Goal: Contribute content: Contribute content

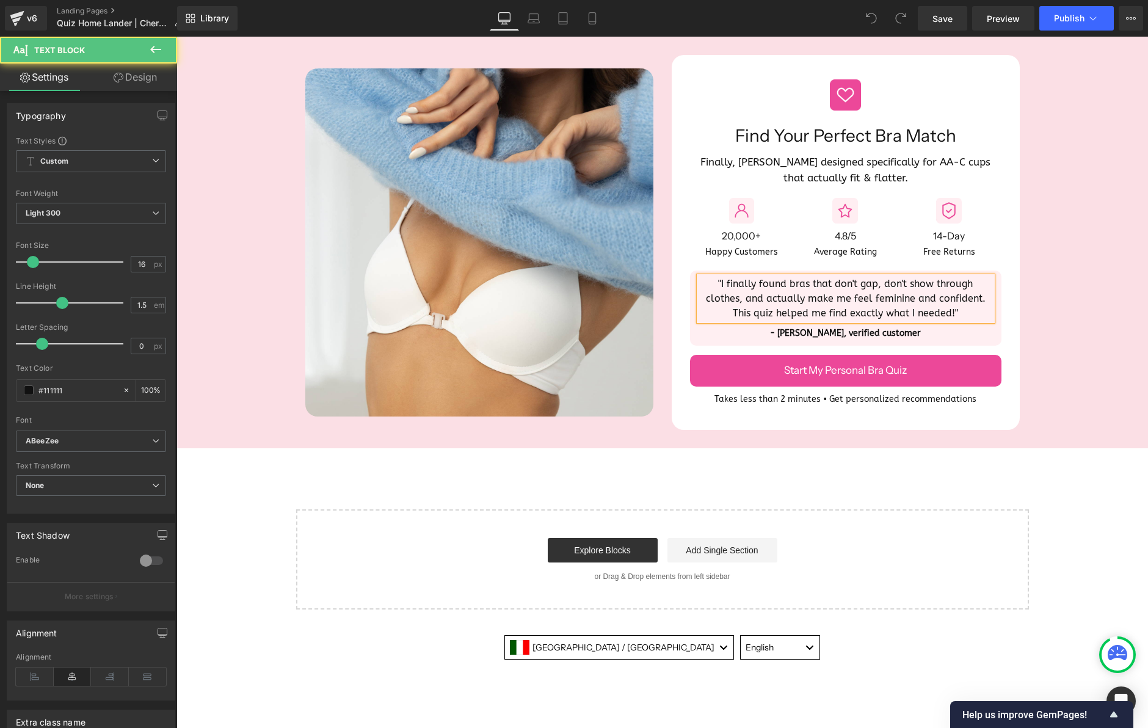
click at [768, 291] on p ""I finally found bras that don't gap, don't show through clothes, and actually …" at bounding box center [845, 299] width 293 height 44
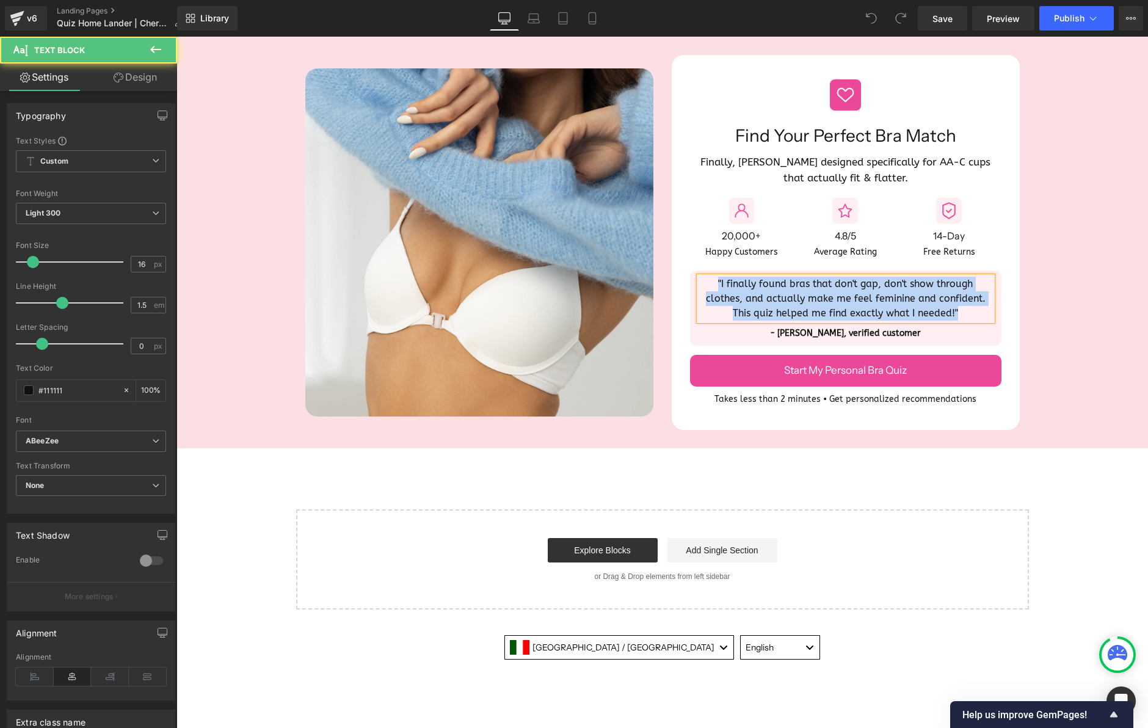
click at [768, 291] on p ""I finally found bras that don't gap, don't show through clothes, and actually …" at bounding box center [845, 299] width 293 height 44
click at [714, 247] on span at bounding box center [708, 251] width 13 height 15
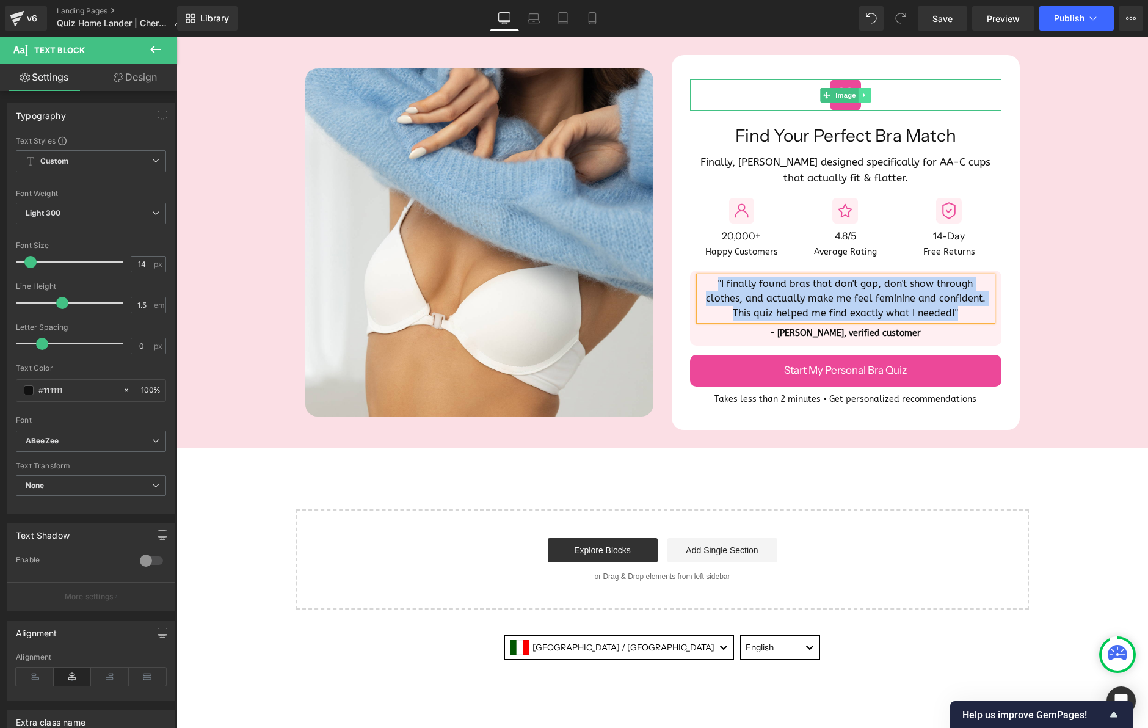
click at [865, 95] on icon at bounding box center [864, 95] width 2 height 4
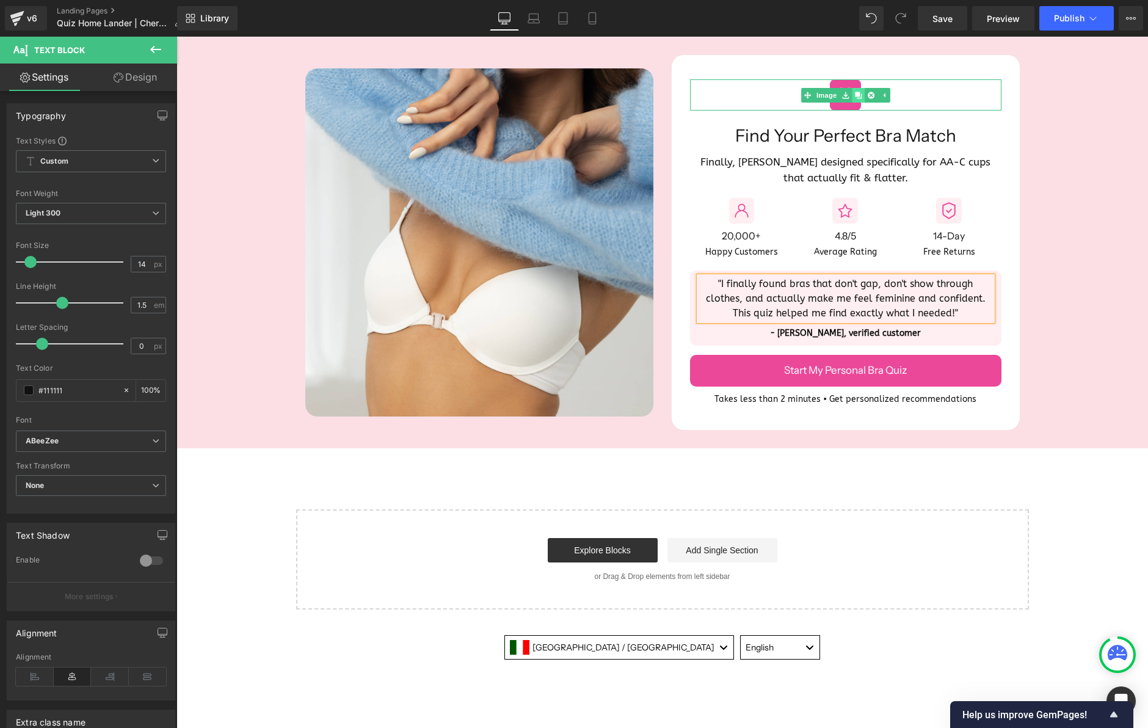
click at [857, 95] on icon at bounding box center [858, 95] width 7 height 7
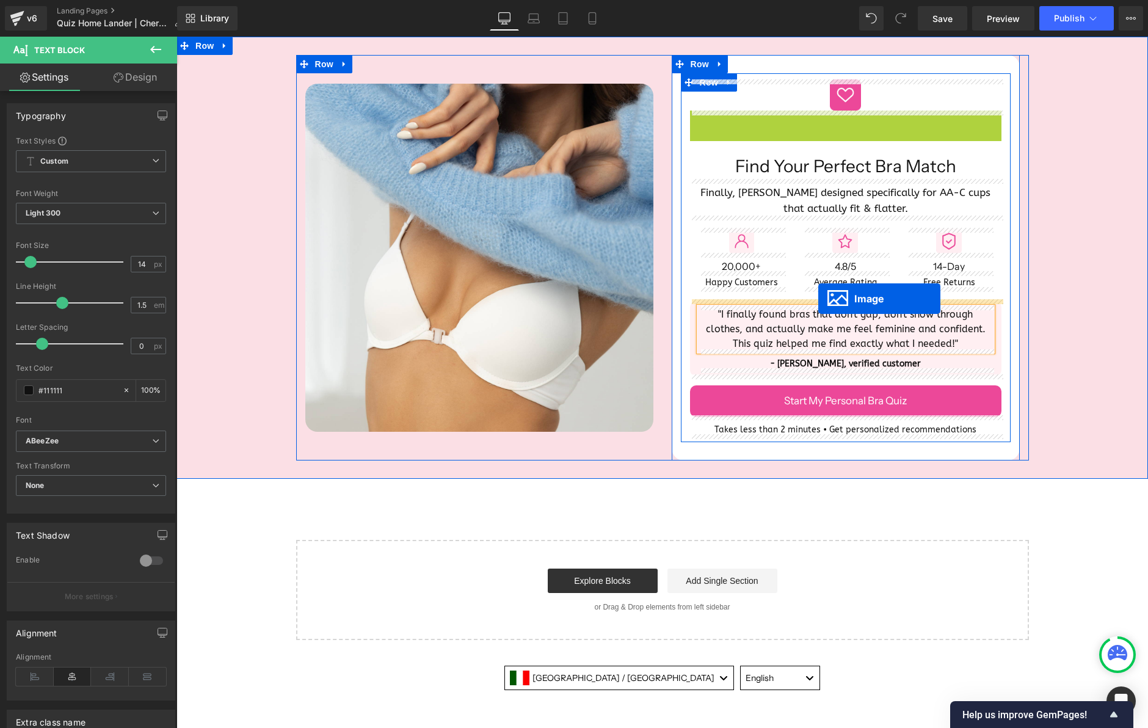
drag, startPoint x: 823, startPoint y: 126, endPoint x: 818, endPoint y: 298, distance: 172.3
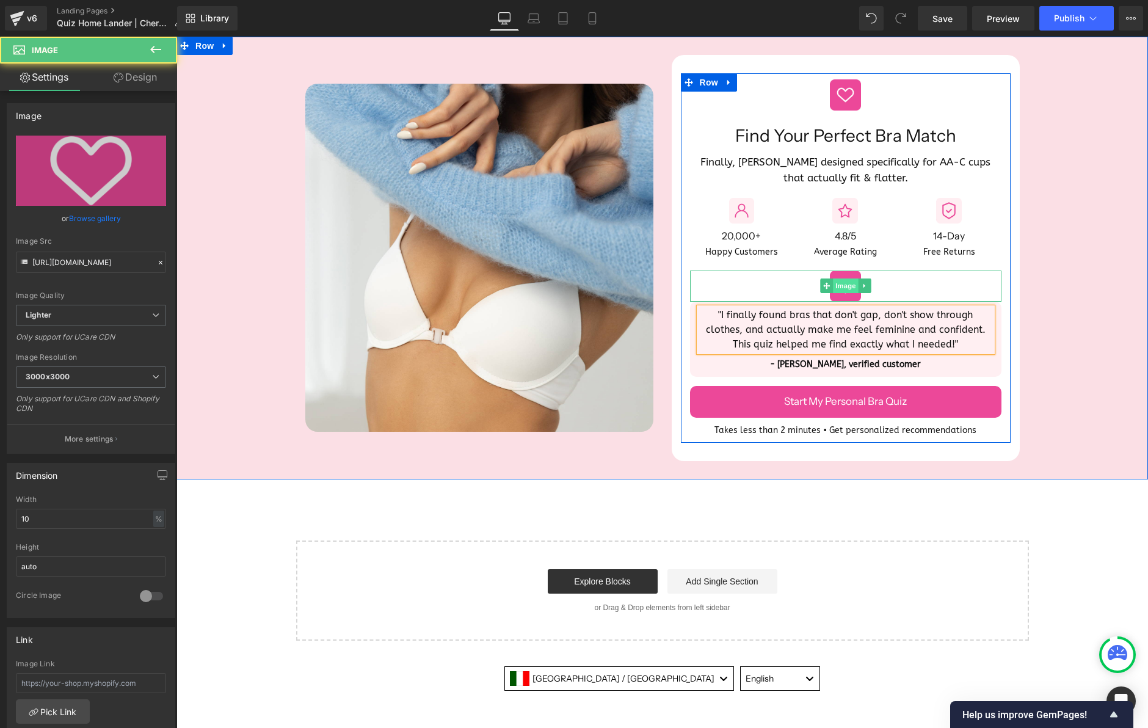
click at [846, 283] on span "Image" at bounding box center [846, 285] width 26 height 15
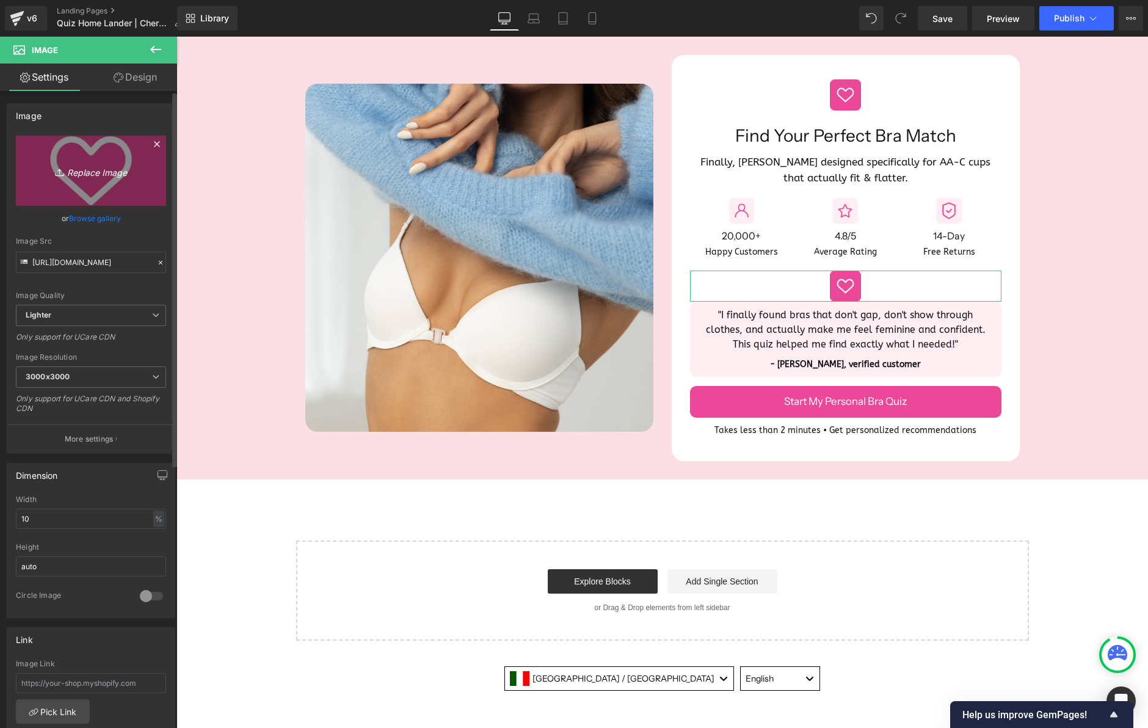
click at [99, 169] on icon "Replace Image" at bounding box center [91, 170] width 98 height 15
type input "C:\fakepath\[PERSON_NAME].png"
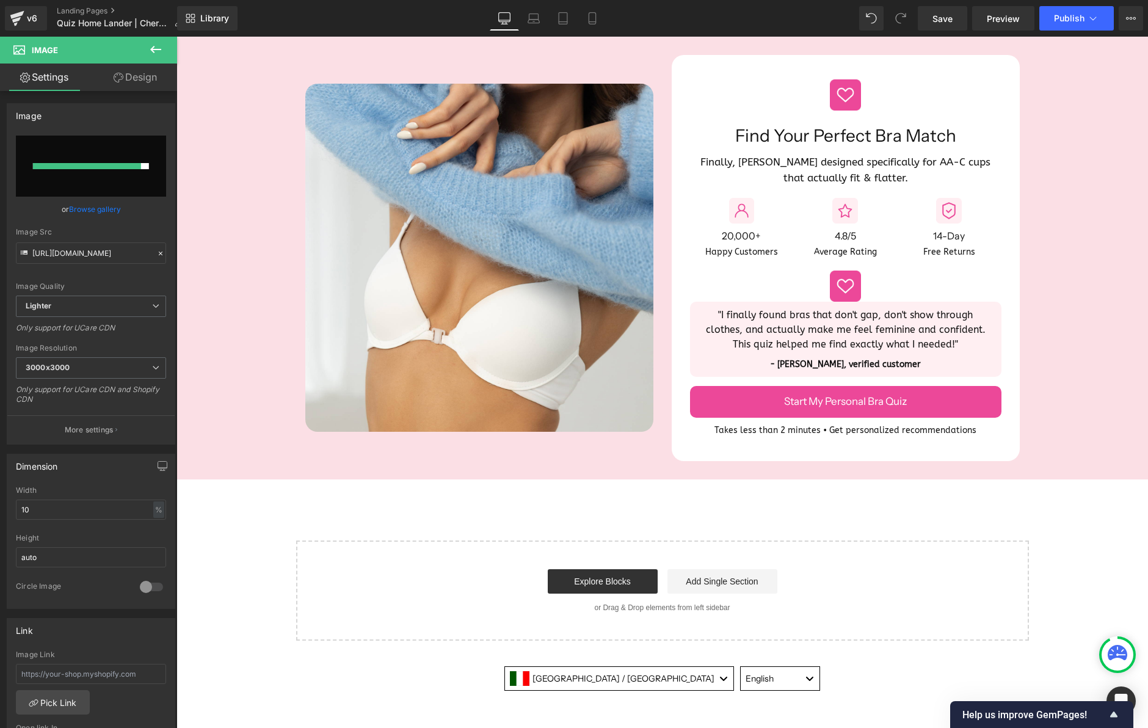
type input "[URL][DOMAIN_NAME][PERSON_NAME]"
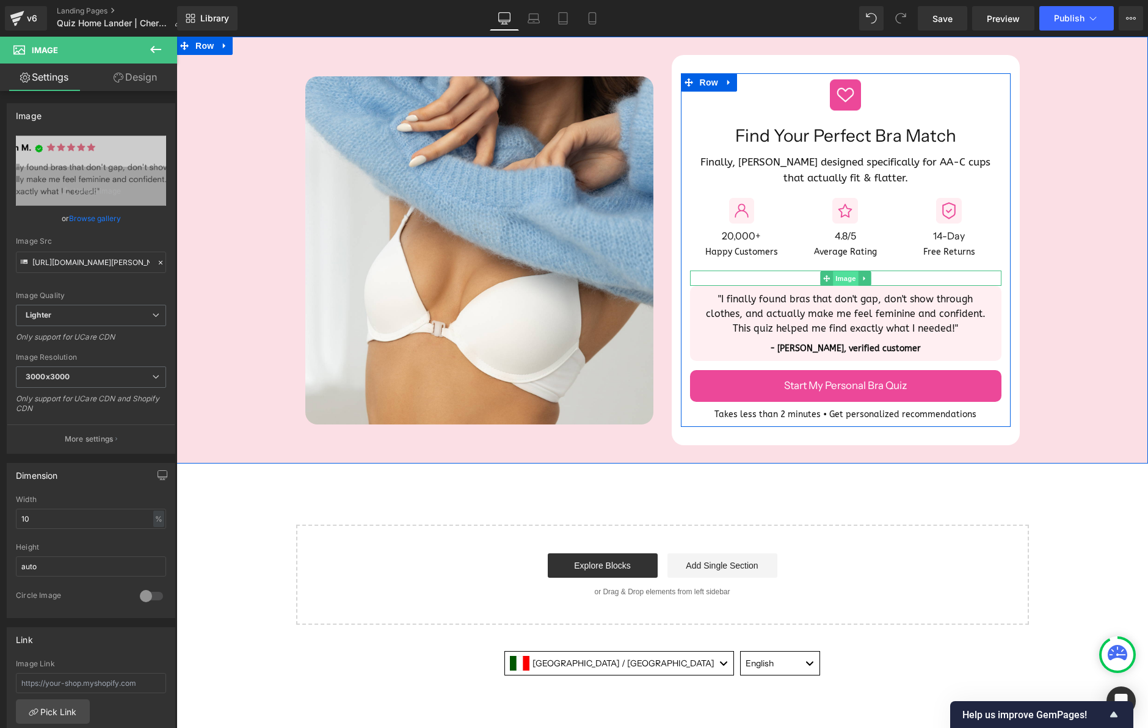
click at [843, 277] on span "Image" at bounding box center [846, 278] width 26 height 15
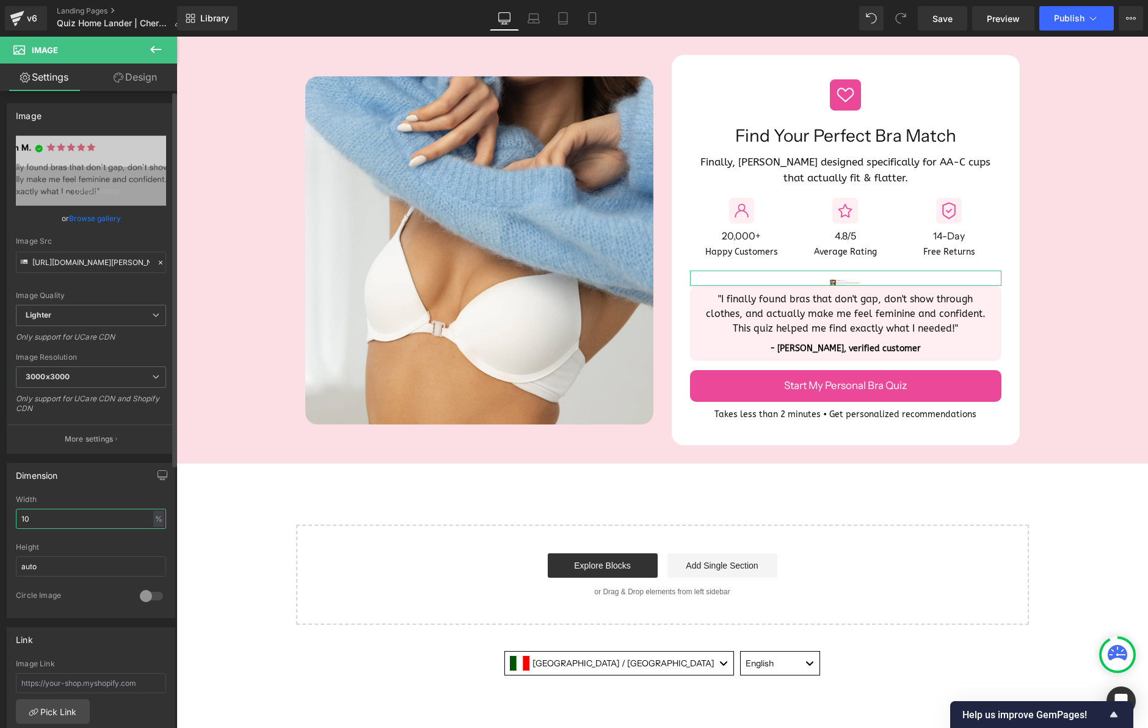
click at [45, 518] on input "10" at bounding box center [91, 519] width 150 height 20
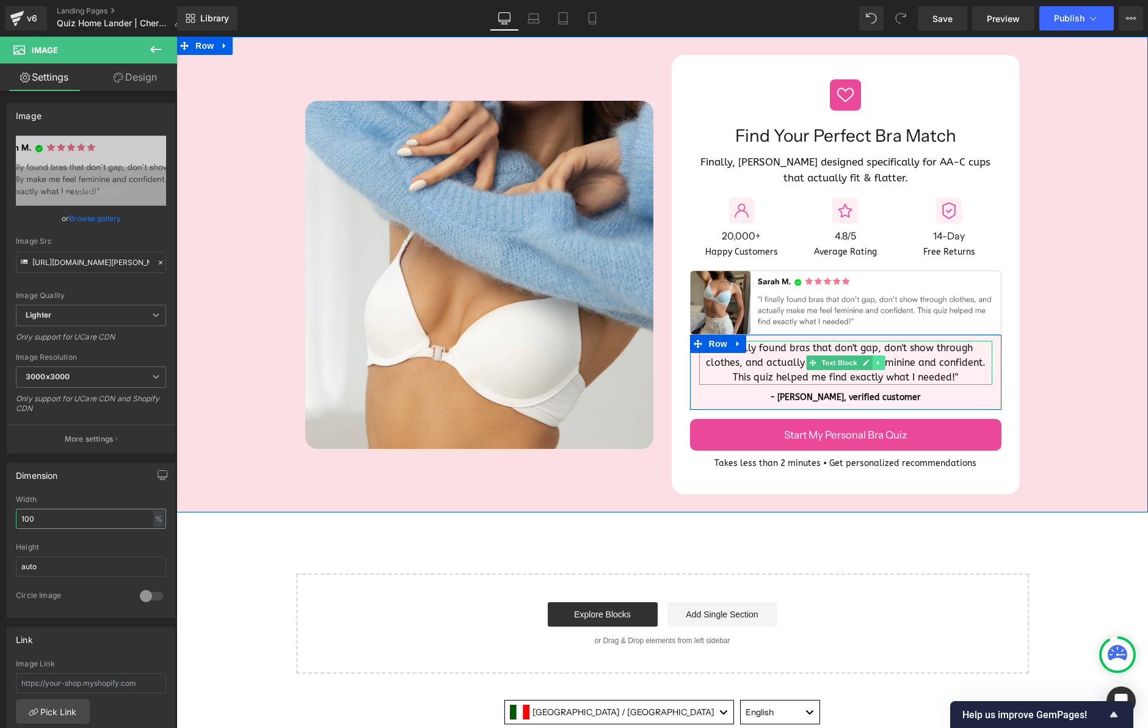
type input "100"
click at [876, 363] on icon at bounding box center [878, 362] width 7 height 7
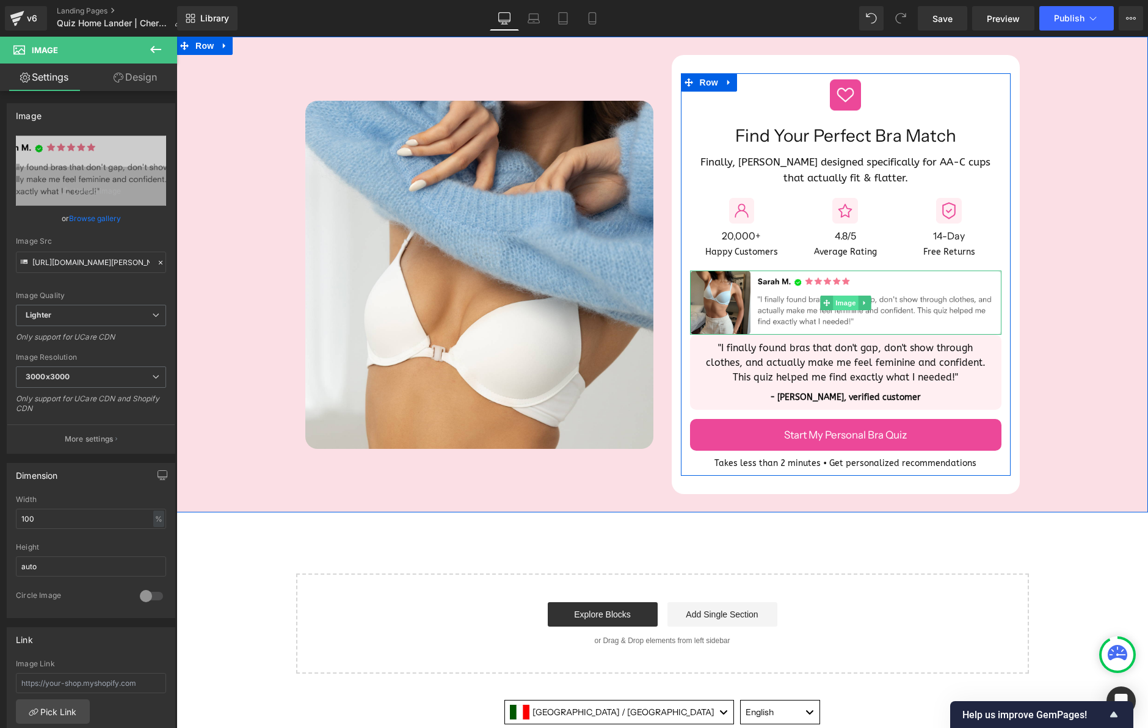
click at [841, 302] on span "Image" at bounding box center [846, 303] width 26 height 15
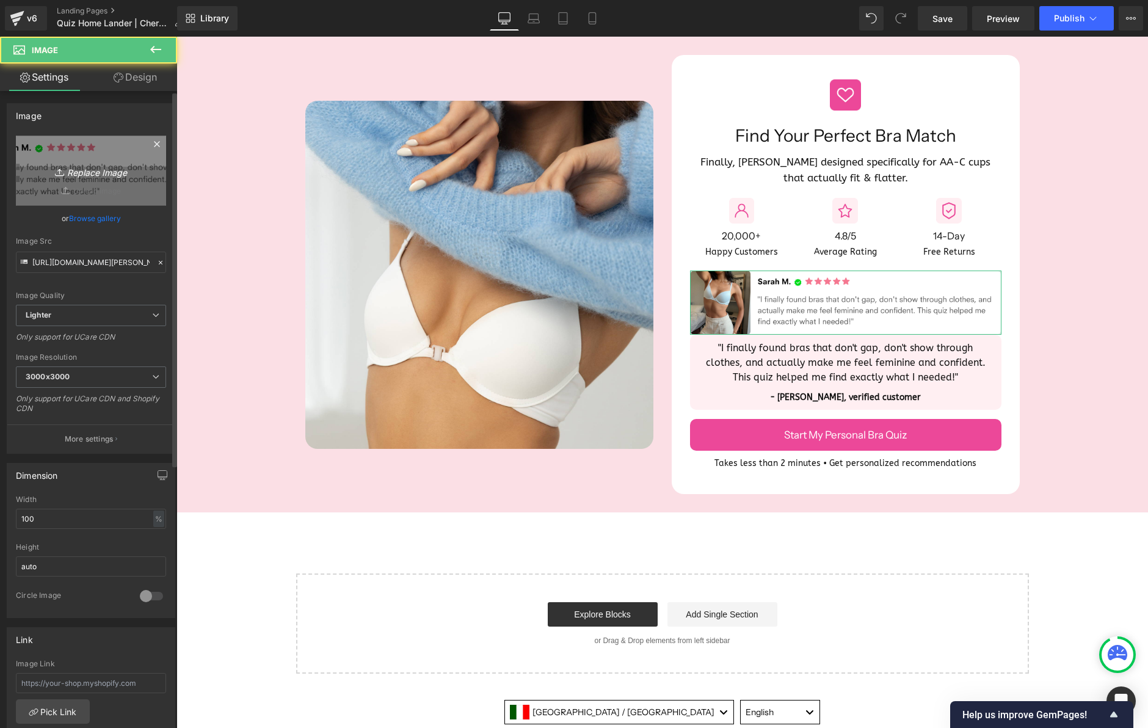
click at [106, 169] on icon "Replace Image" at bounding box center [91, 170] width 98 height 15
type input "C:\fakepath\[PERSON_NAME].png"
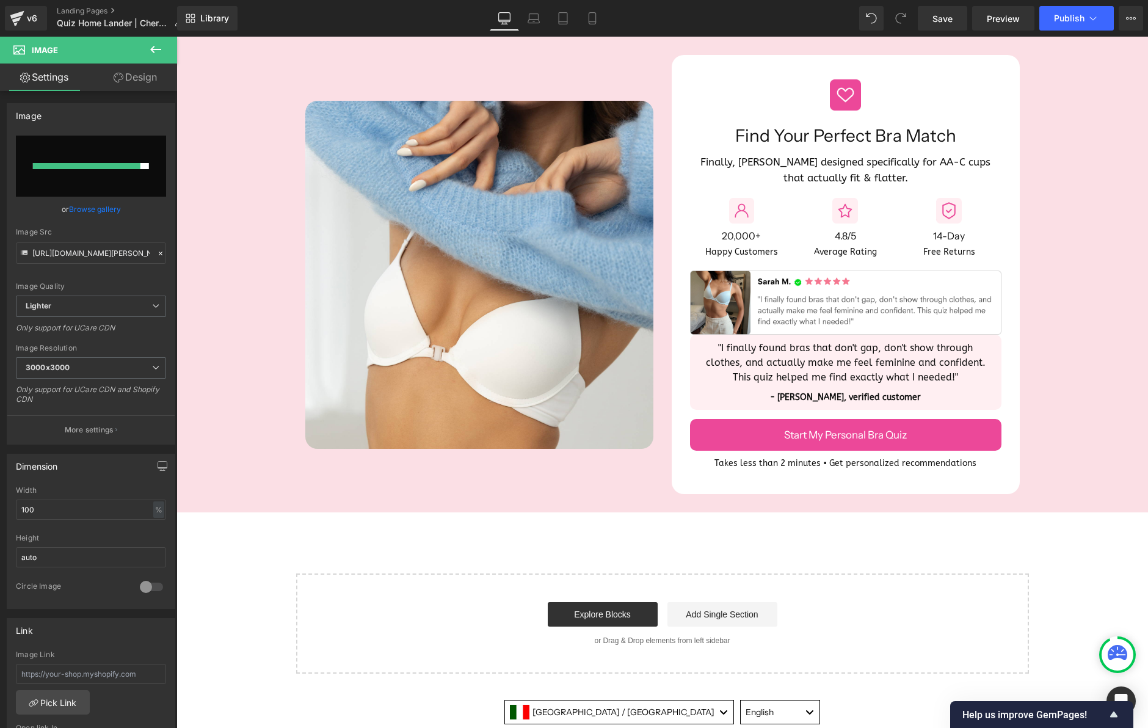
type input "[URL][DOMAIN_NAME][PERSON_NAME]"
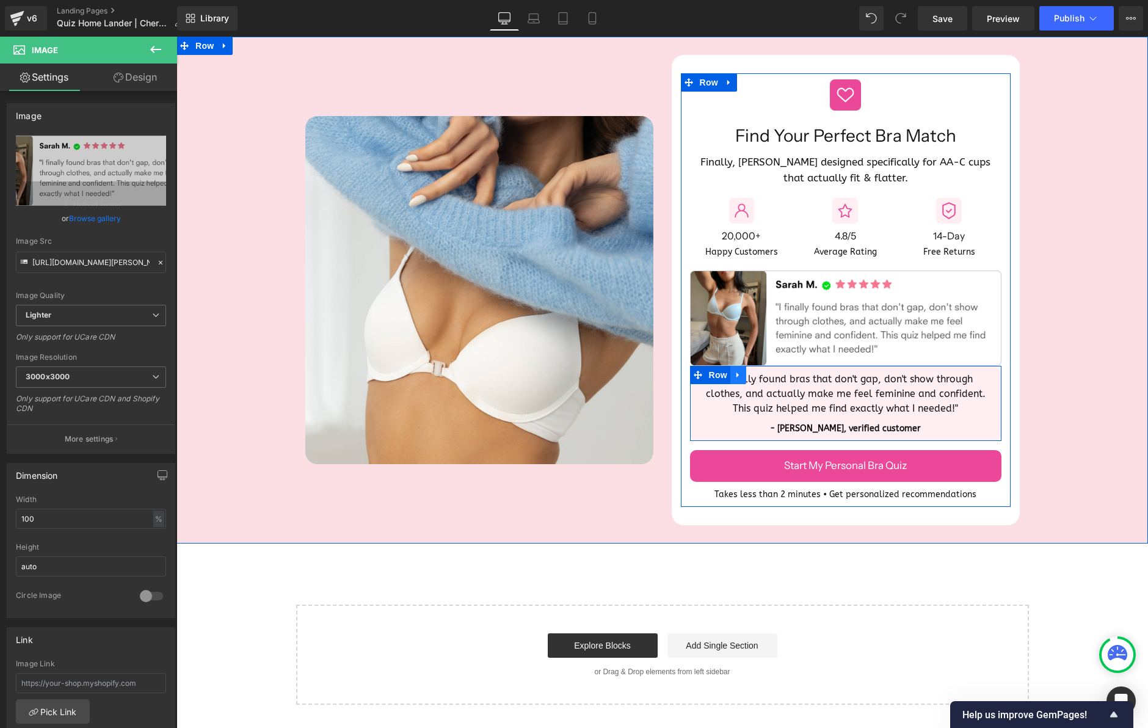
click at [740, 372] on icon at bounding box center [738, 375] width 9 height 9
click at [769, 376] on icon at bounding box center [770, 375] width 9 height 9
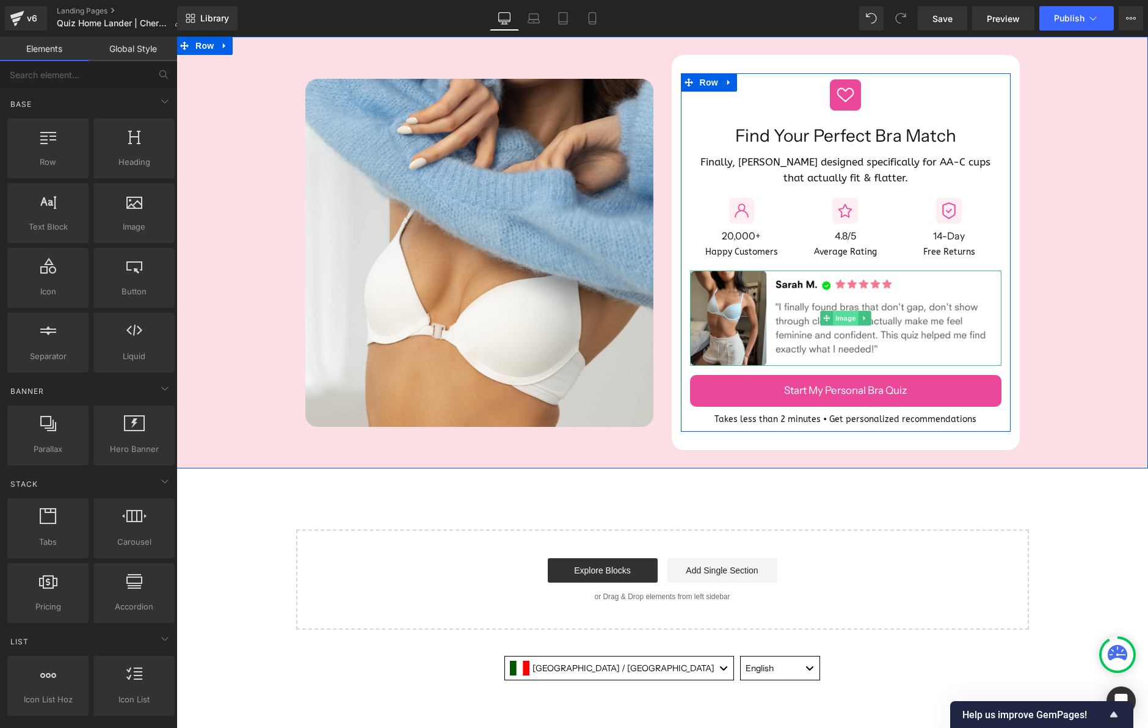
click at [846, 316] on span "Image" at bounding box center [846, 318] width 26 height 15
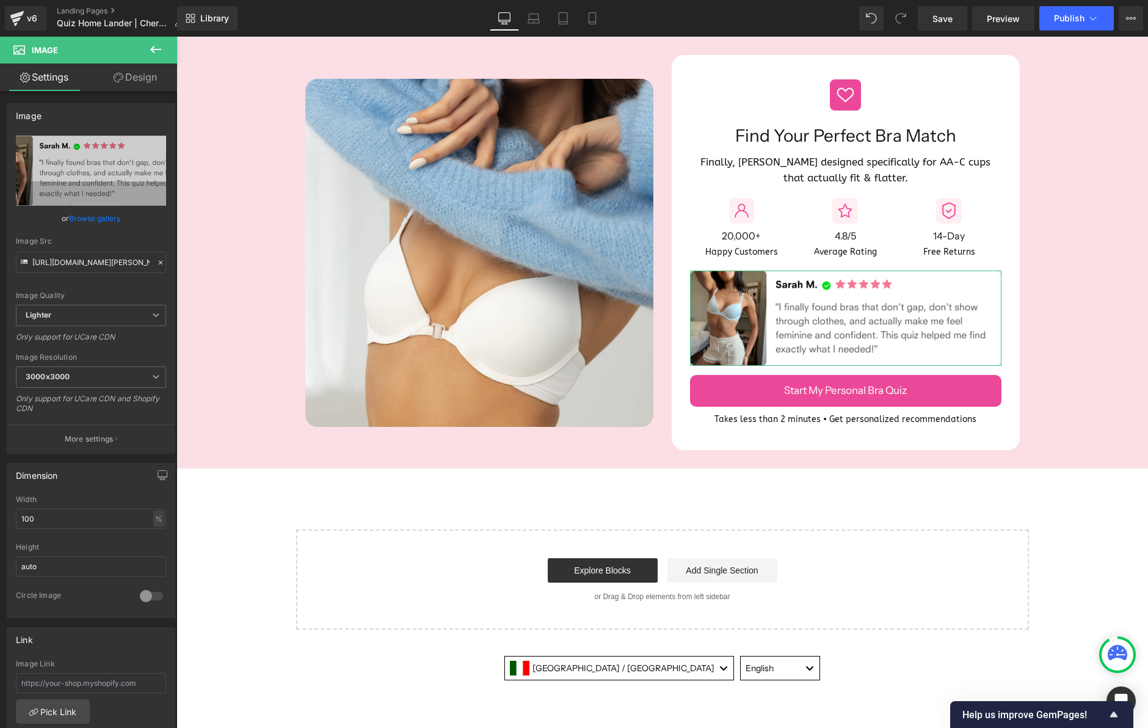
click at [147, 77] on link "Design" at bounding box center [135, 77] width 89 height 27
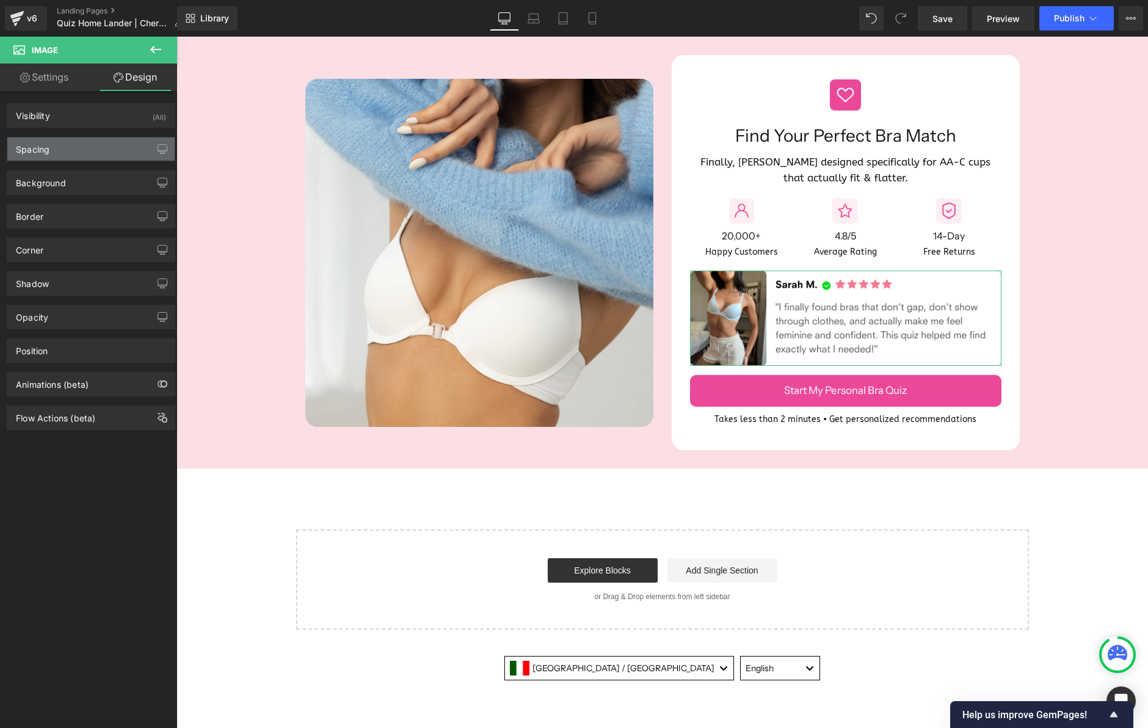
click at [95, 158] on div "Spacing" at bounding box center [90, 148] width 167 height 23
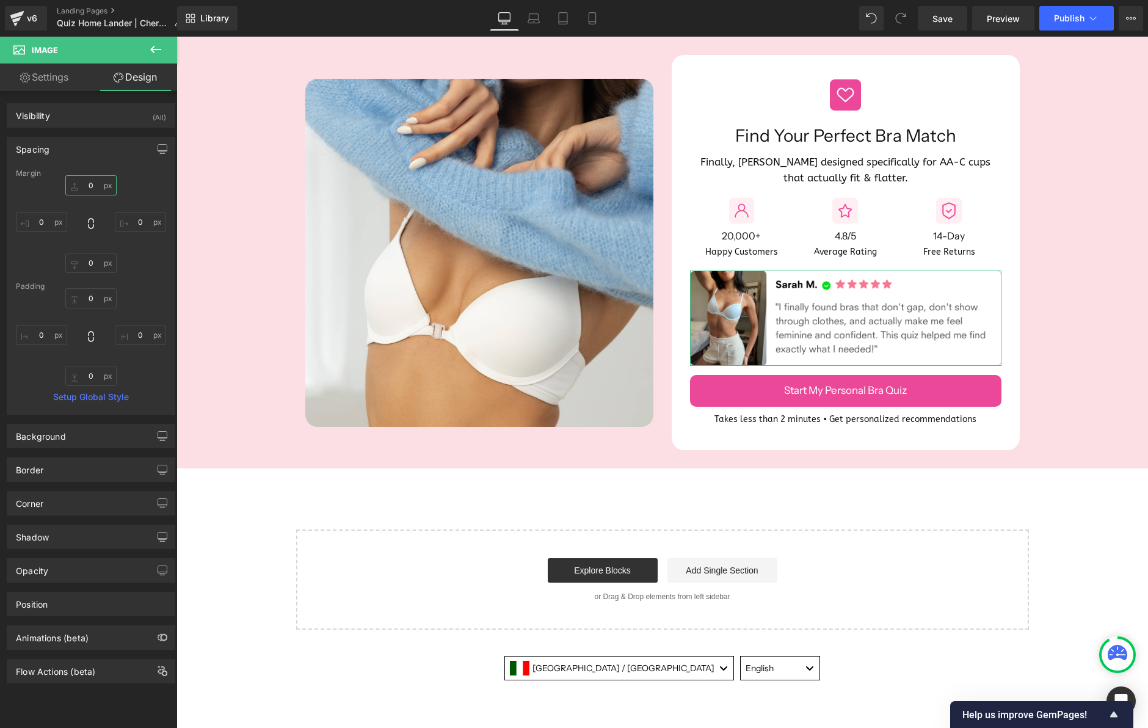
click at [82, 184] on input "0" at bounding box center [90, 185] width 51 height 20
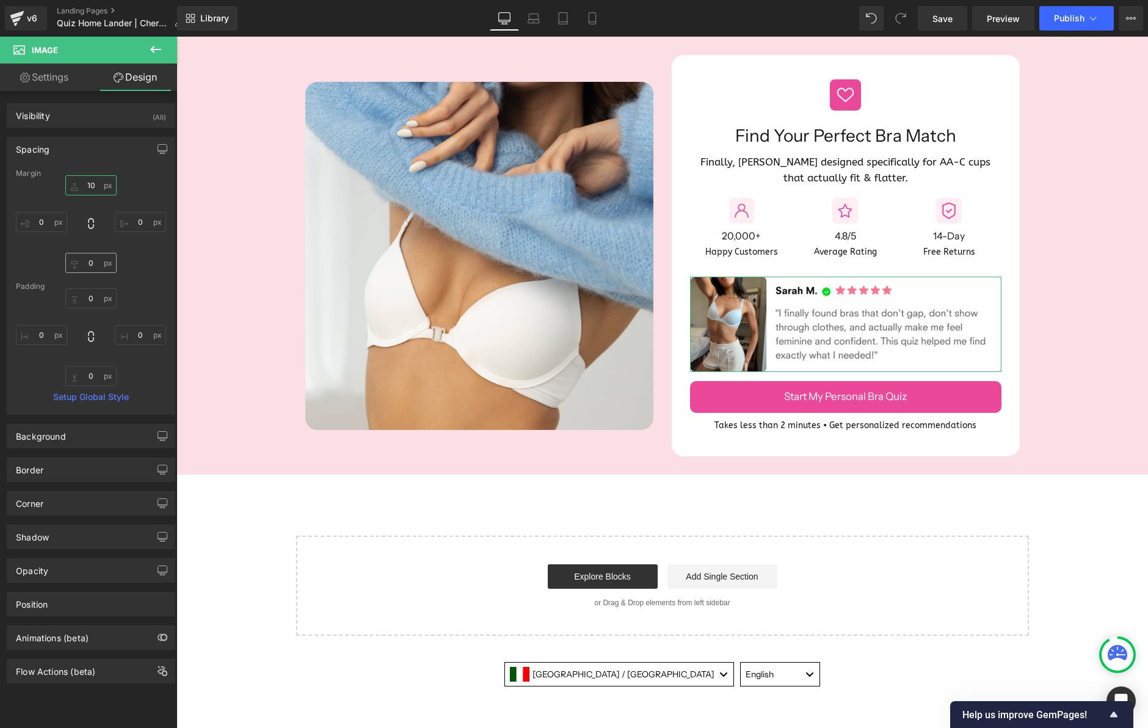
type input "10"
click at [84, 260] on input "0" at bounding box center [90, 263] width 51 height 20
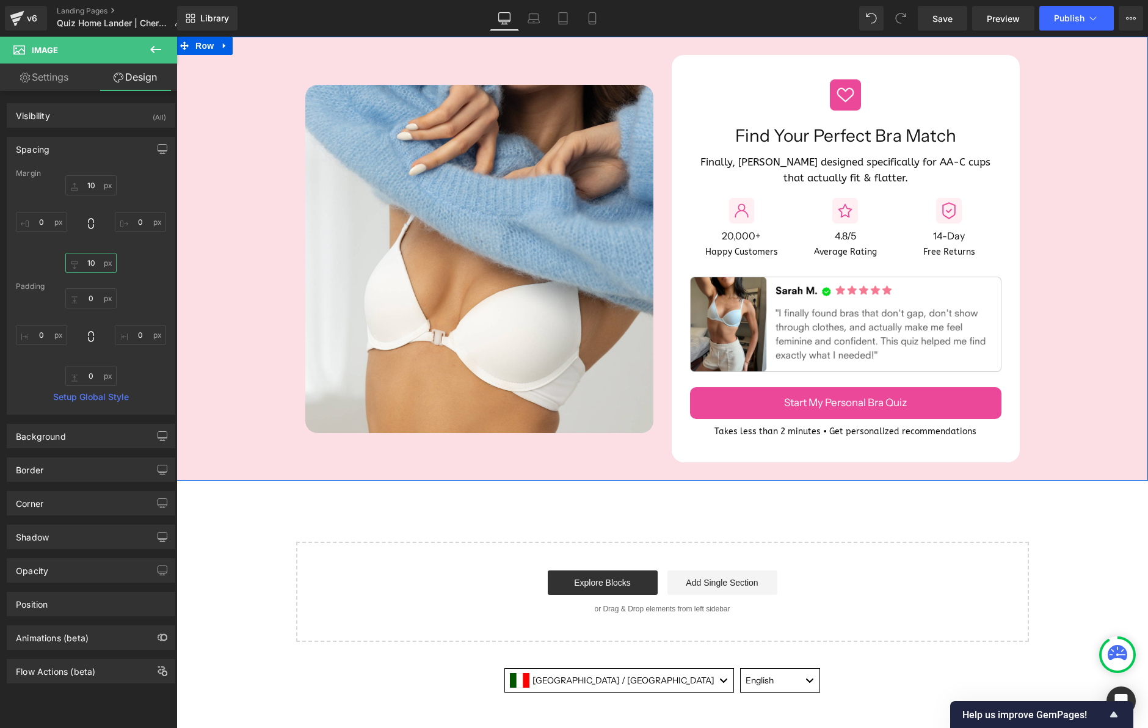
type input "0"
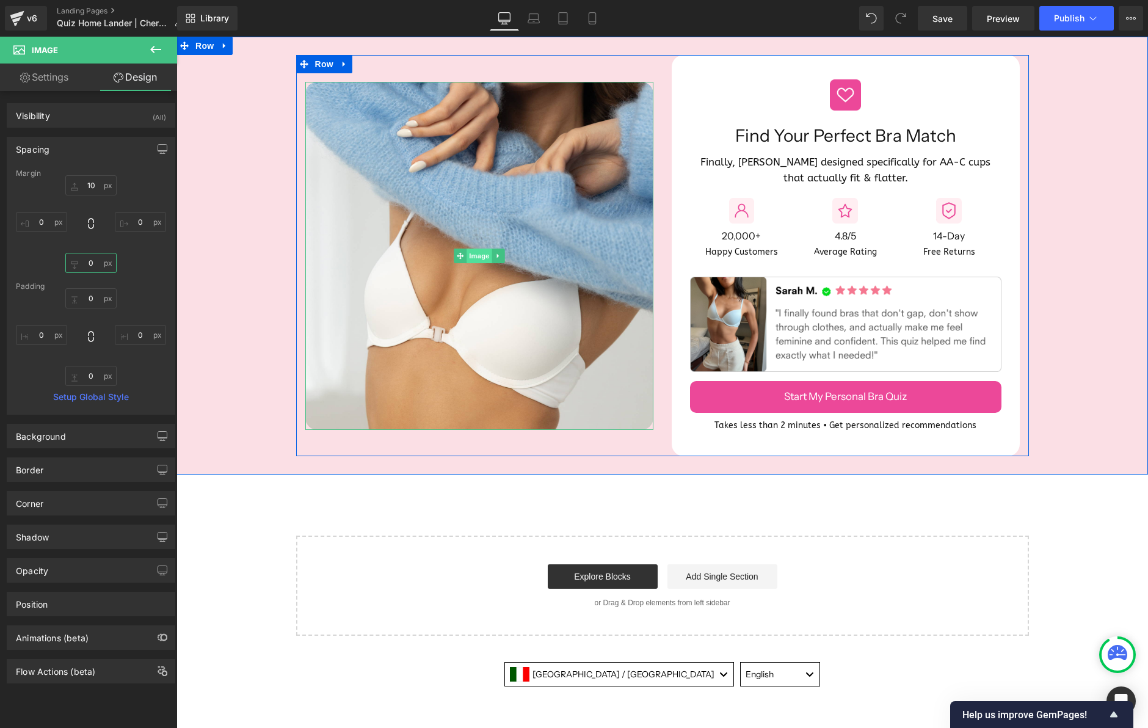
click at [478, 249] on span "Image" at bounding box center [480, 256] width 26 height 15
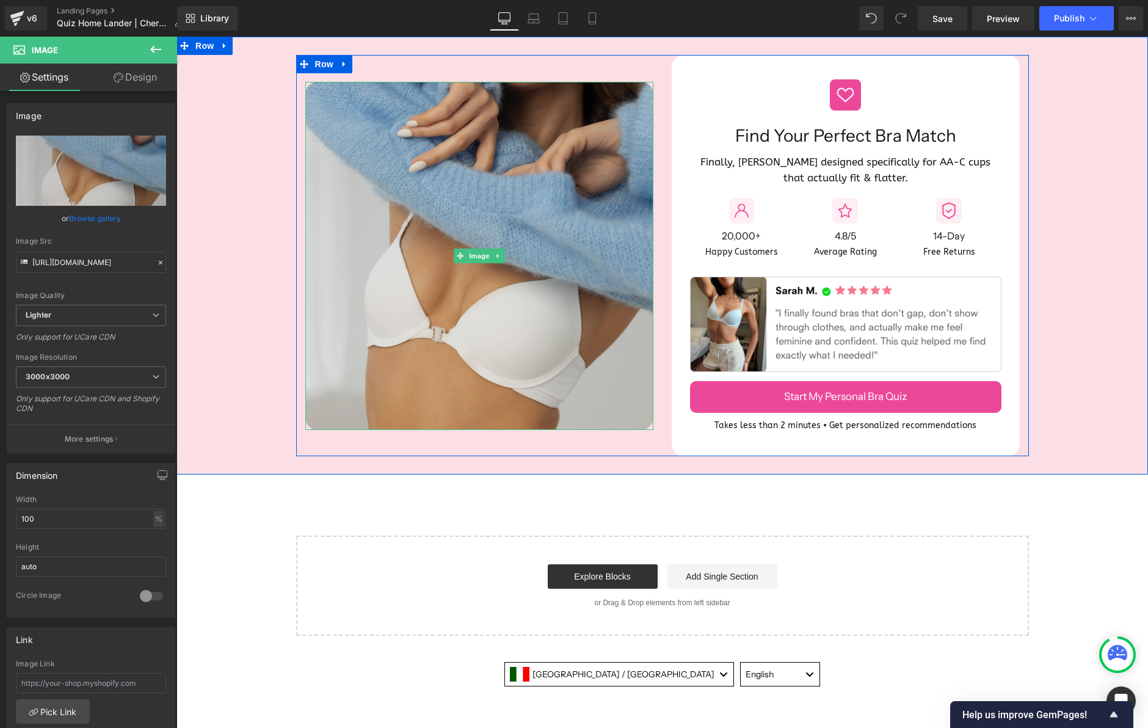
click at [449, 299] on img at bounding box center [479, 256] width 348 height 348
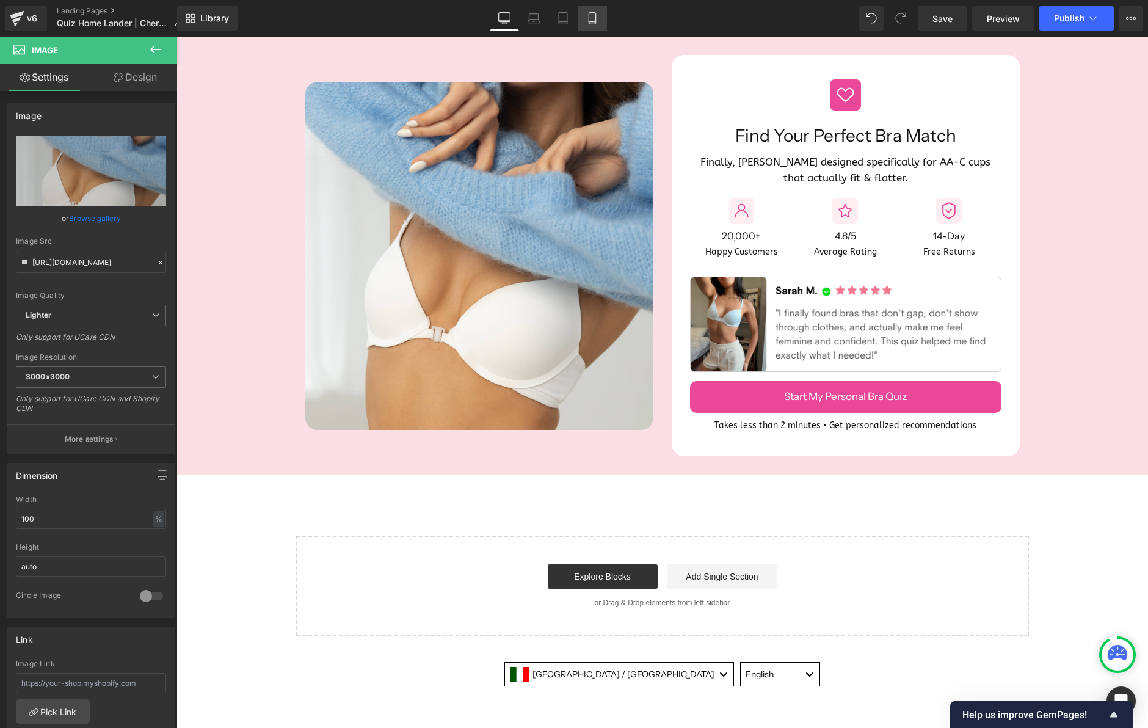
click at [592, 18] on icon at bounding box center [592, 18] width 12 height 12
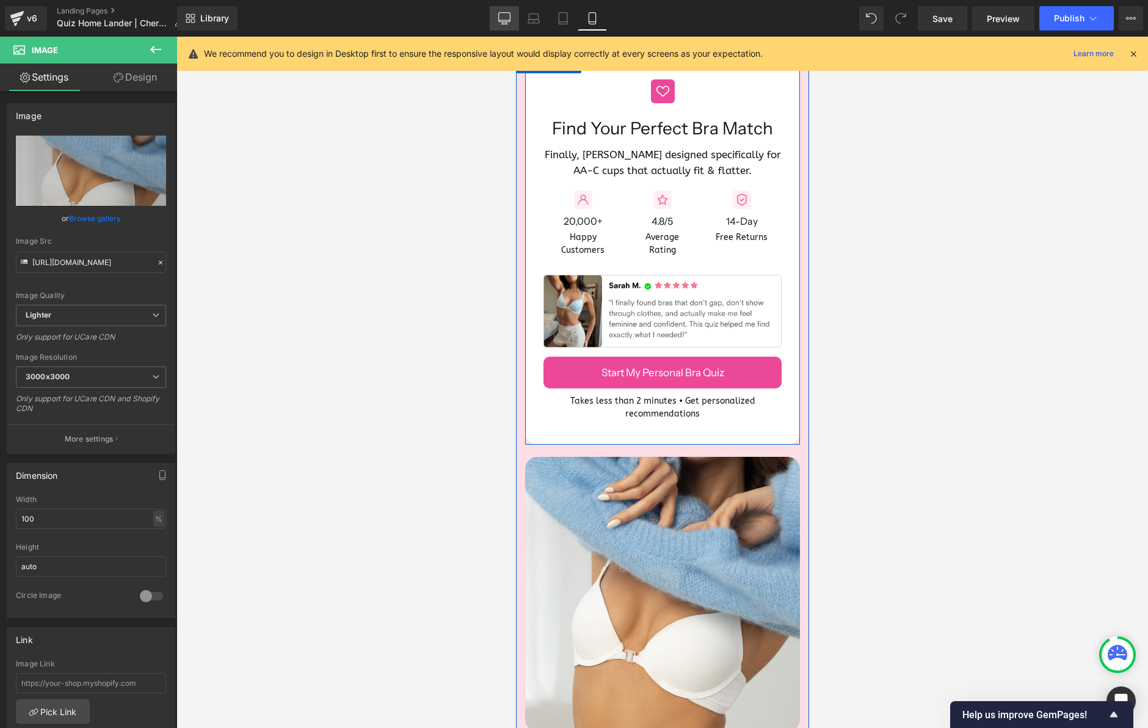
click at [514, 20] on link "Desktop" at bounding box center [504, 18] width 29 height 24
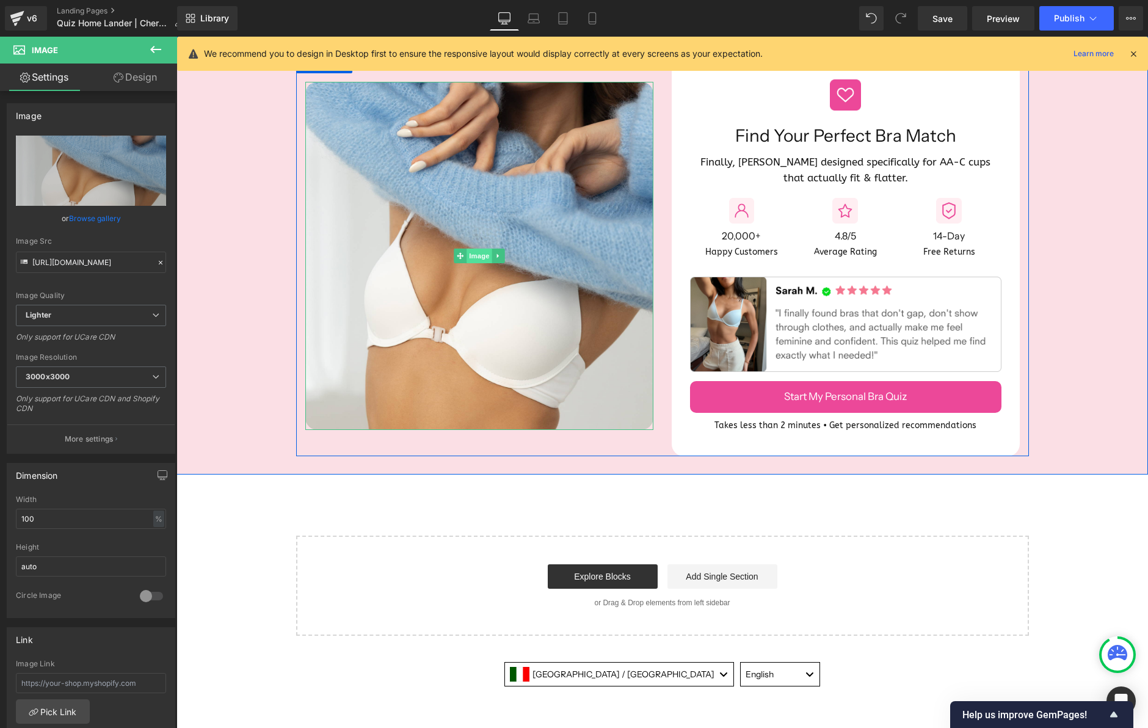
click at [472, 255] on span "Image" at bounding box center [480, 256] width 26 height 15
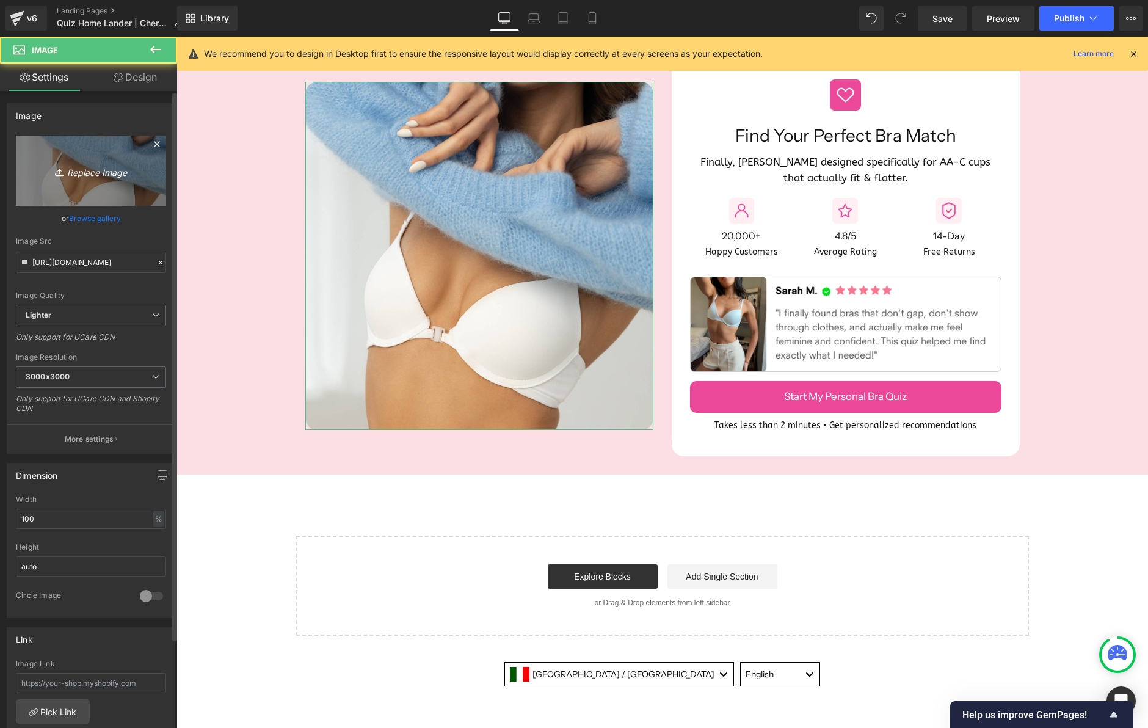
click at [59, 178] on link "Replace Image" at bounding box center [91, 171] width 150 height 70
type input "C:\fakepath\beforeandafter.png"
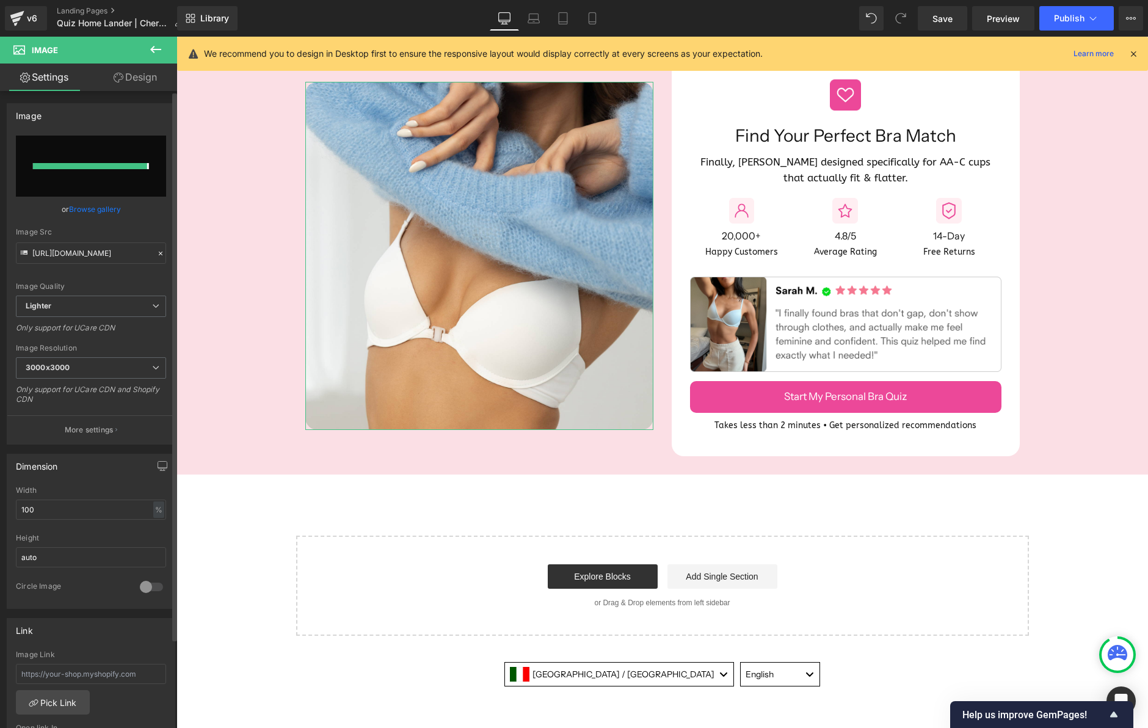
type input "[URL][DOMAIN_NAME]"
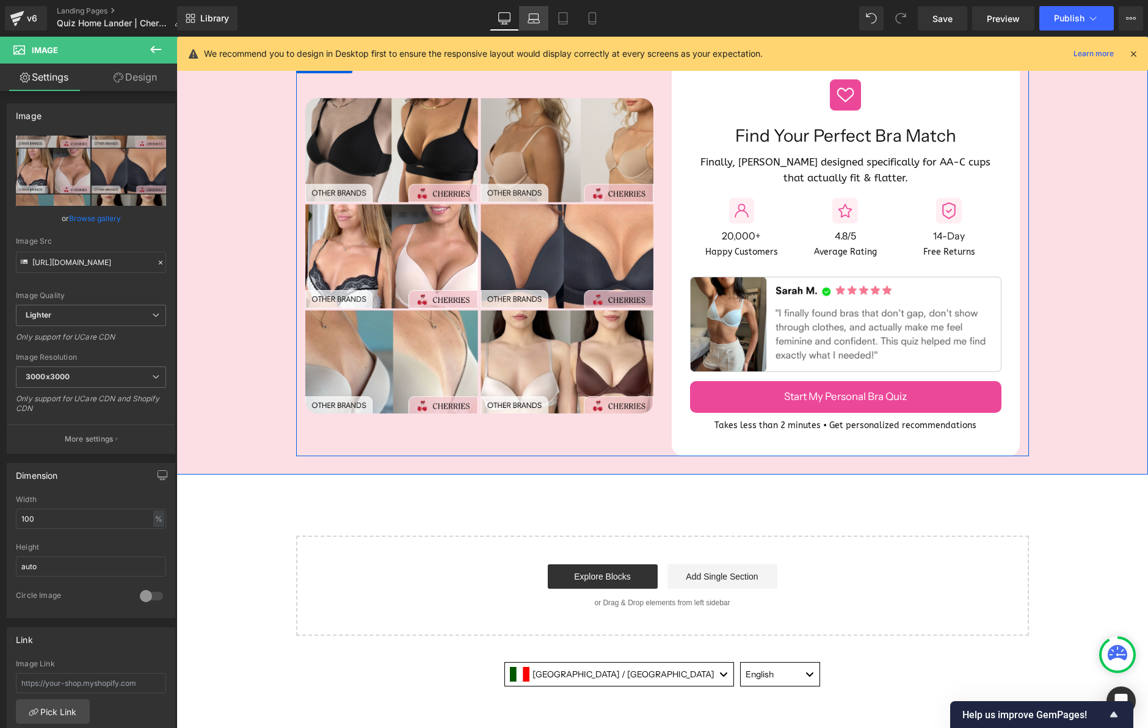
click at [534, 21] on icon at bounding box center [534, 18] width 12 height 12
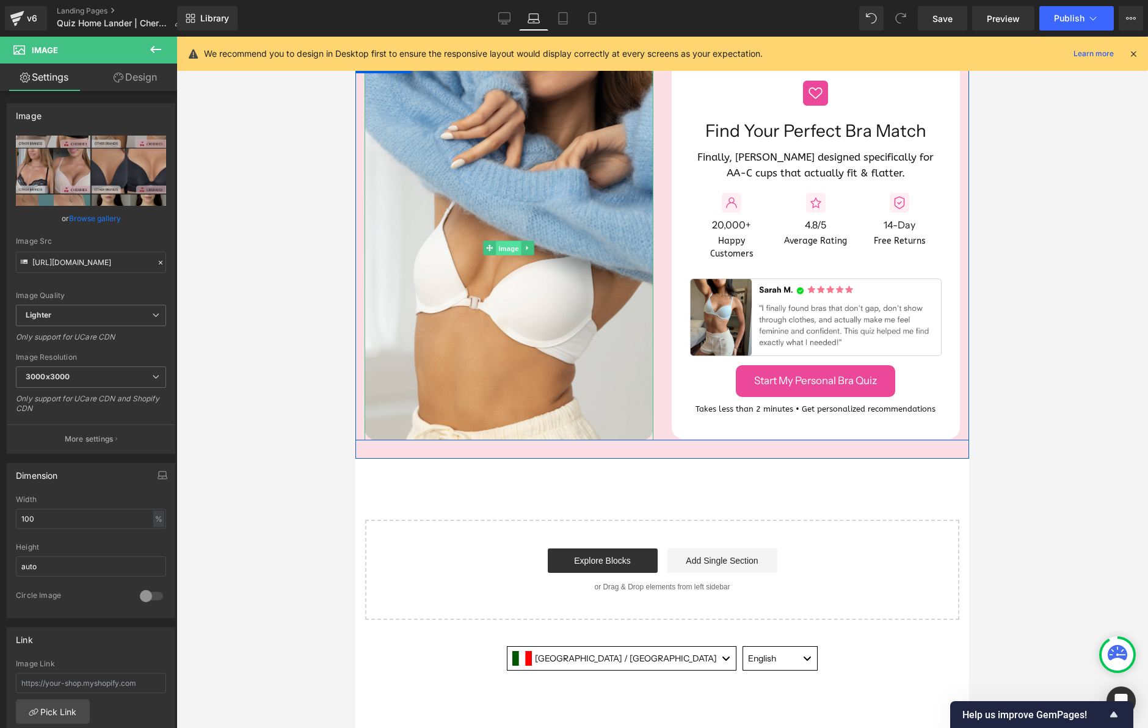
click at [501, 247] on span "Image" at bounding box center [509, 248] width 26 height 15
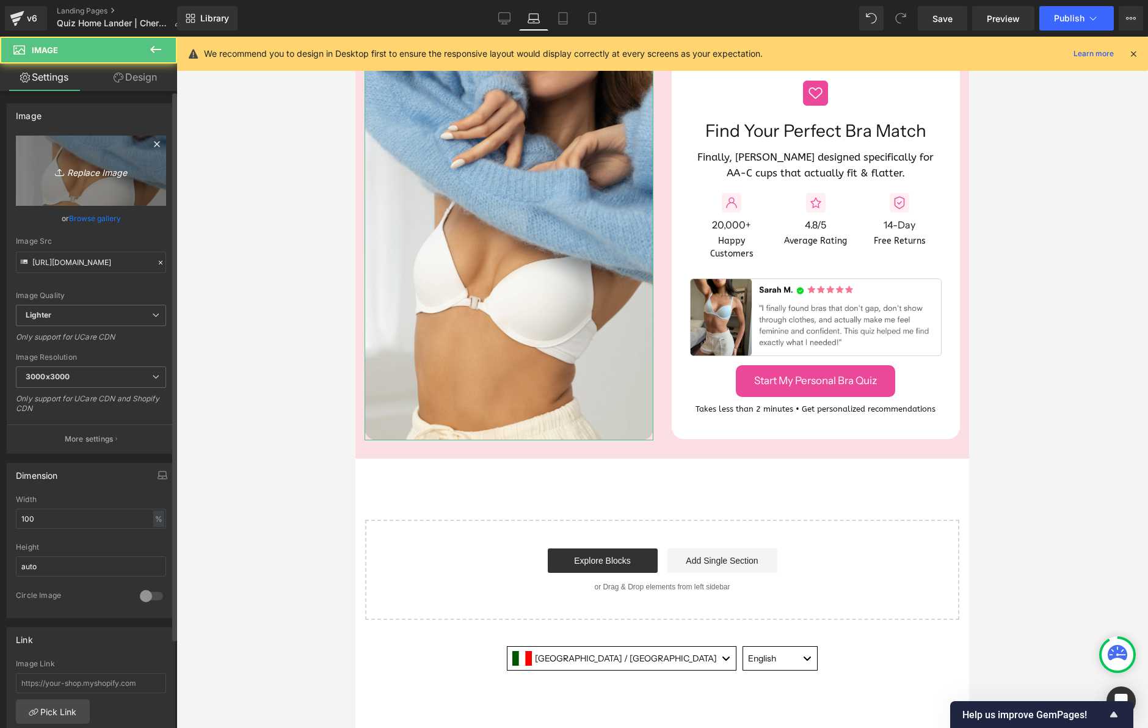
click at [105, 173] on icon "Replace Image" at bounding box center [91, 170] width 98 height 15
type input "C:\fakepath\beforeandafter.png"
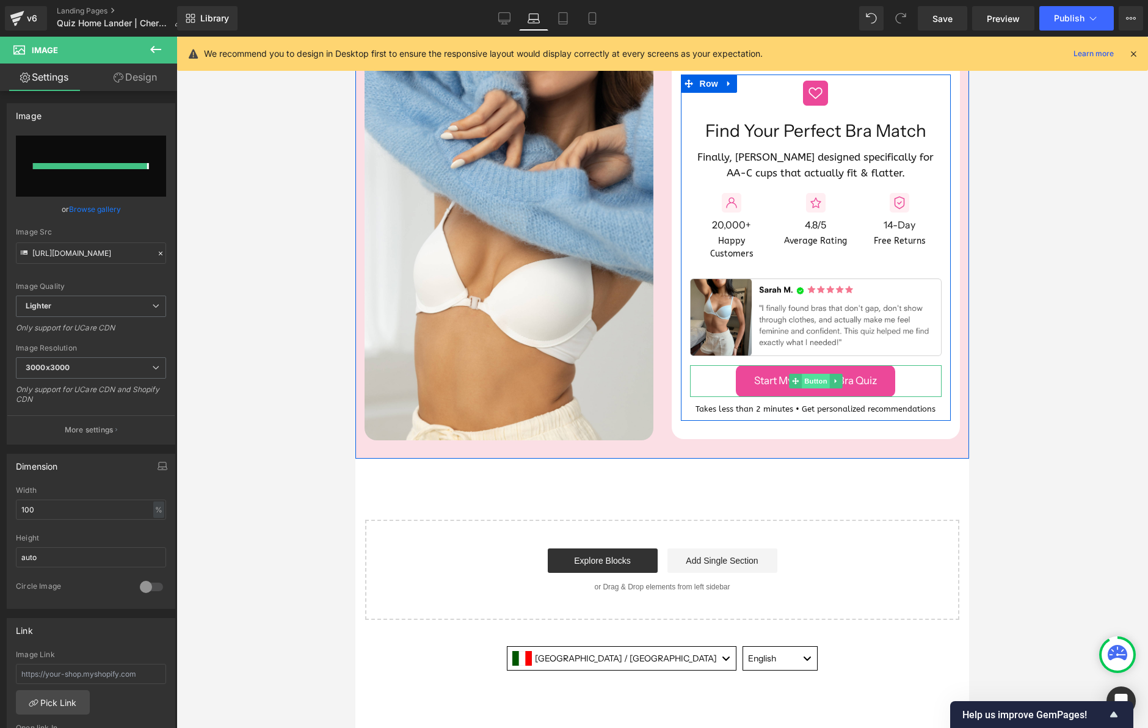
type input "[URL][DOMAIN_NAME]"
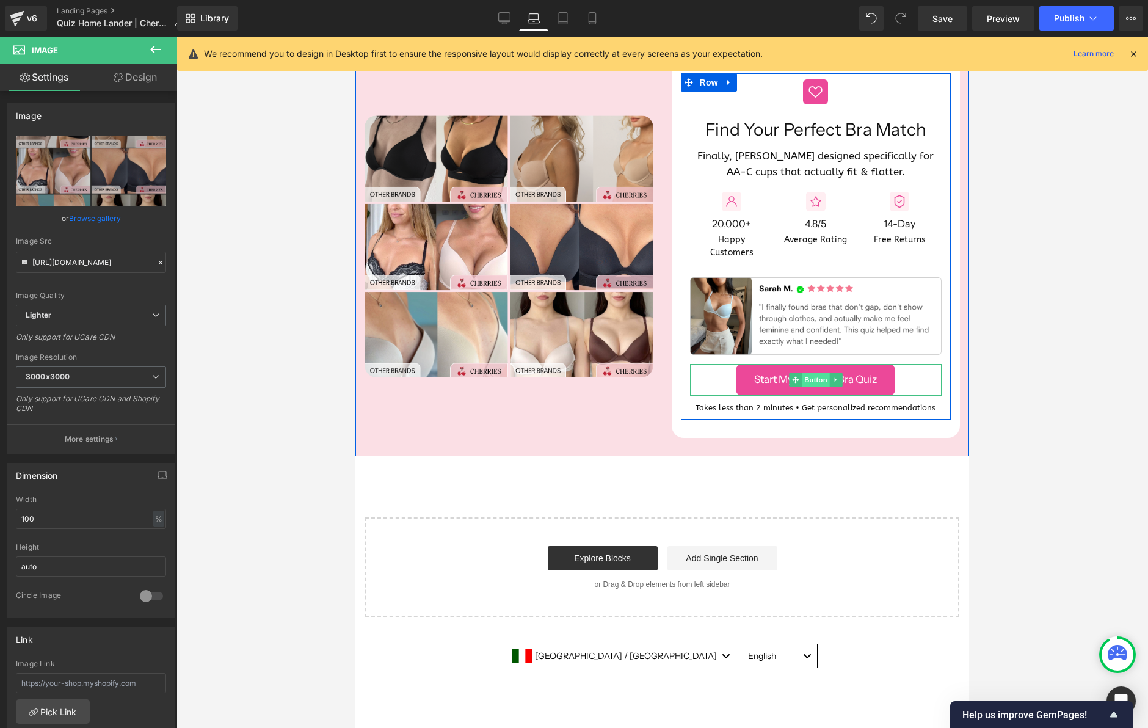
click at [814, 380] on span "Button" at bounding box center [816, 380] width 28 height 15
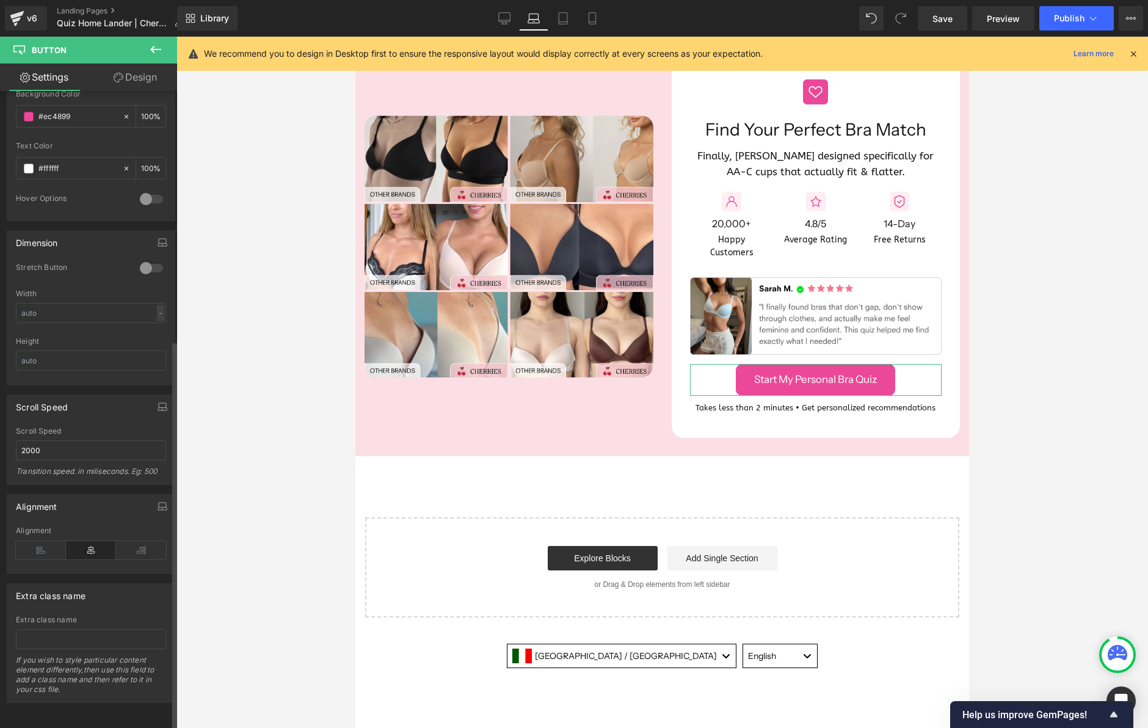
scroll to position [639, 0]
click at [144, 258] on div at bounding box center [151, 268] width 29 height 20
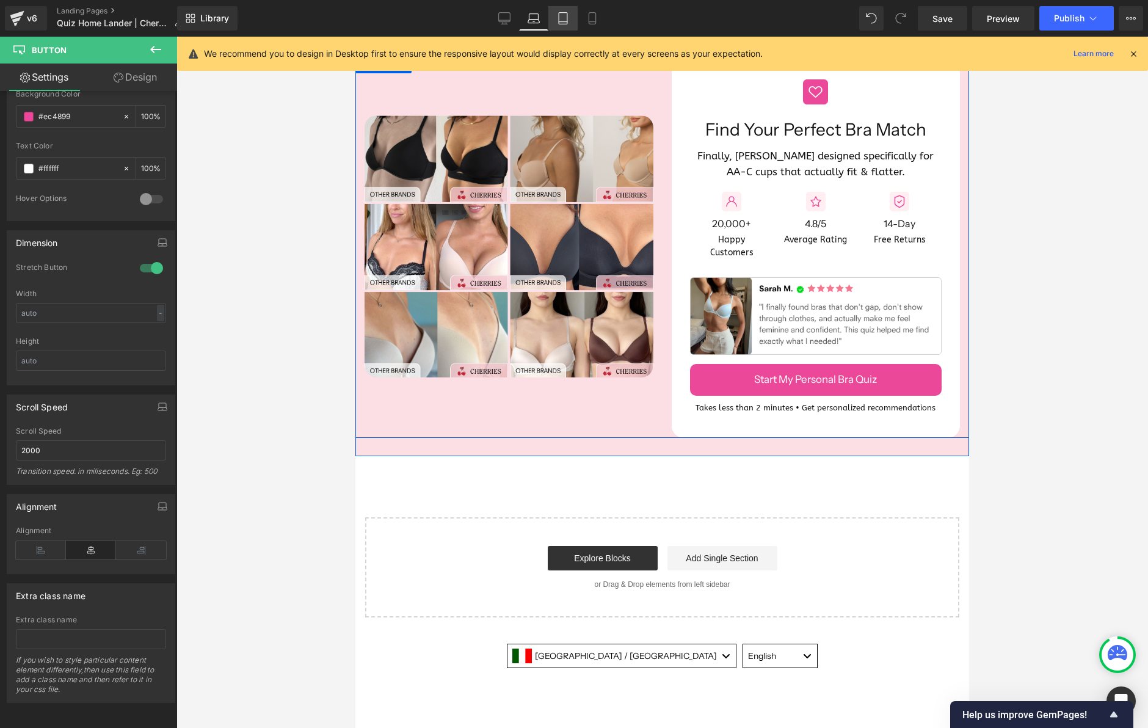
click at [565, 23] on icon at bounding box center [563, 18] width 12 height 12
type input "100"
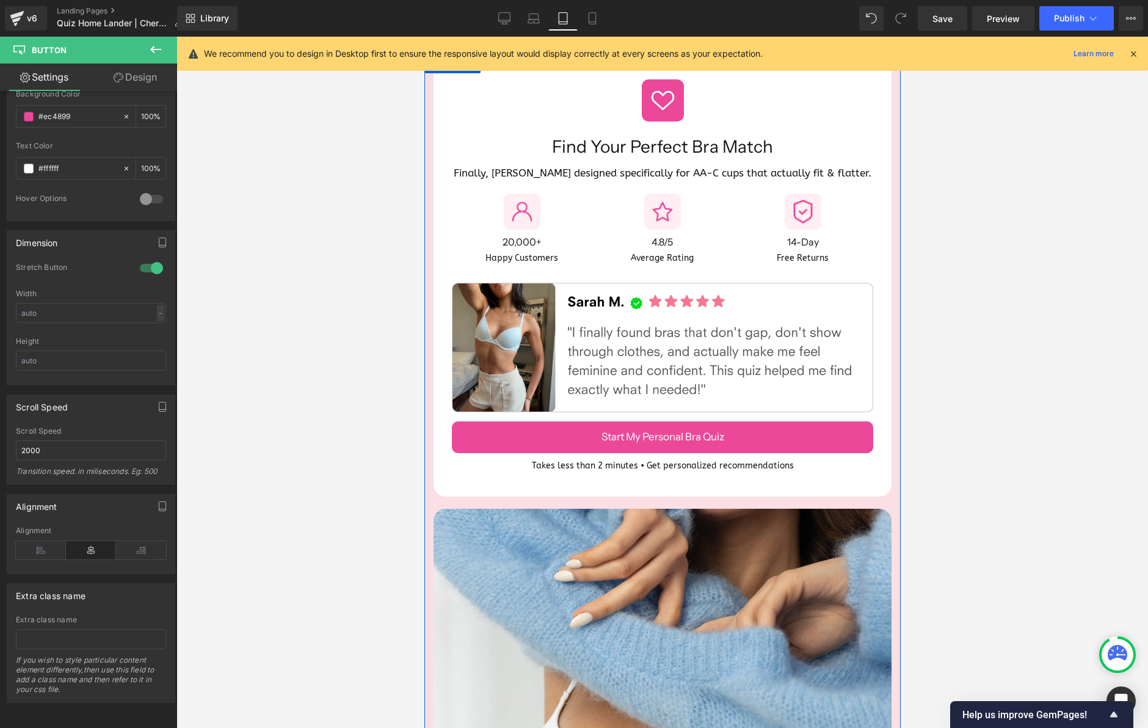
scroll to position [57, 0]
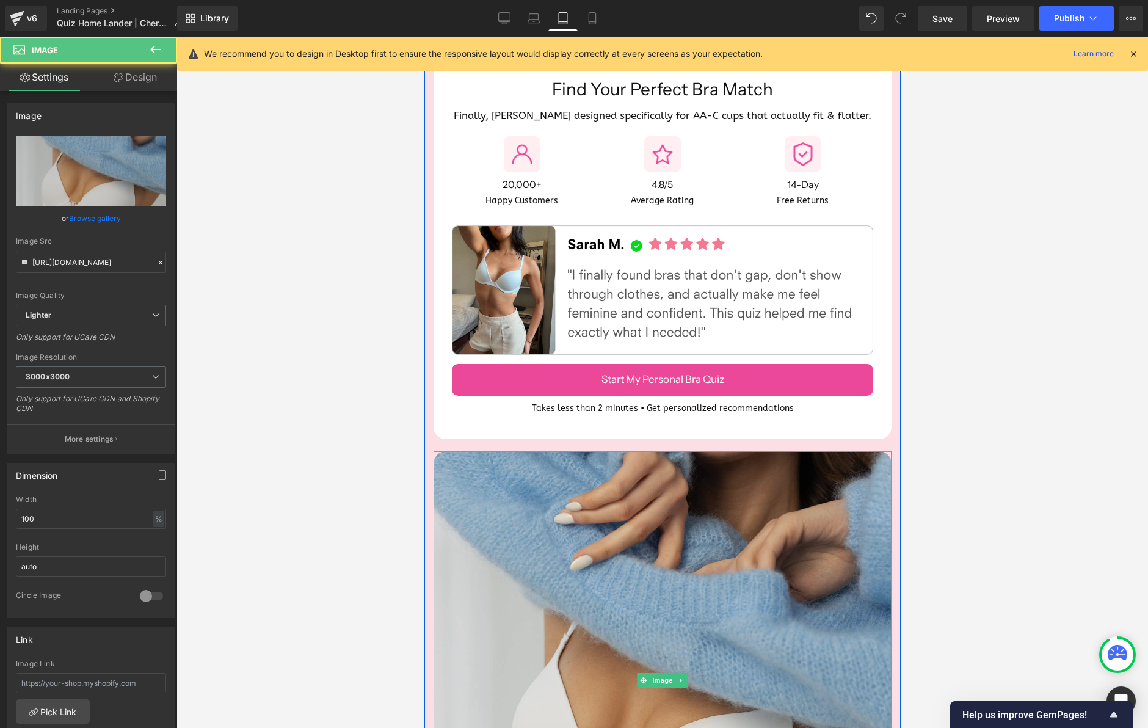
click at [635, 512] on img at bounding box center [662, 680] width 458 height 458
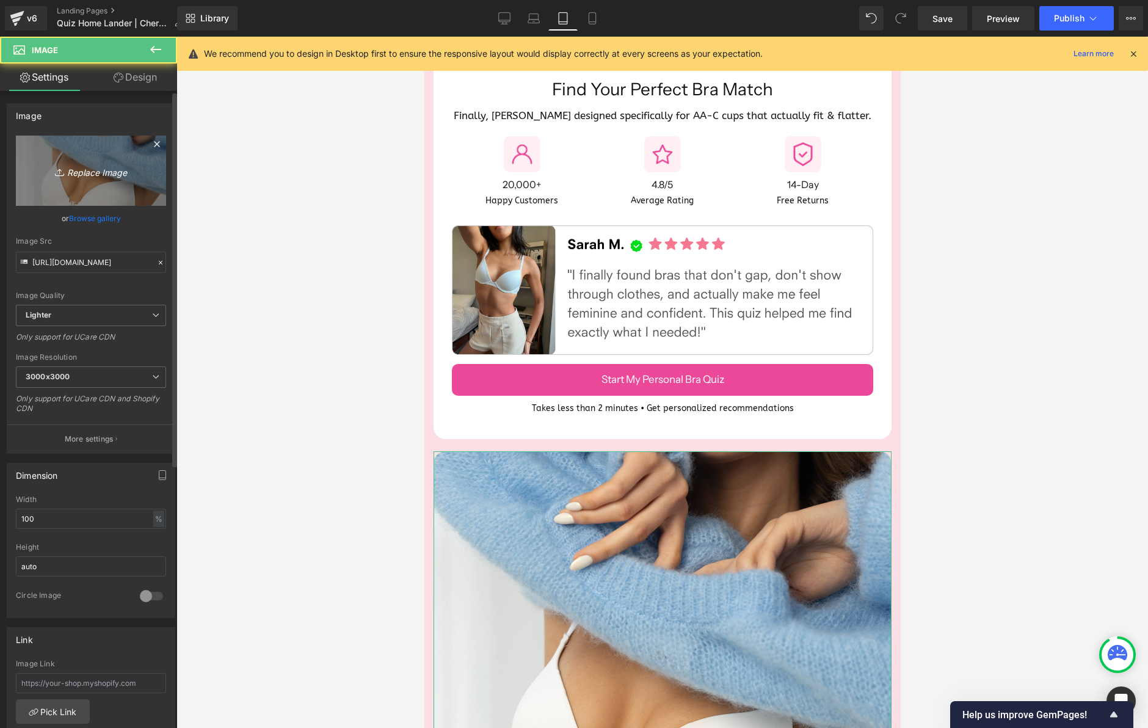
click at [87, 171] on icon "Replace Image" at bounding box center [91, 170] width 98 height 15
type input "C:\fakepath\beforeandafter.png"
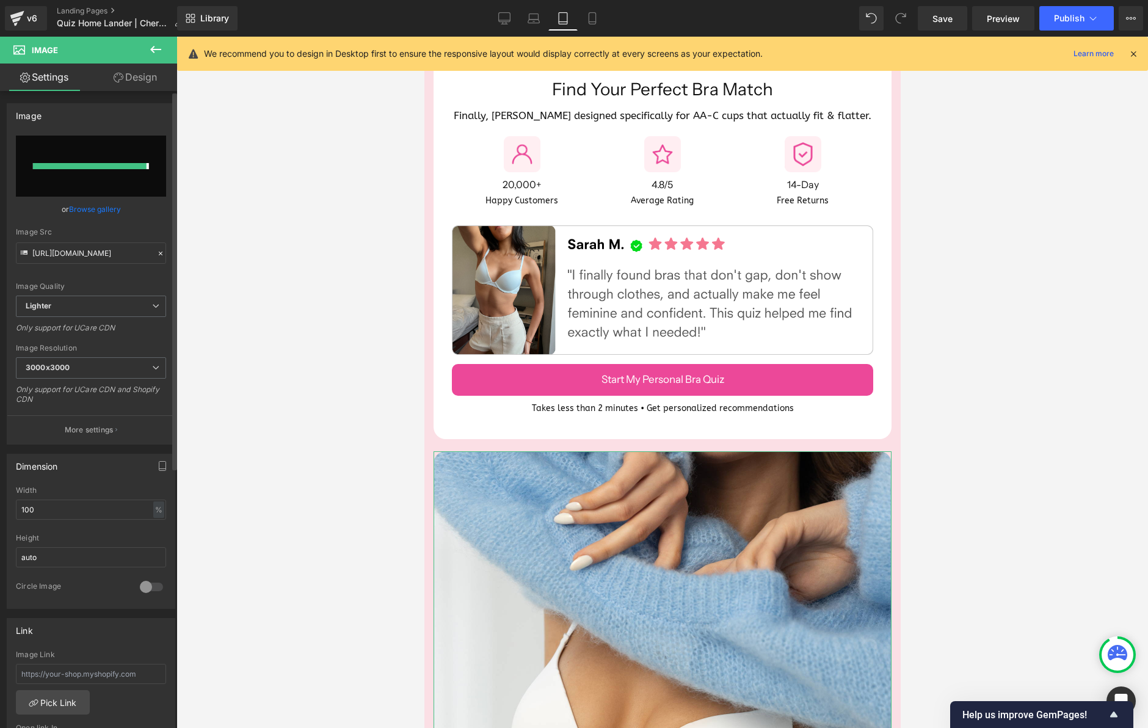
type input "[URL][DOMAIN_NAME]"
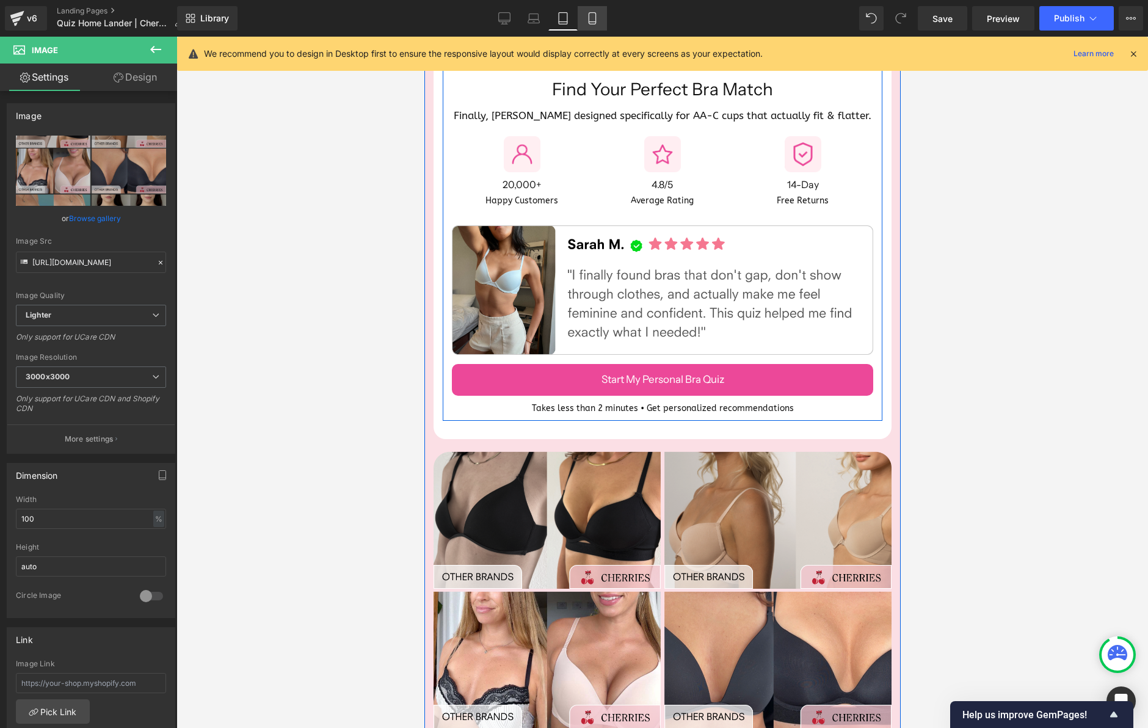
click at [592, 22] on icon at bounding box center [592, 22] width 7 height 0
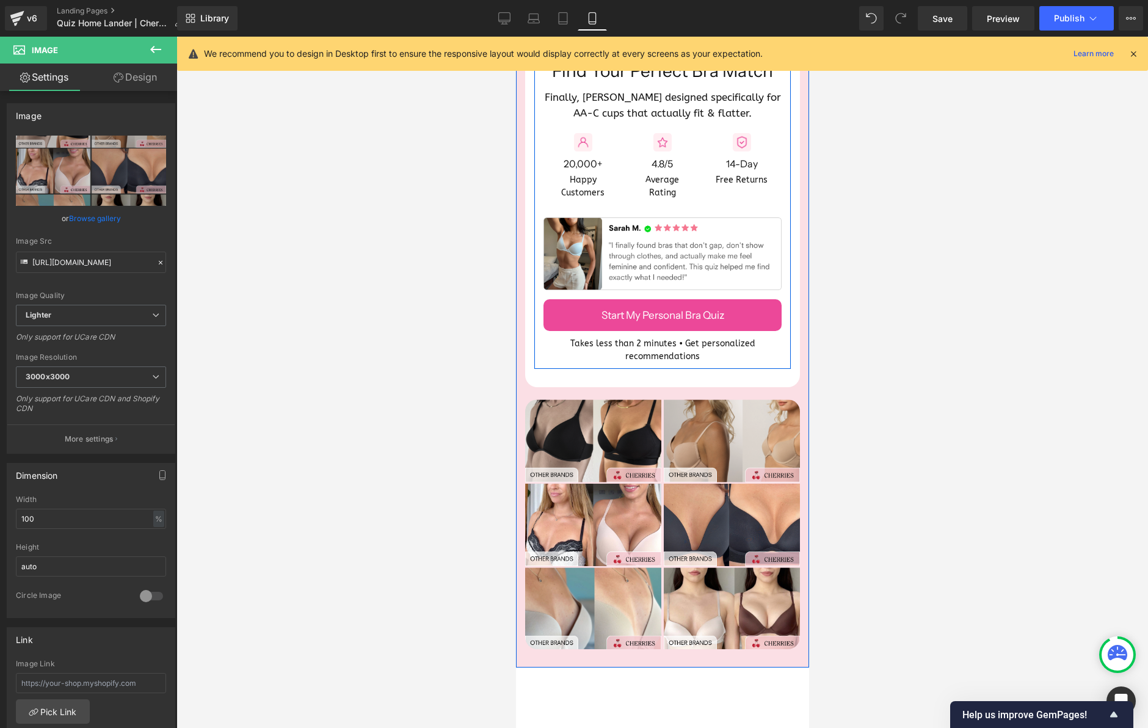
scroll to position [5, 0]
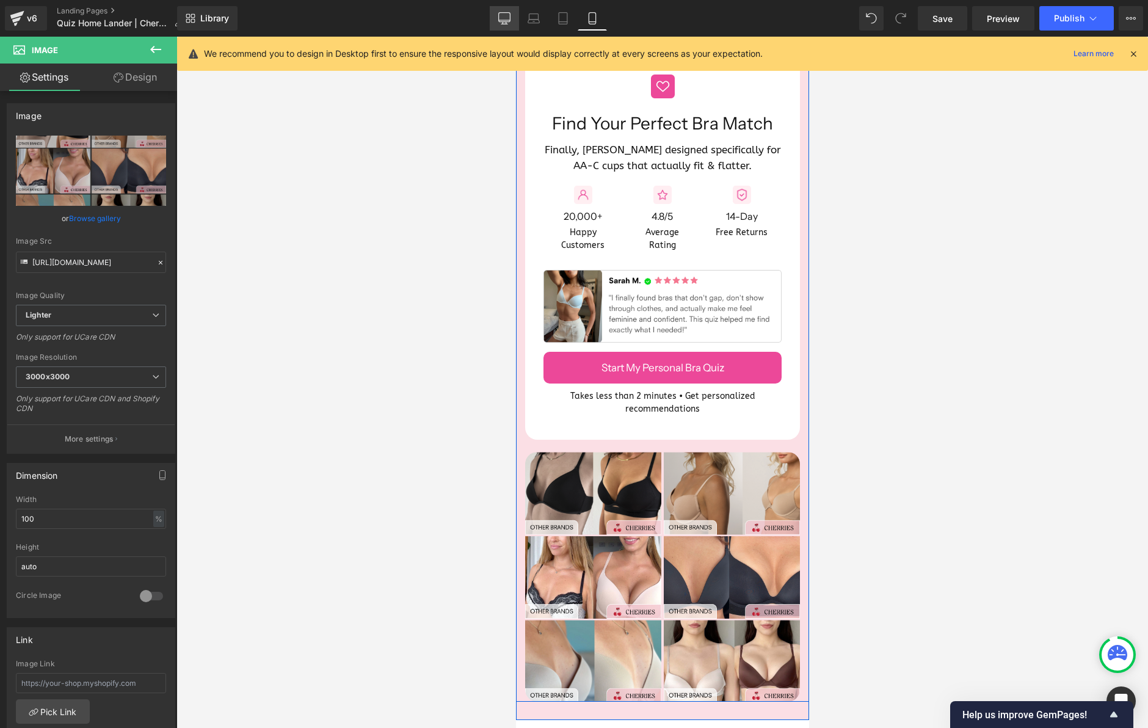
click at [500, 16] on icon at bounding box center [504, 18] width 12 height 12
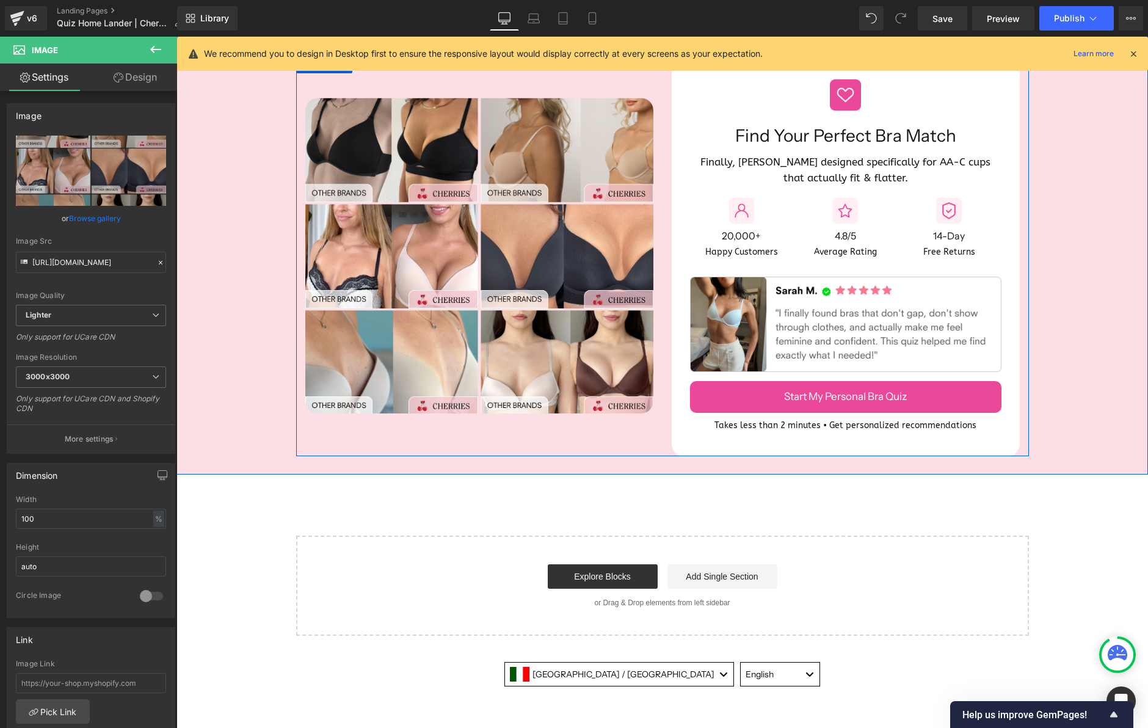
scroll to position [0, 0]
click at [1065, 21] on span "Publish" at bounding box center [1069, 18] width 31 height 10
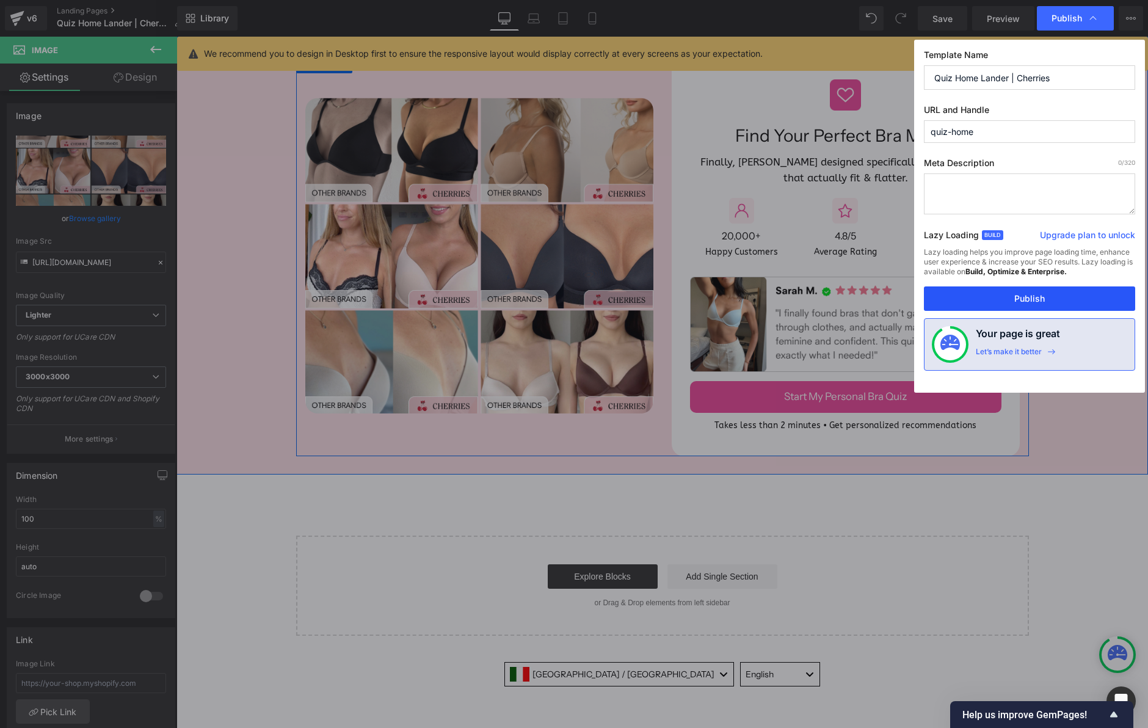
click at [1027, 295] on button "Publish" at bounding box center [1029, 298] width 211 height 24
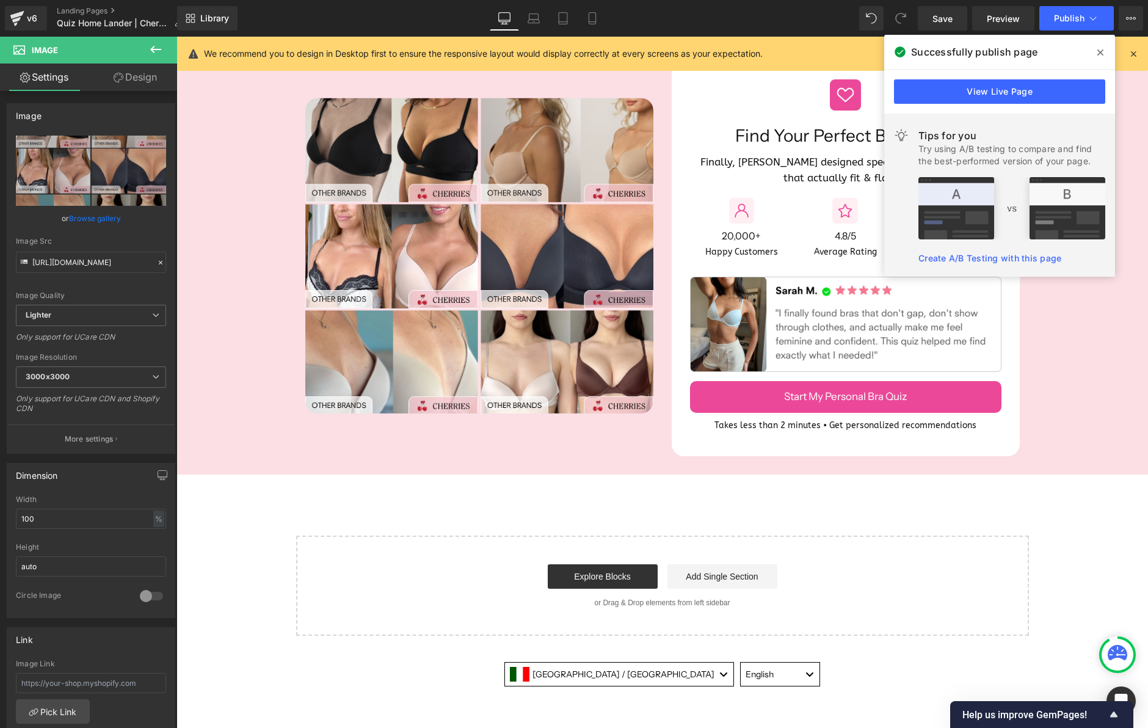
click at [1102, 51] on icon at bounding box center [1100, 52] width 6 height 6
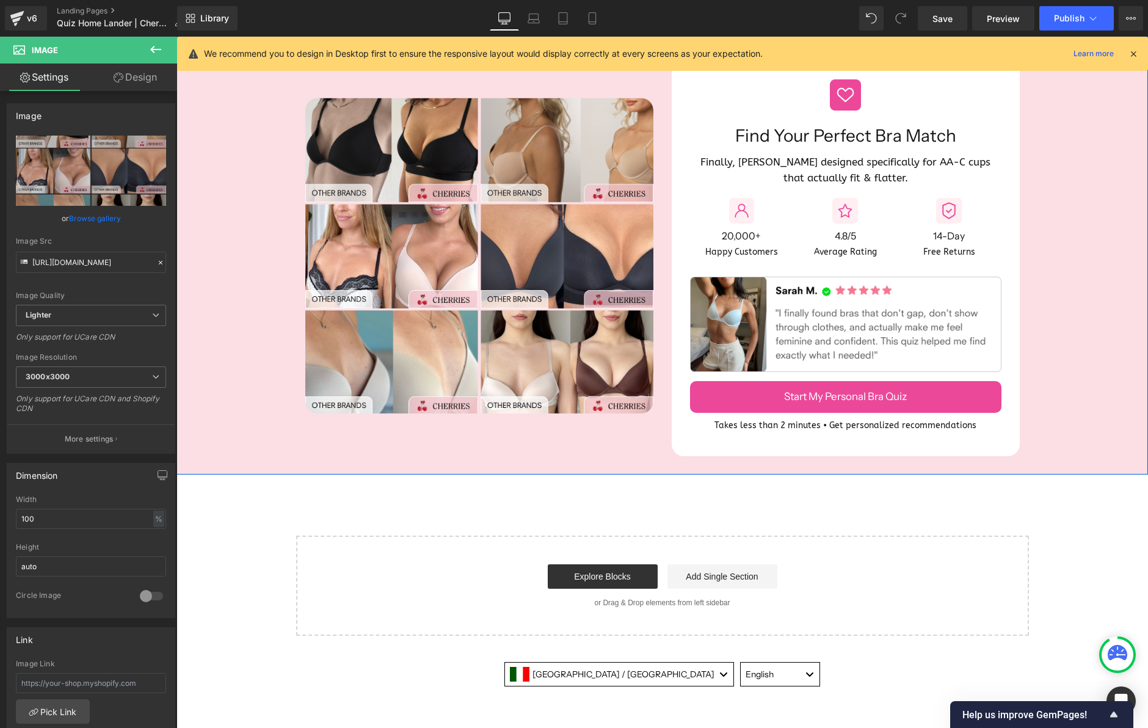
click at [1135, 53] on icon at bounding box center [1133, 53] width 11 height 11
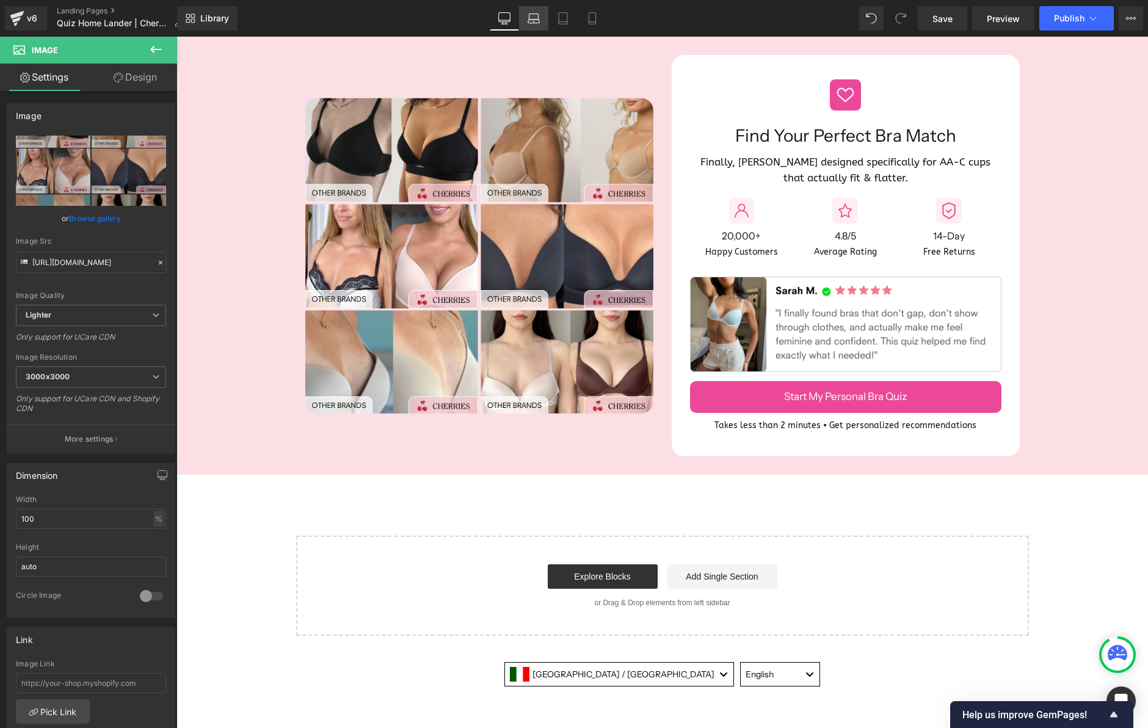
click at [542, 20] on link "Laptop" at bounding box center [533, 18] width 29 height 24
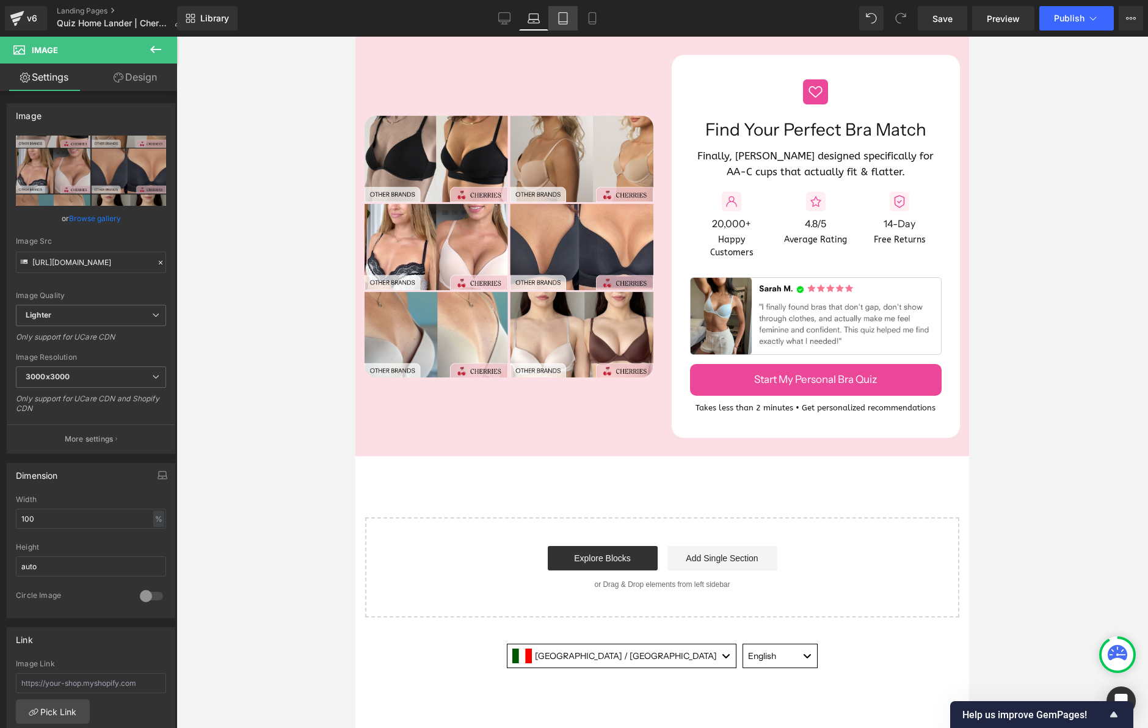
click at [569, 20] on icon at bounding box center [563, 18] width 12 height 12
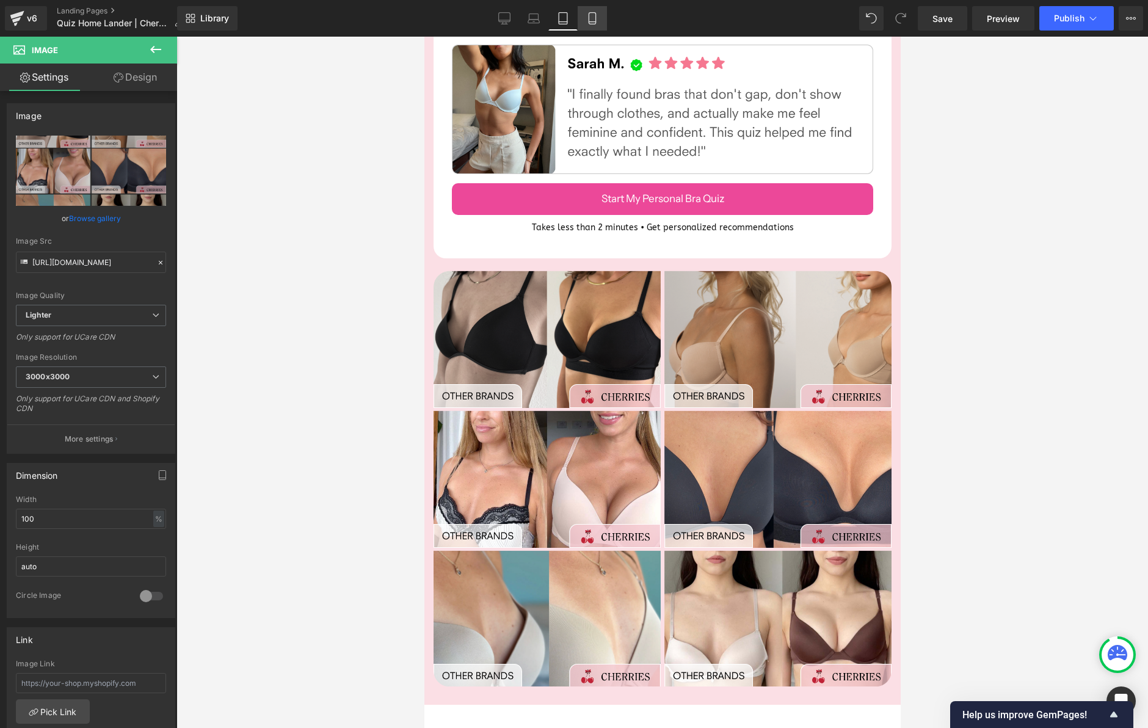
click at [592, 18] on icon at bounding box center [592, 18] width 12 height 12
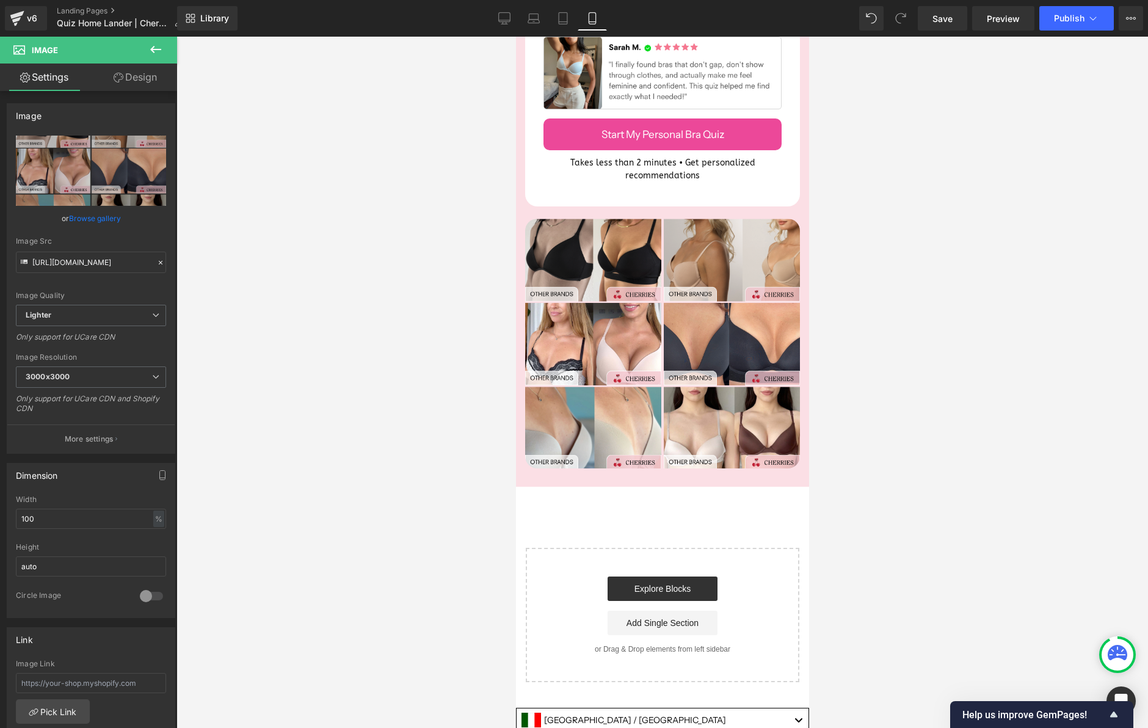
scroll to position [186, 0]
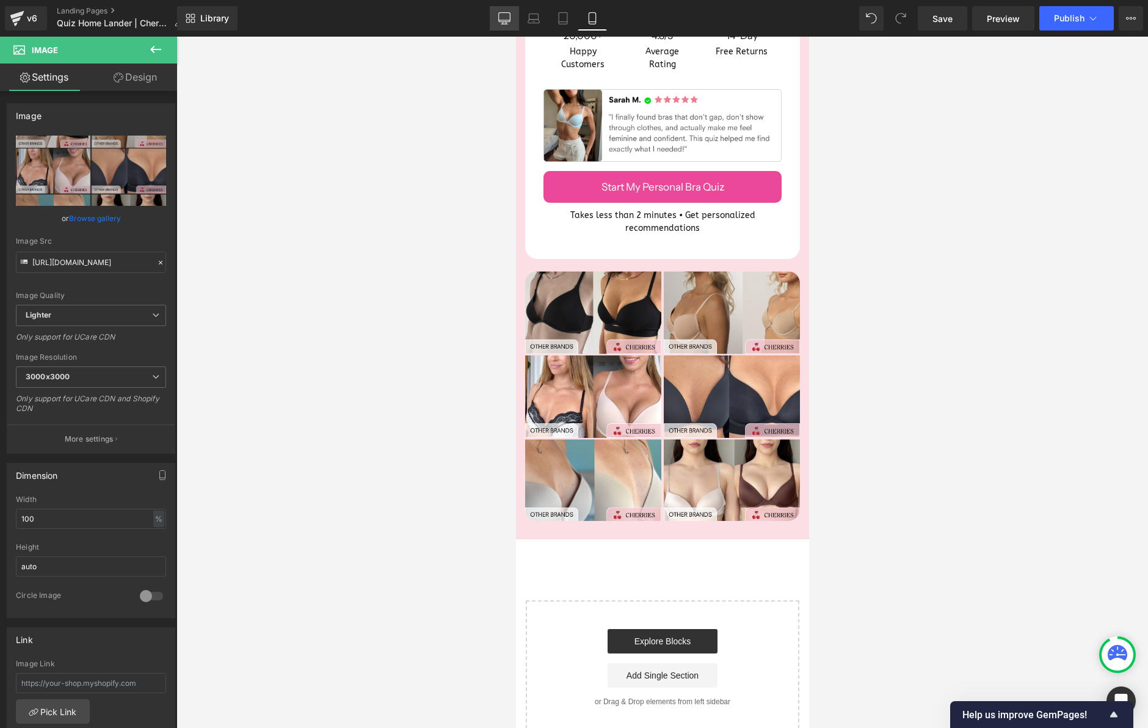
click at [505, 16] on icon at bounding box center [504, 18] width 12 height 12
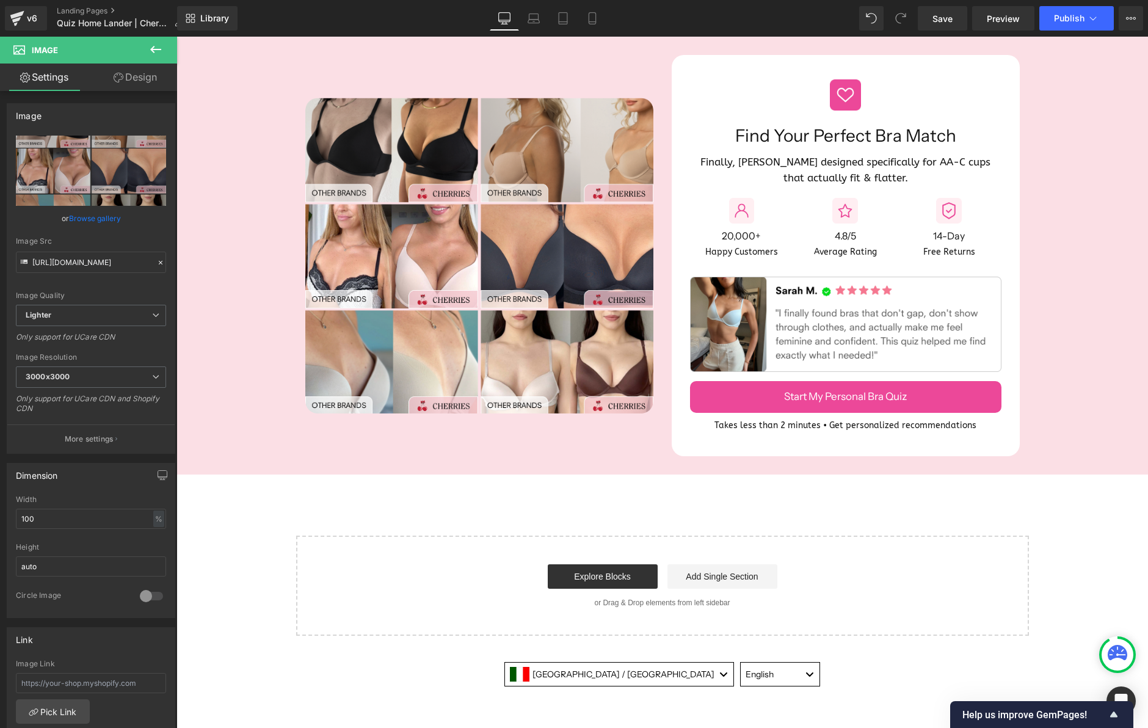
click at [156, 48] on icon at bounding box center [155, 49] width 15 height 15
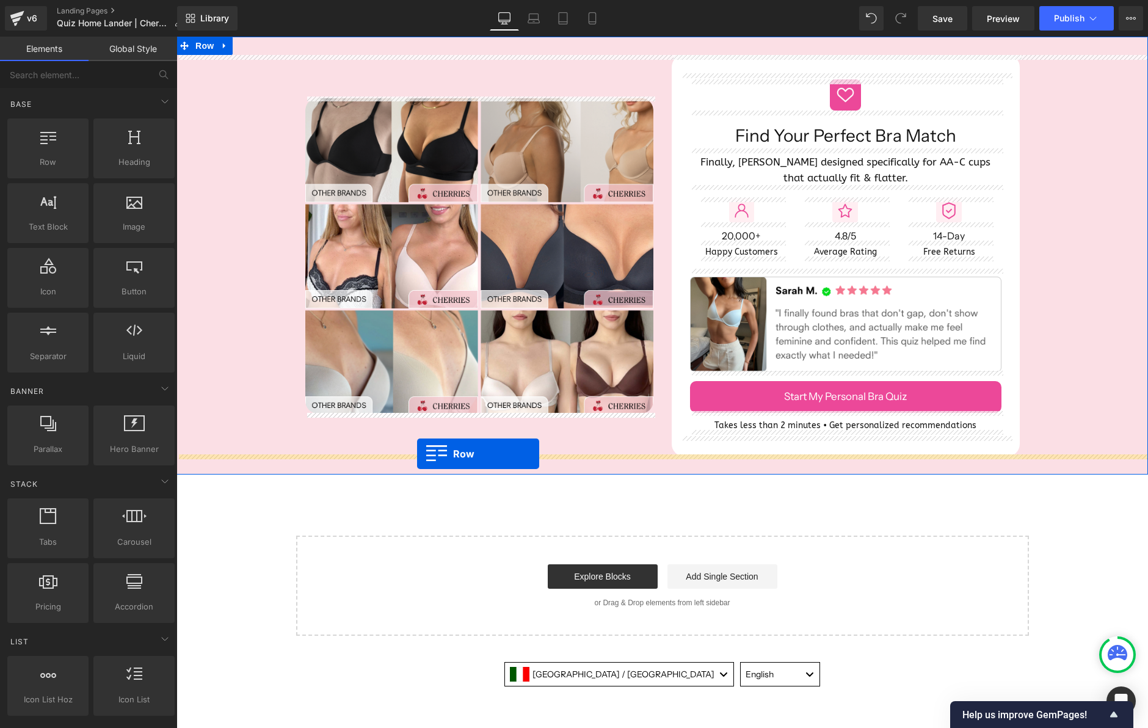
drag, startPoint x: 231, startPoint y: 195, endPoint x: 417, endPoint y: 454, distance: 319.0
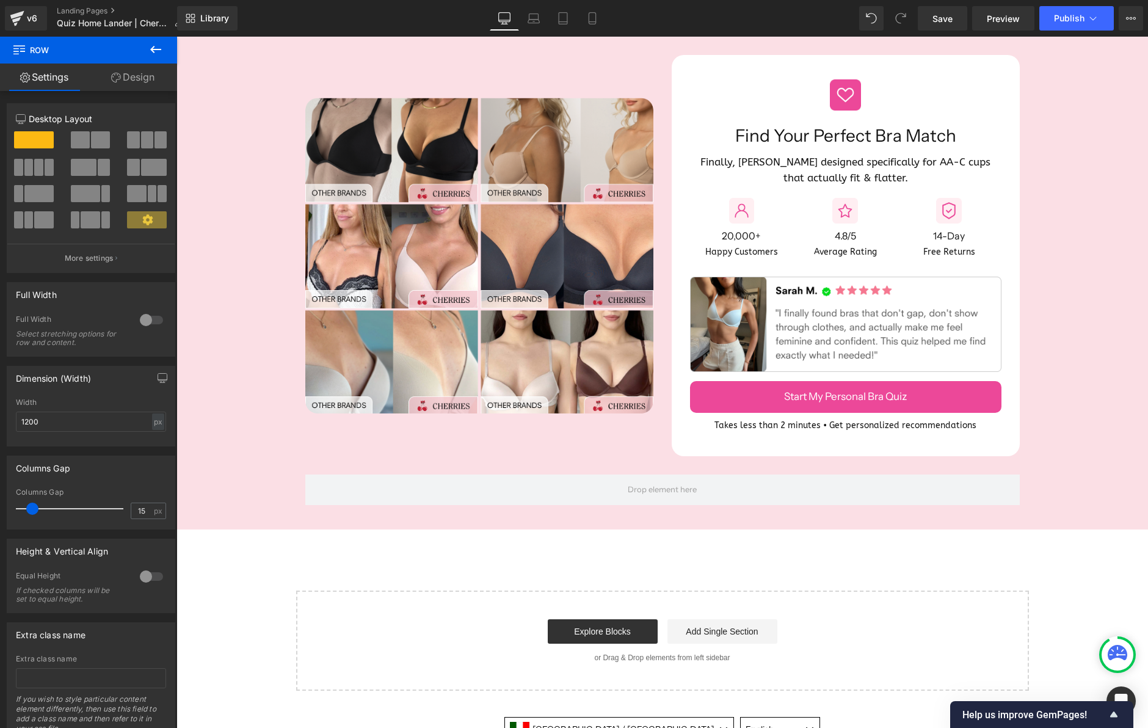
click at [158, 53] on icon at bounding box center [155, 49] width 15 height 15
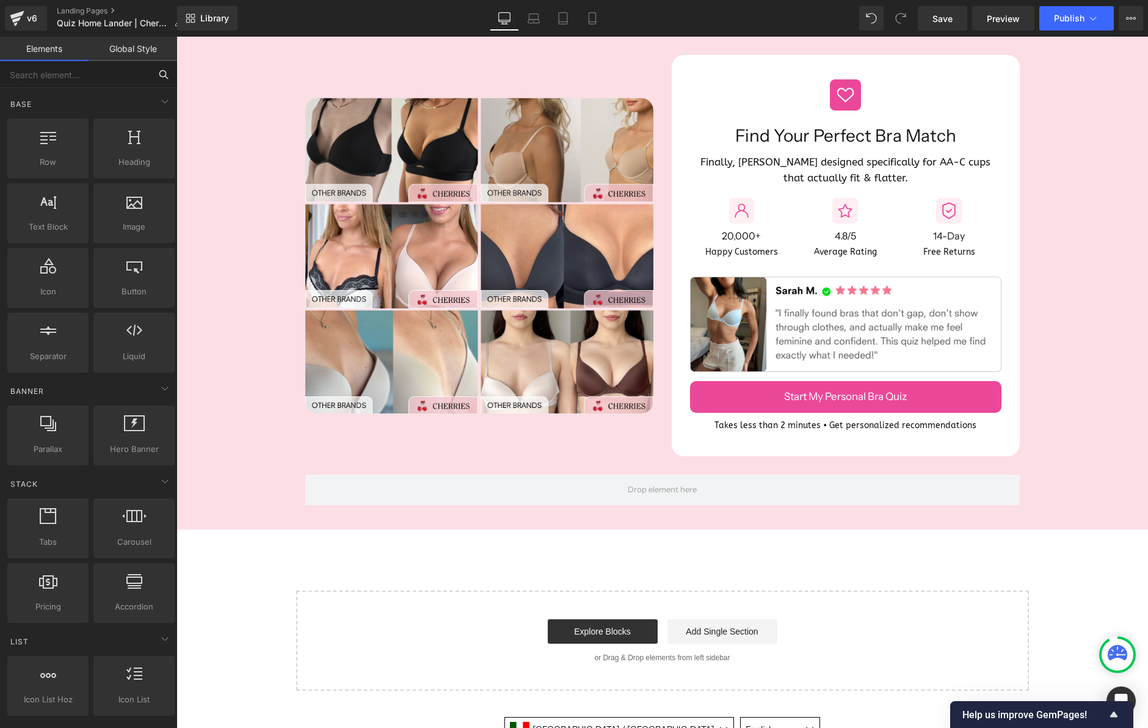
click at [103, 76] on input "text" at bounding box center [75, 74] width 150 height 27
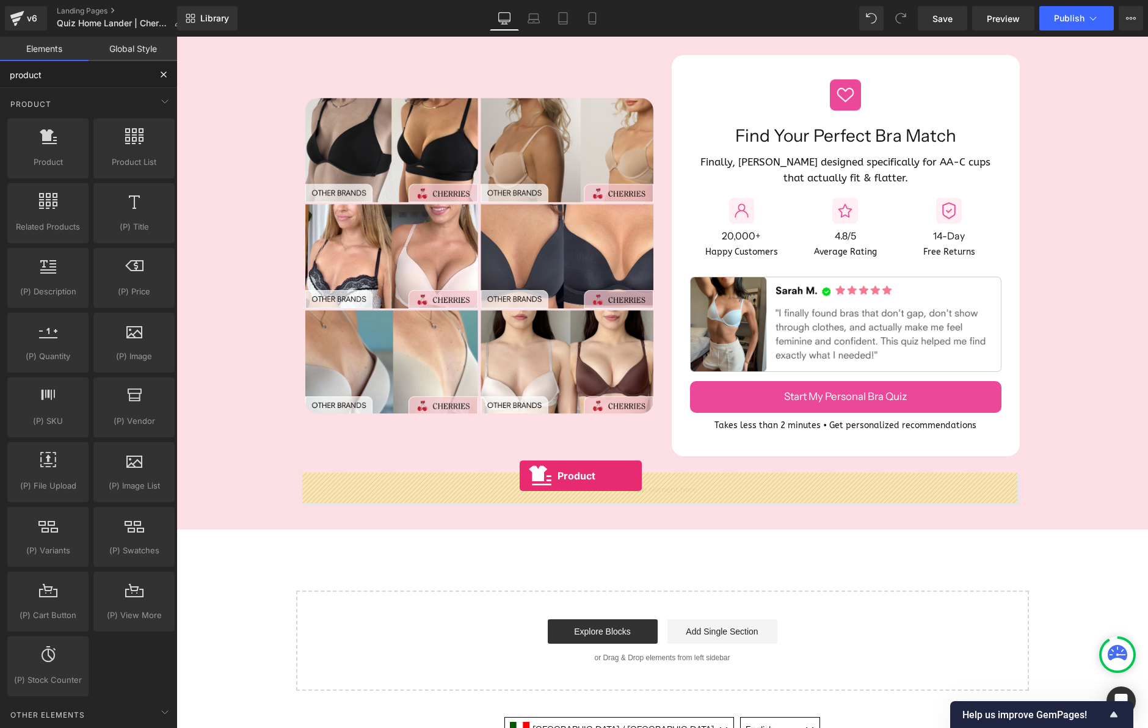
drag, startPoint x: 240, startPoint y: 187, endPoint x: 518, endPoint y: 479, distance: 403.9
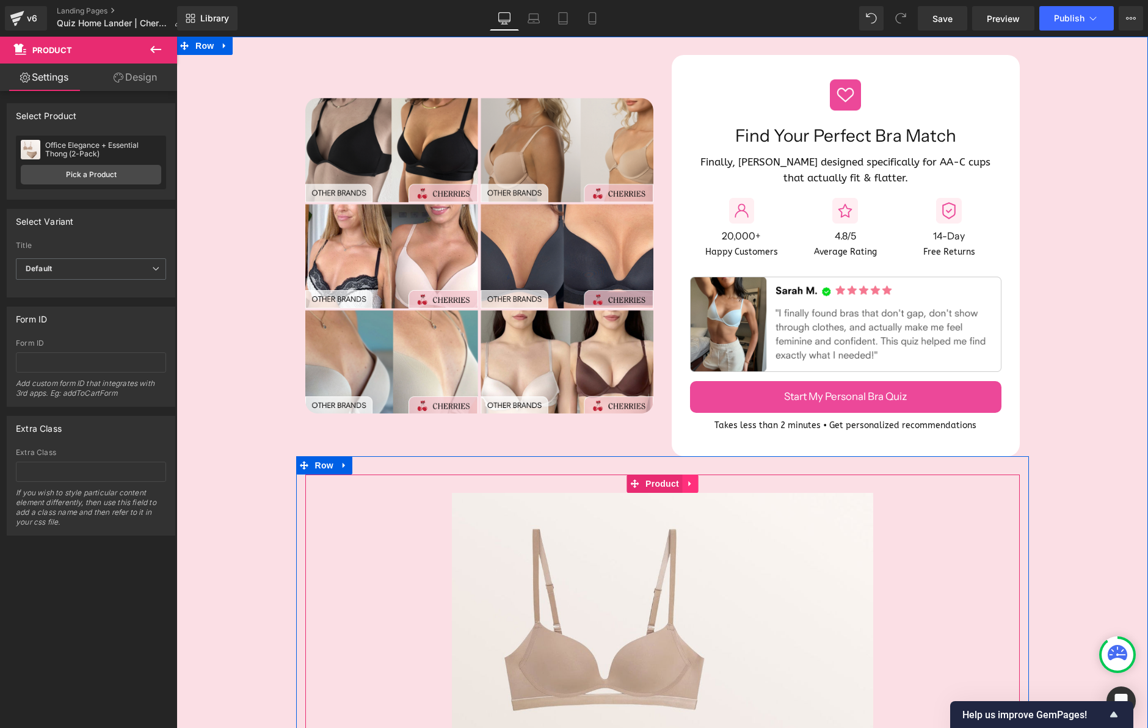
click at [687, 485] on icon at bounding box center [690, 483] width 9 height 9
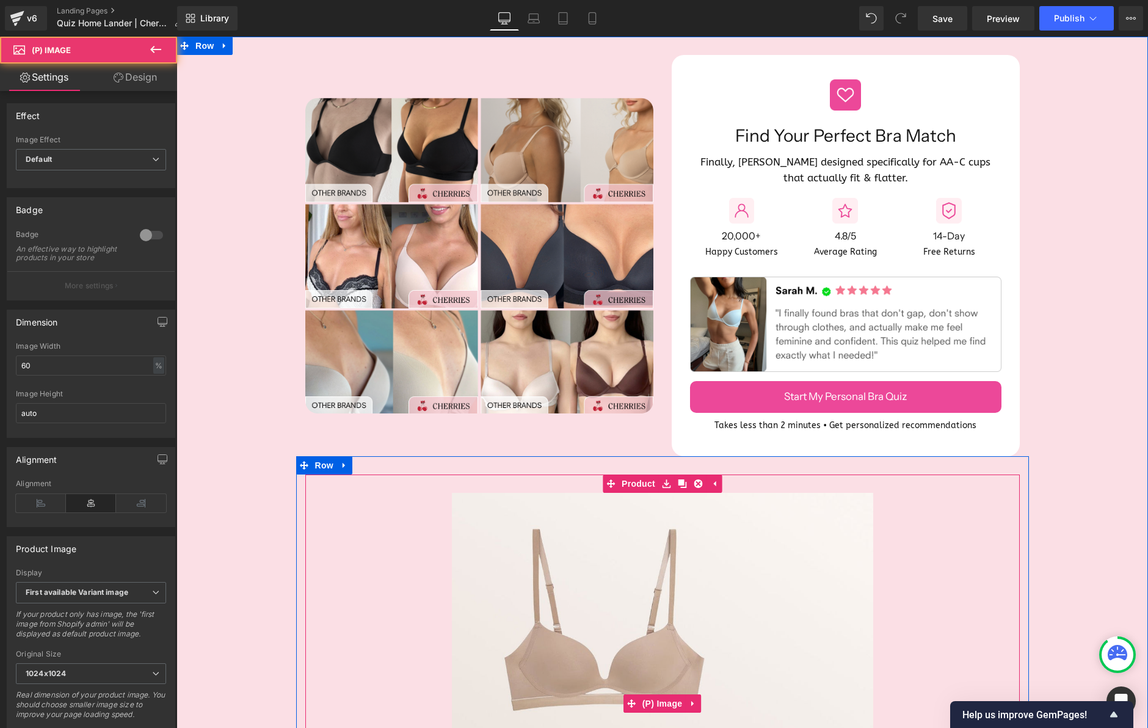
click at [680, 526] on img at bounding box center [662, 703] width 421 height 421
click at [692, 699] on icon at bounding box center [693, 703] width 9 height 9
click at [698, 704] on icon at bounding box center [701, 703] width 9 height 9
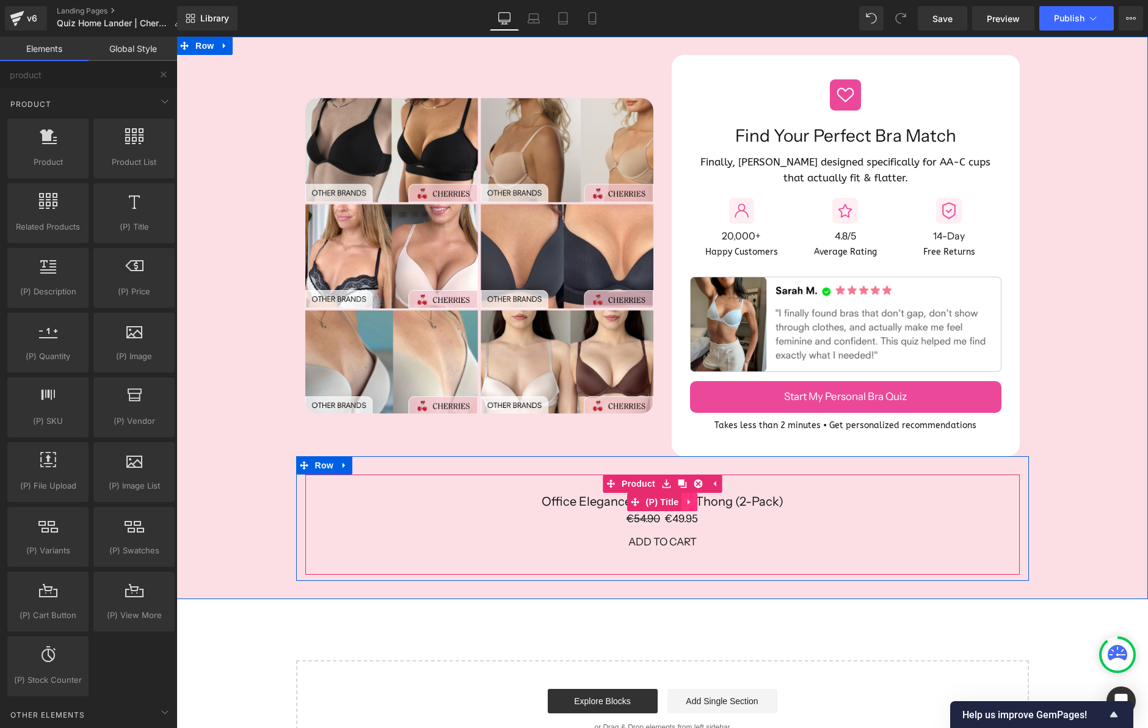
click at [688, 500] on icon at bounding box center [689, 502] width 9 height 9
click at [696, 501] on icon at bounding box center [697, 502] width 9 height 9
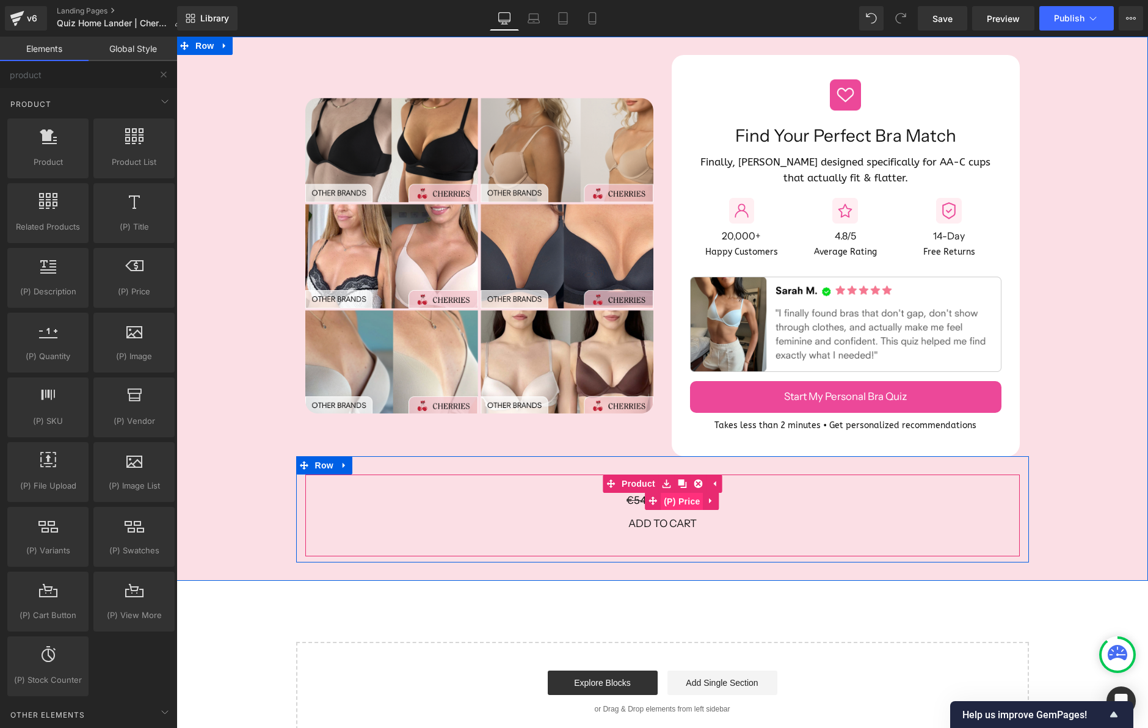
click at [682, 499] on span "(P) Price" at bounding box center [682, 501] width 43 height 18
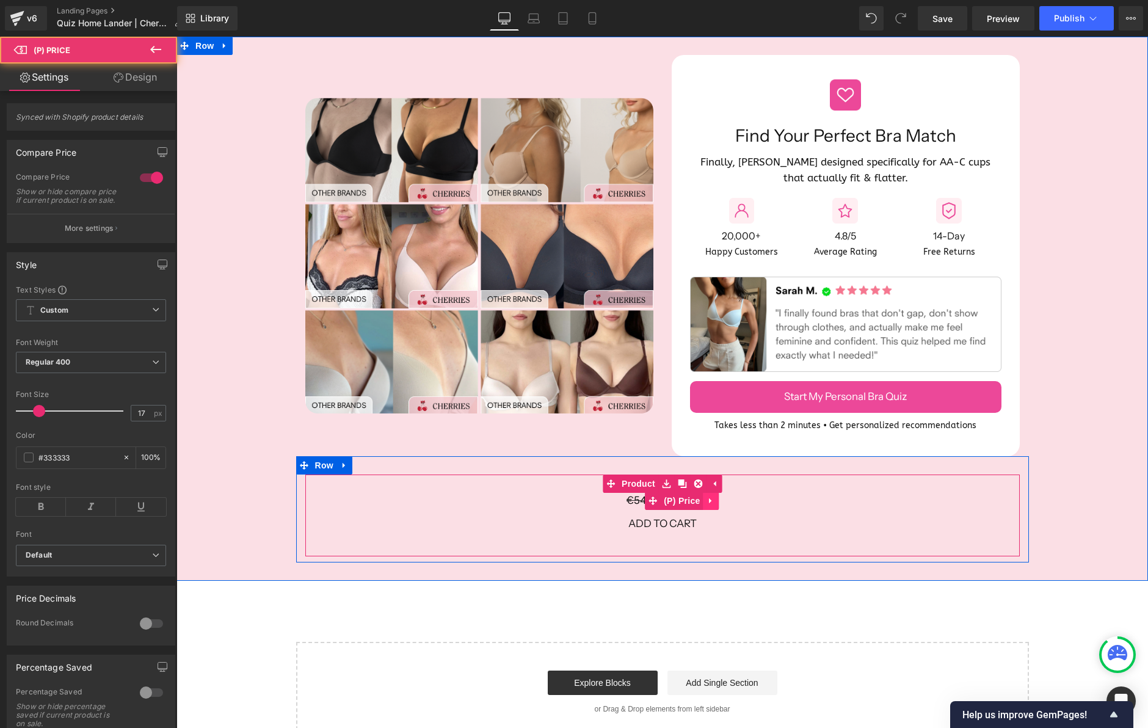
click at [704, 500] on link at bounding box center [712, 501] width 16 height 18
click at [718, 503] on icon at bounding box center [719, 500] width 9 height 9
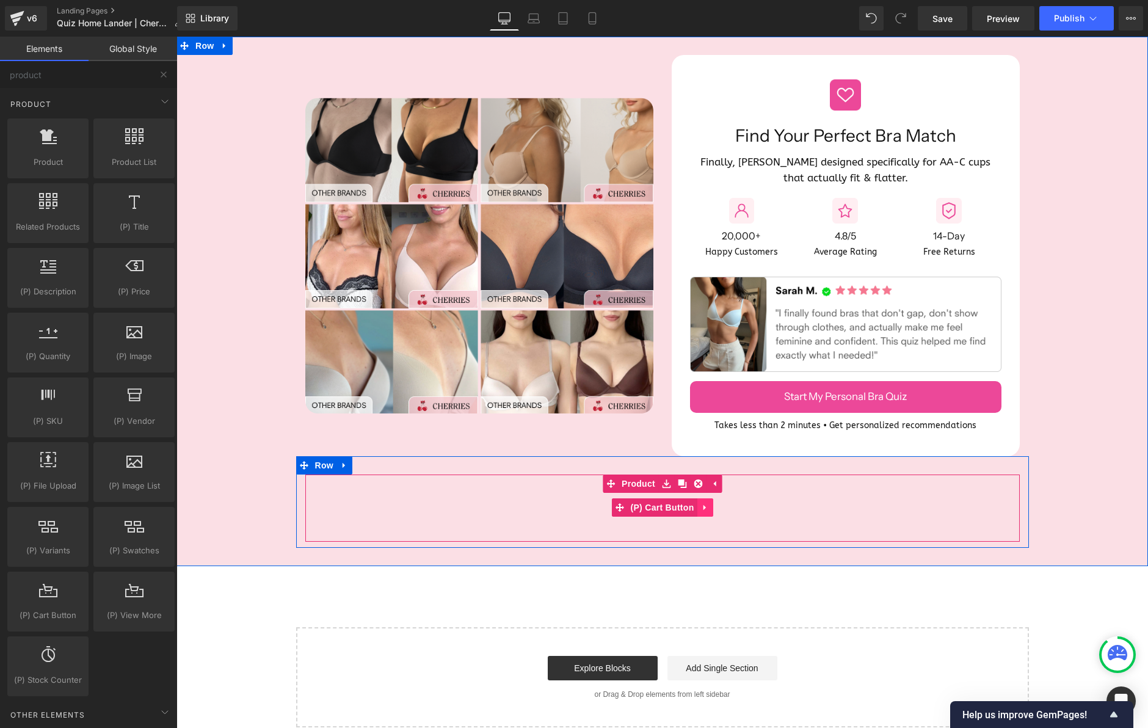
click at [705, 506] on icon at bounding box center [705, 507] width 9 height 9
click at [713, 506] on icon at bounding box center [713, 507] width 9 height 9
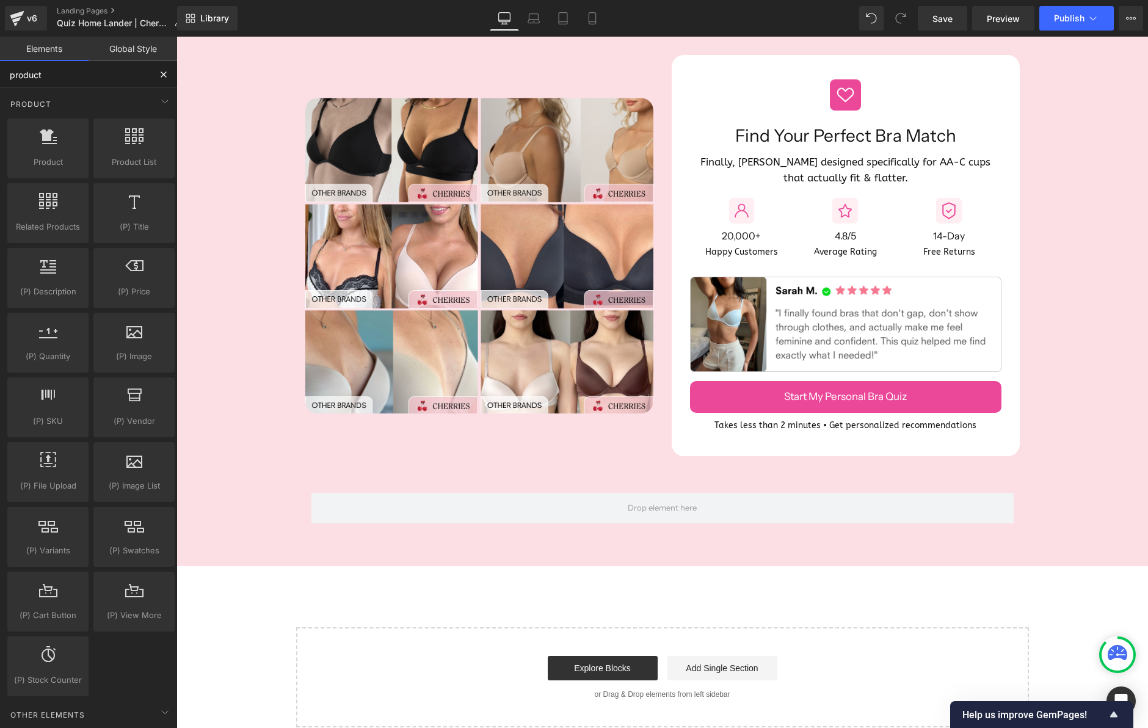
click at [78, 75] on input "product" at bounding box center [75, 74] width 150 height 27
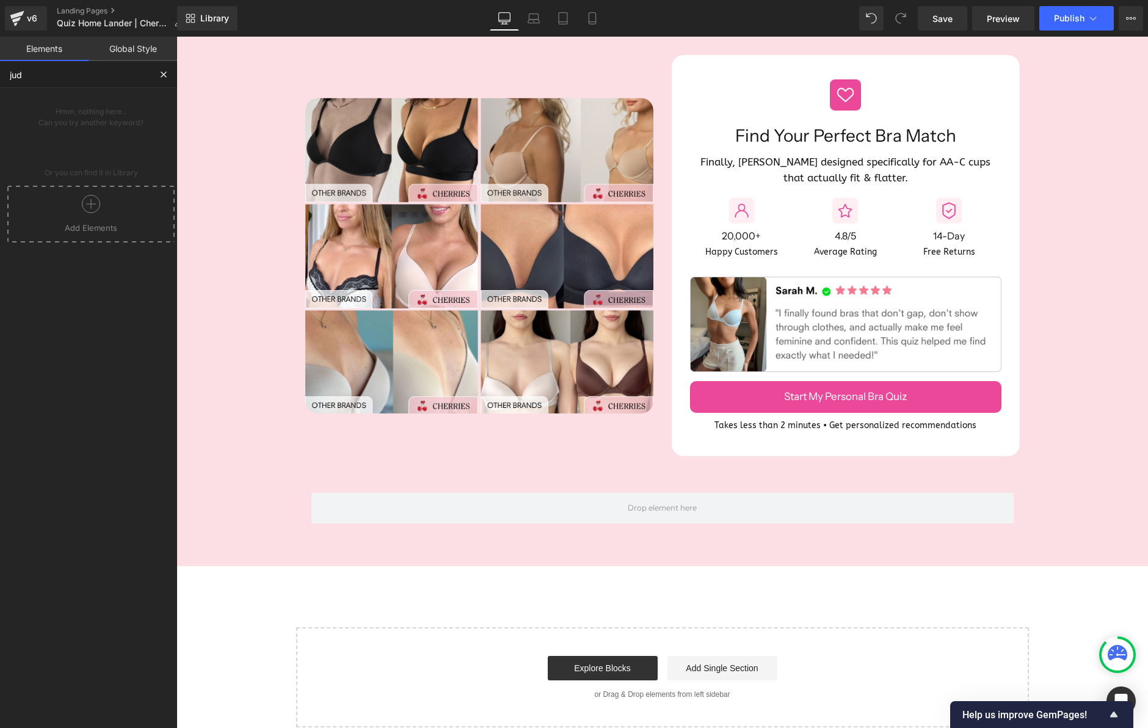
click at [85, 201] on icon at bounding box center [91, 204] width 18 height 18
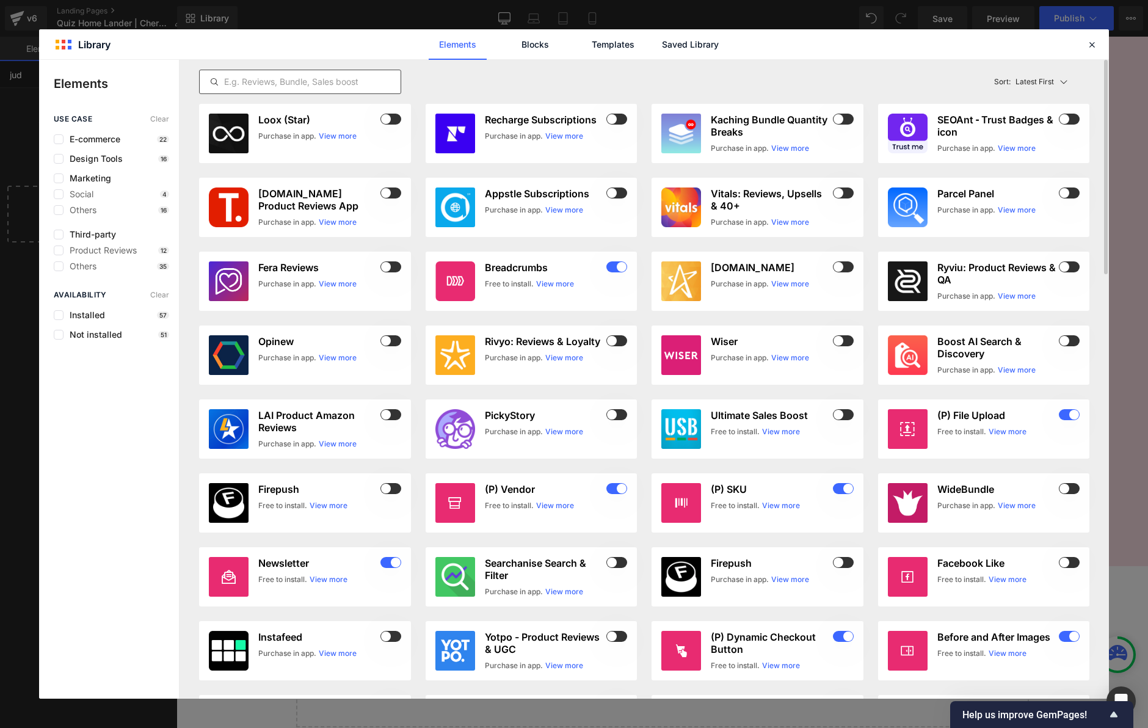
type input "jud"
click at [332, 85] on input "text" at bounding box center [300, 82] width 201 height 15
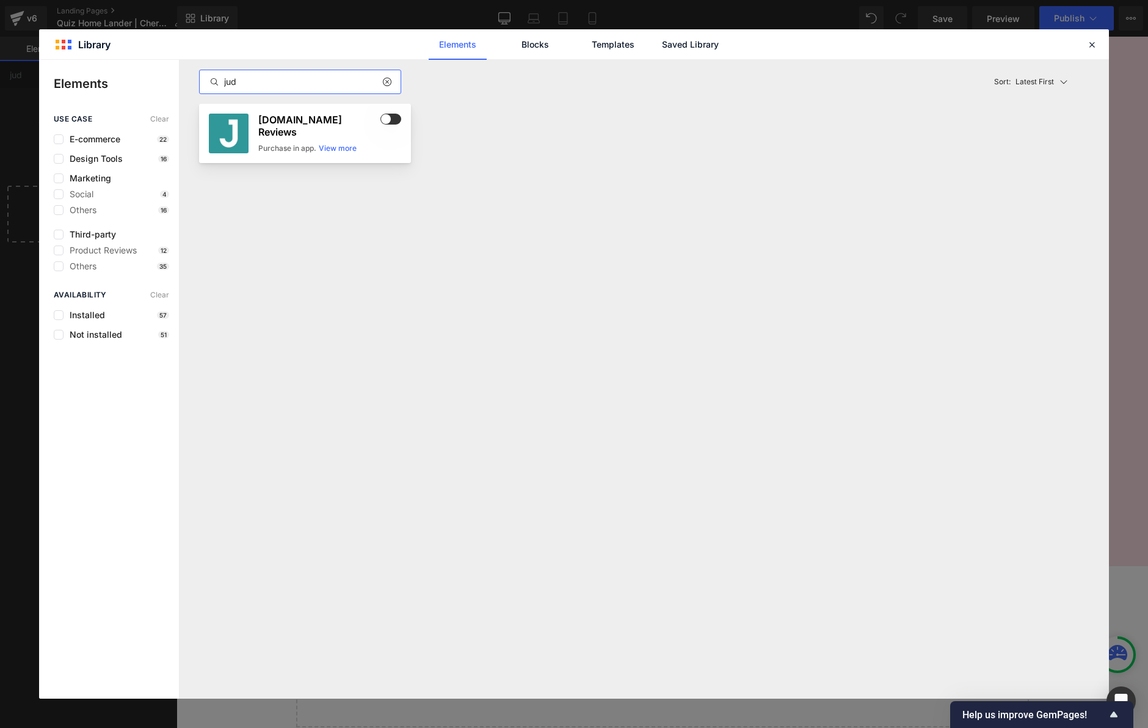
type input "jud"
click at [387, 120] on span at bounding box center [390, 119] width 21 height 11
click at [1092, 46] on icon at bounding box center [1091, 44] width 11 height 11
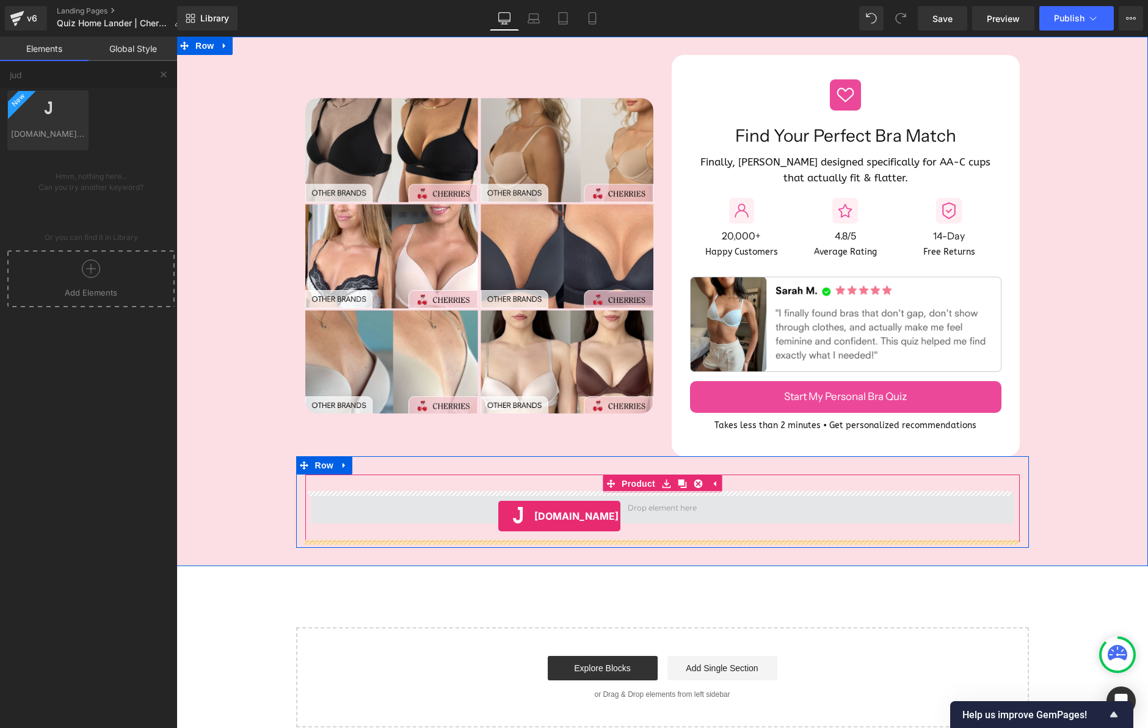
drag, startPoint x: 232, startPoint y: 167, endPoint x: 498, endPoint y: 515, distance: 437.8
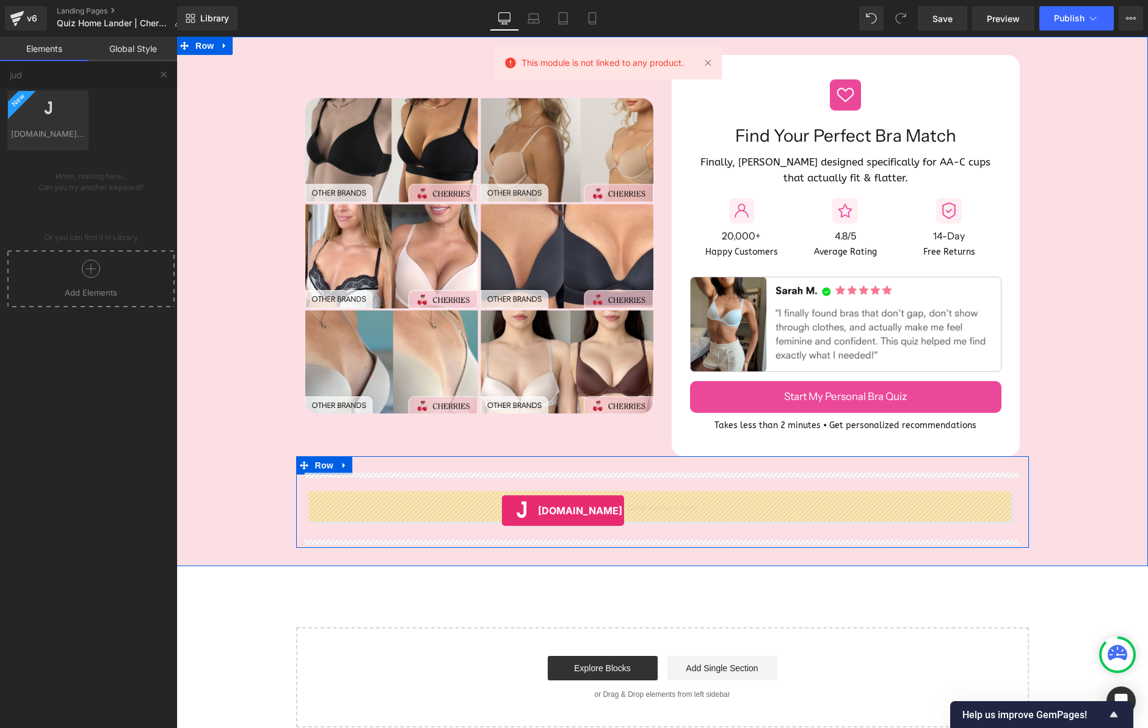
drag, startPoint x: 225, startPoint y: 163, endPoint x: 500, endPoint y: 507, distance: 441.0
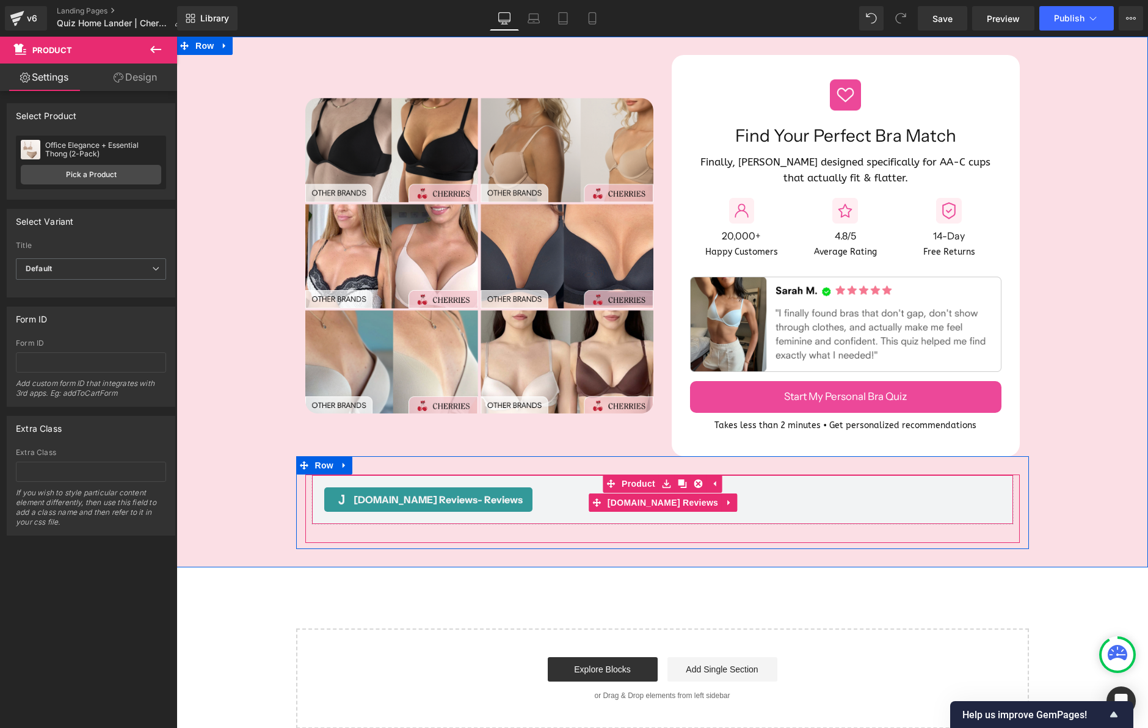
drag, startPoint x: 570, startPoint y: 476, endPoint x: 566, endPoint y: 488, distance: 12.9
click at [566, 488] on div "[DOMAIN_NAME] Reviews - Reviews [DOMAIN_NAME] Reviews Product" at bounding box center [662, 509] width 715 height 68
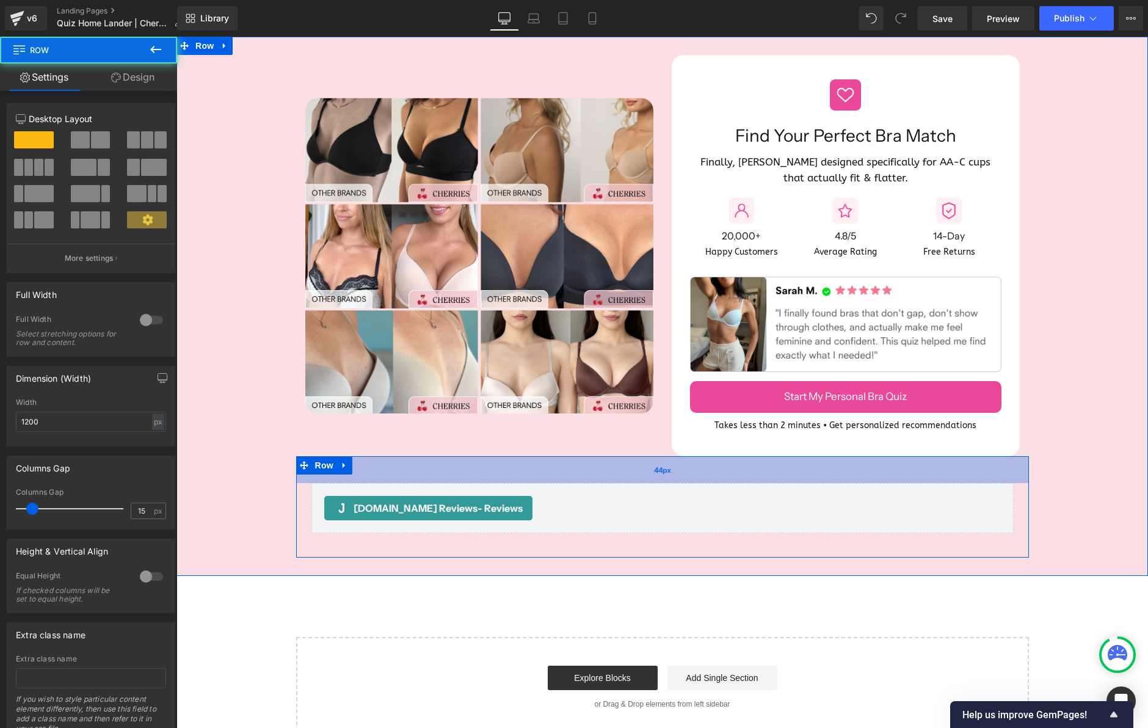
drag, startPoint x: 561, startPoint y: 473, endPoint x: 561, endPoint y: 481, distance: 8.5
click at [561, 481] on div "44px" at bounding box center [662, 469] width 733 height 27
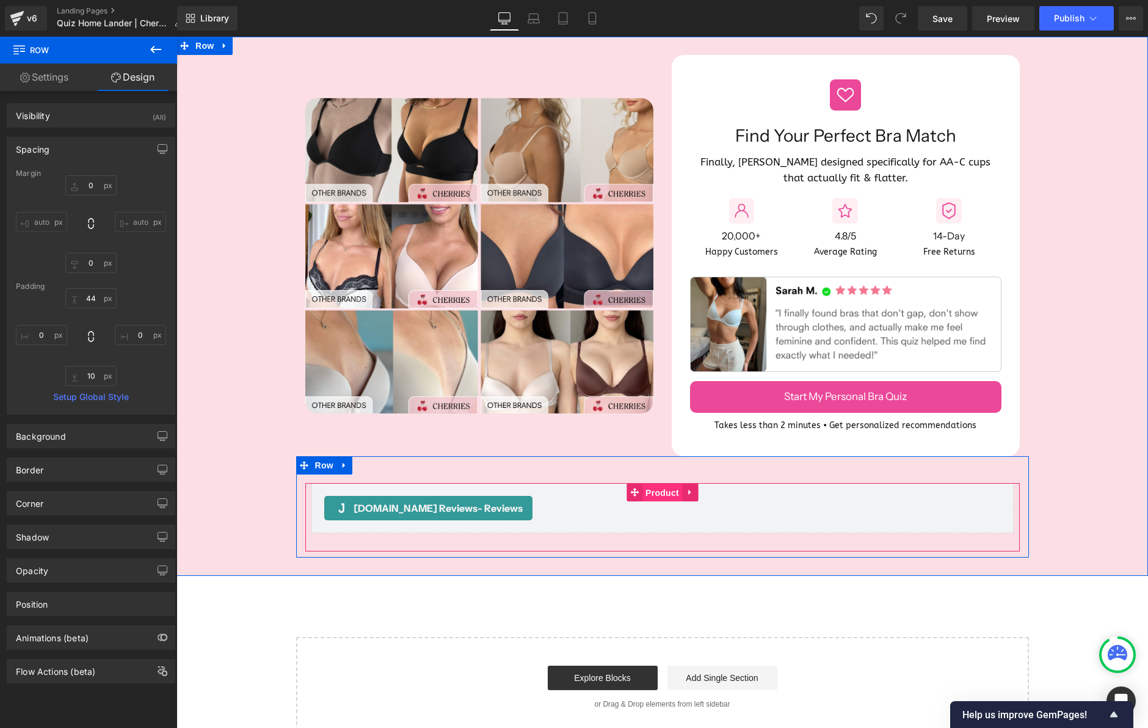
click at [644, 489] on span "Product" at bounding box center [662, 493] width 40 height 18
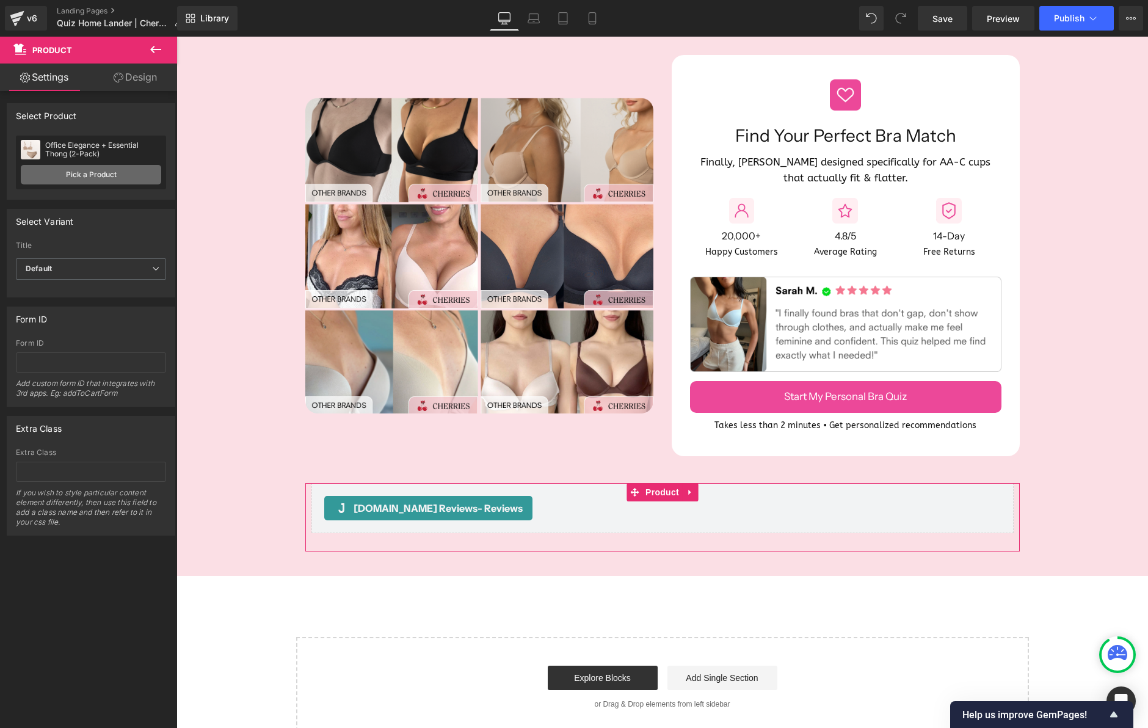
click at [101, 176] on link "Pick a Product" at bounding box center [91, 175] width 140 height 20
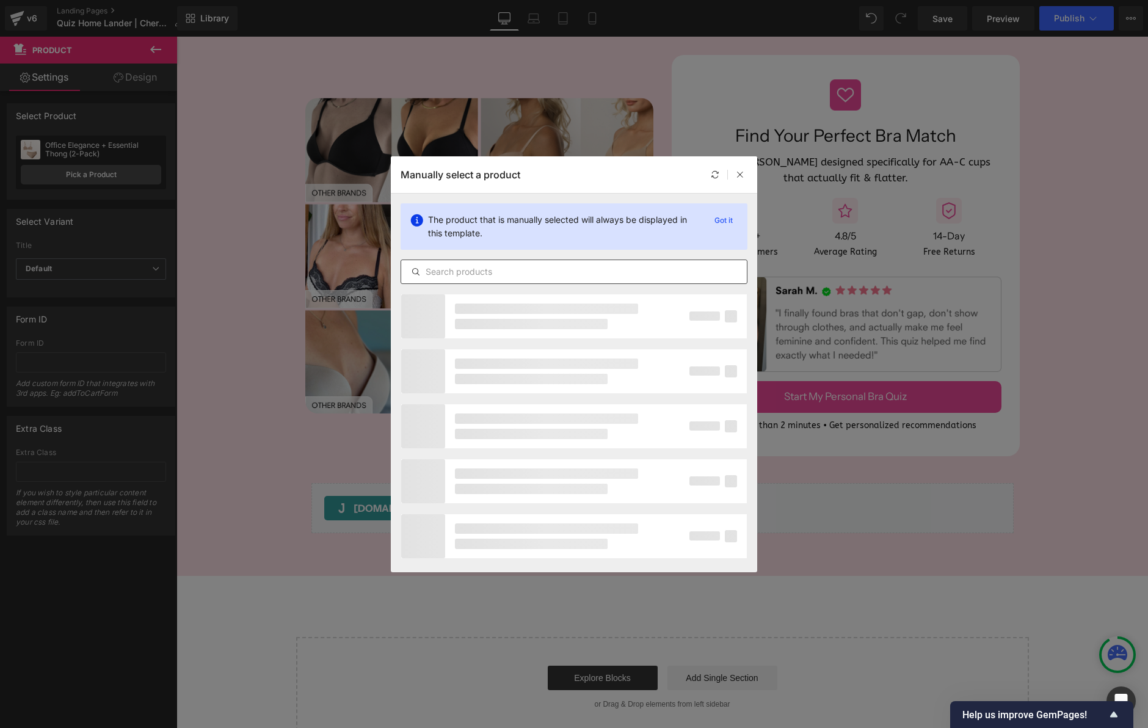
click at [477, 268] on input "text" at bounding box center [574, 271] width 346 height 15
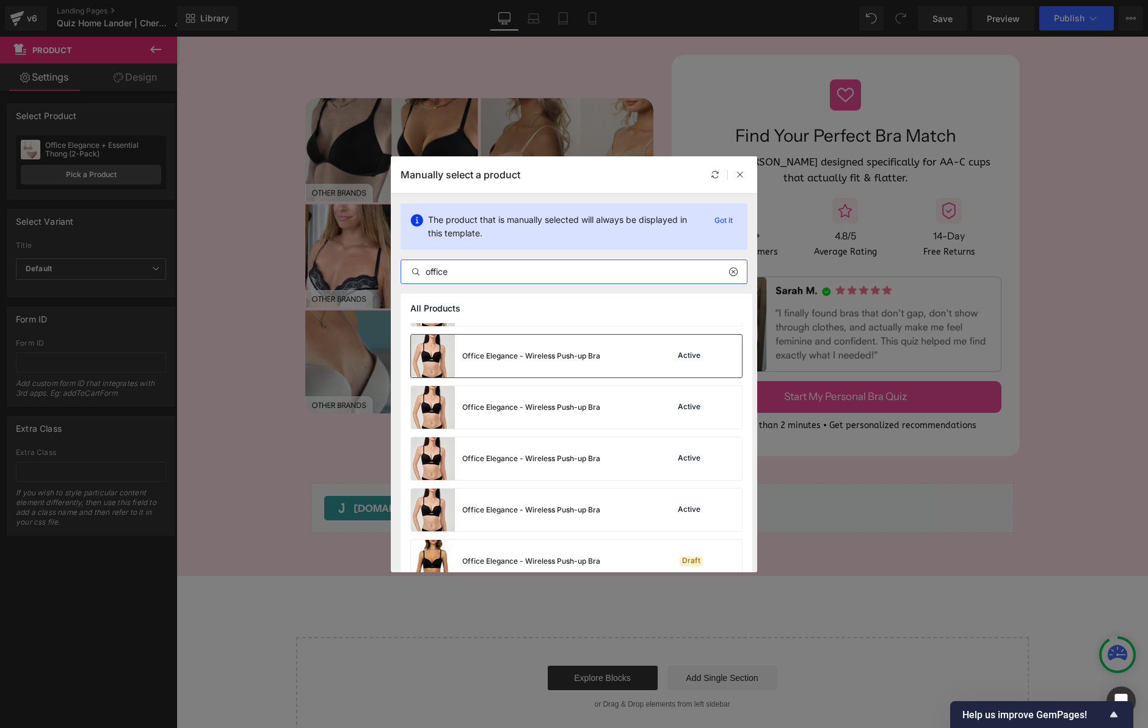
scroll to position [297, 0]
type input "office"
click at [553, 347] on div "Office Elegance - Wireless Push-up Bra" at bounding box center [505, 355] width 189 height 43
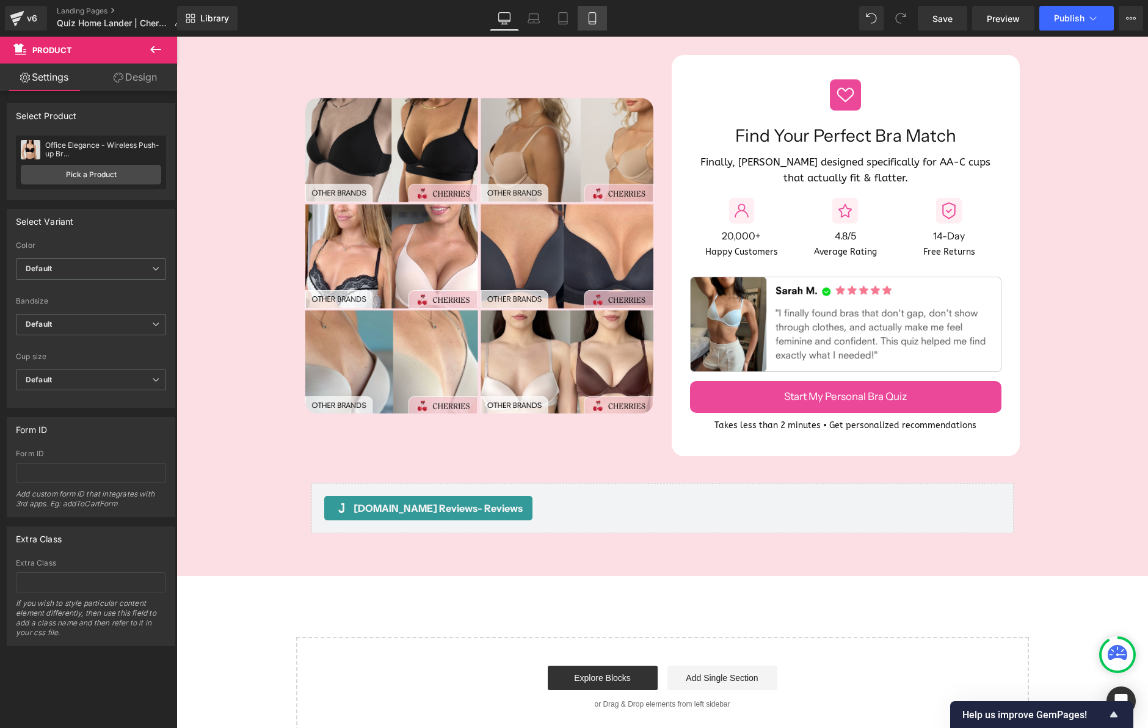
click at [597, 19] on icon at bounding box center [592, 18] width 12 height 12
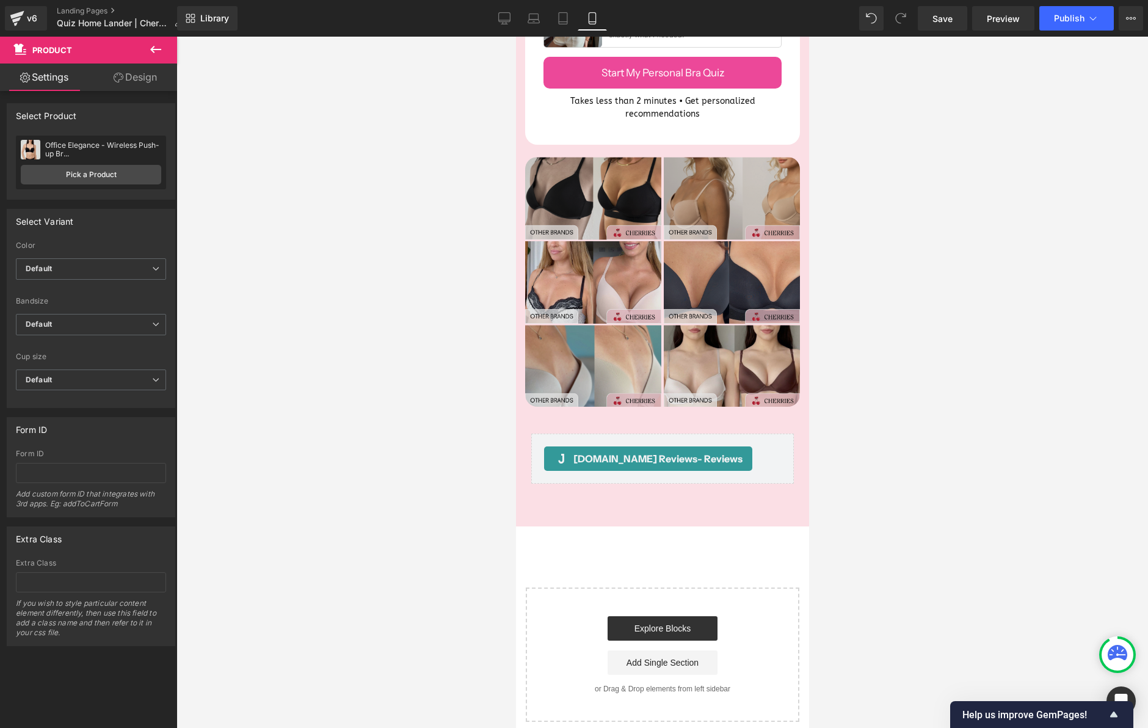
scroll to position [311, 0]
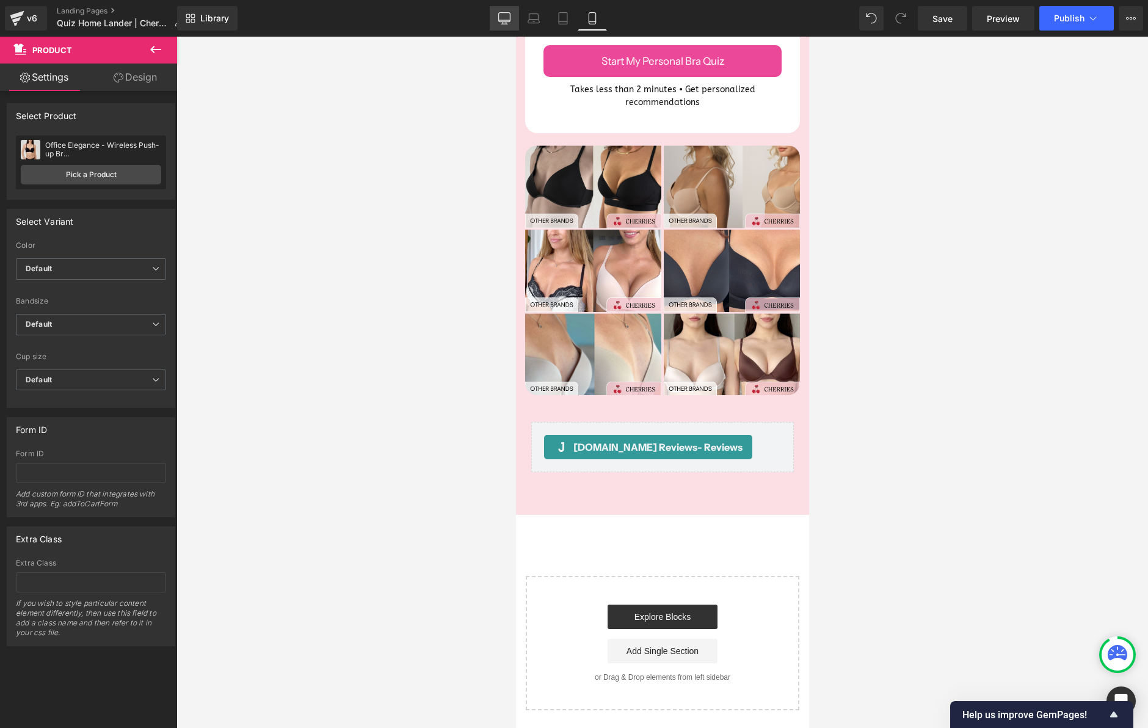
click at [497, 14] on link "Desktop" at bounding box center [504, 18] width 29 height 24
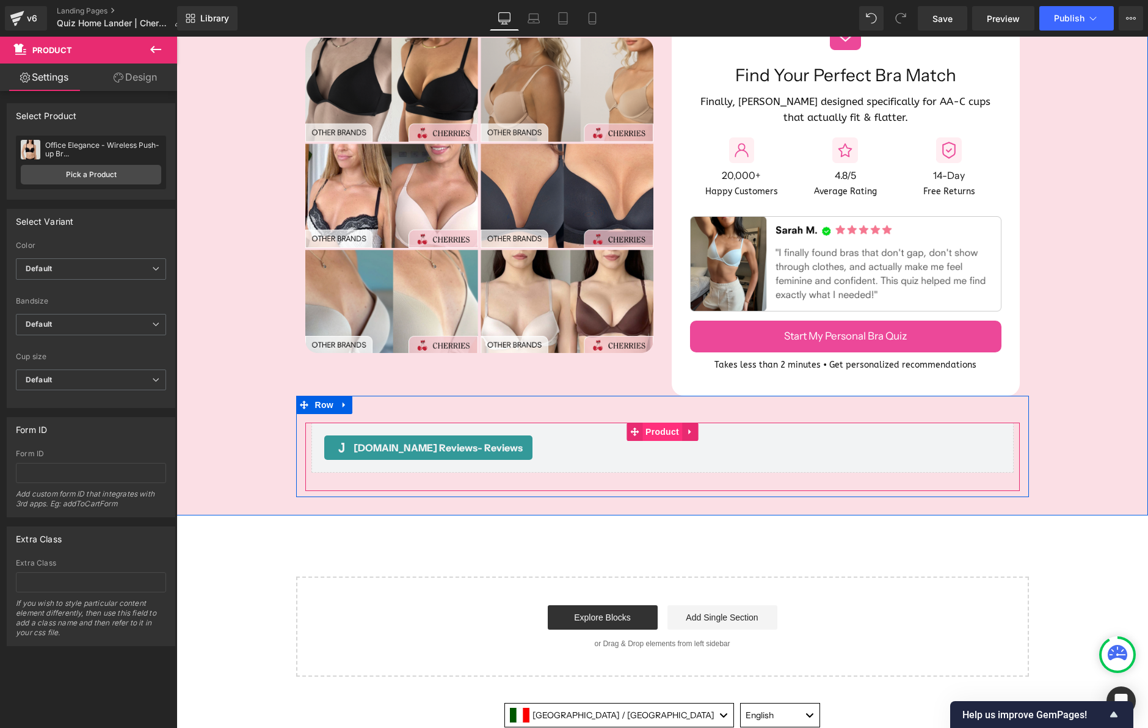
click at [651, 431] on span "Product" at bounding box center [662, 432] width 40 height 18
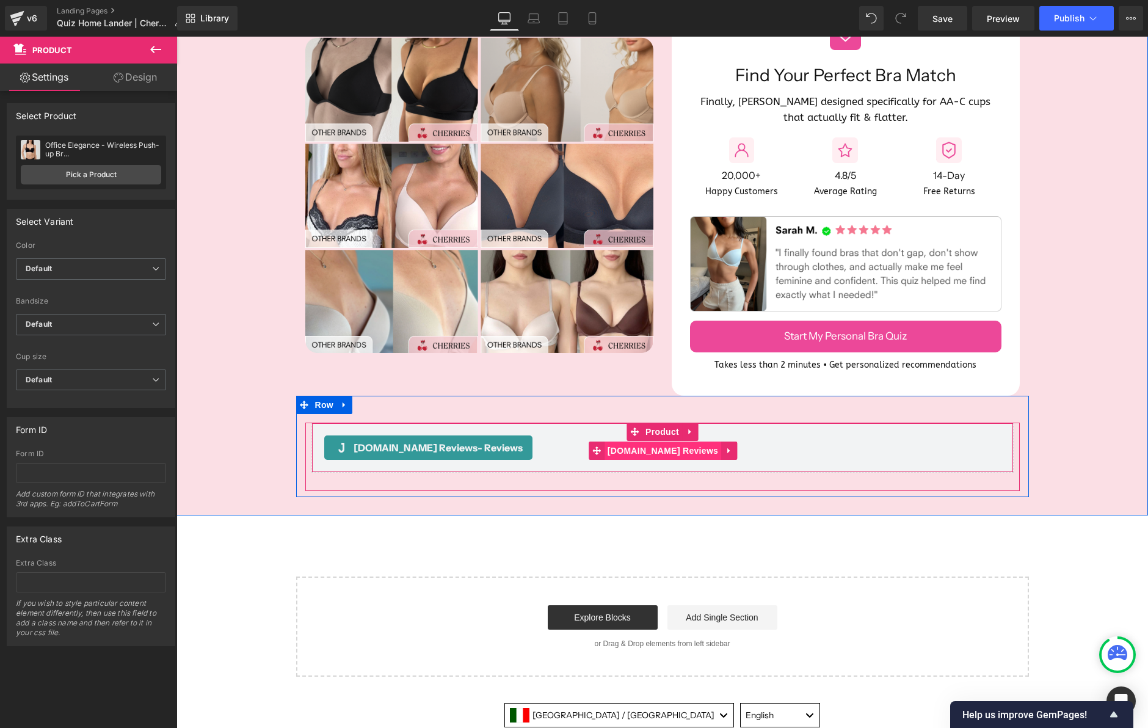
click at [658, 450] on span "[DOMAIN_NAME] Reviews" at bounding box center [663, 451] width 117 height 18
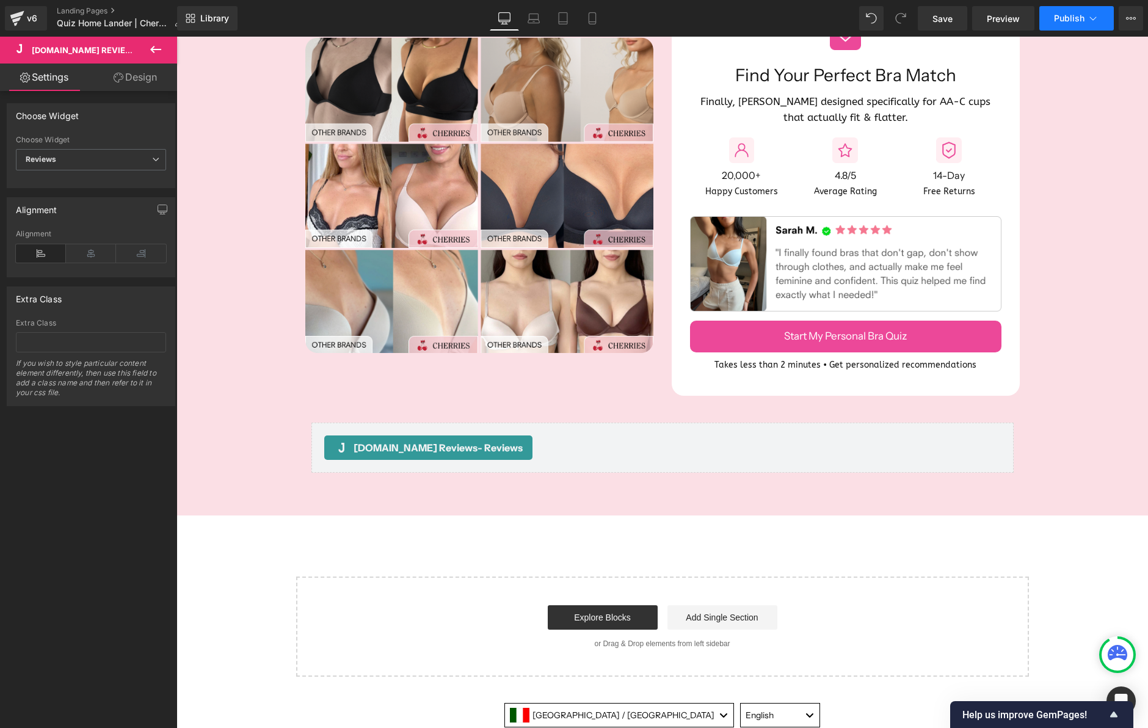
click at [1057, 21] on span "Publish" at bounding box center [1069, 18] width 31 height 10
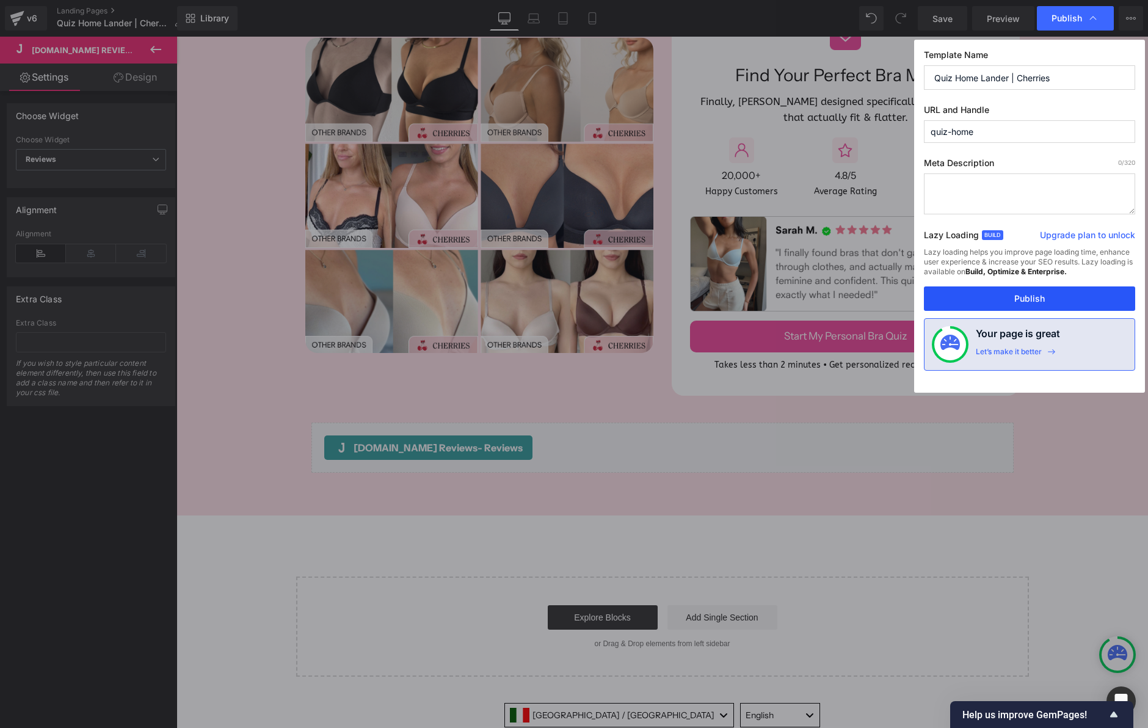
click at [1018, 300] on button "Publish" at bounding box center [1029, 298] width 211 height 24
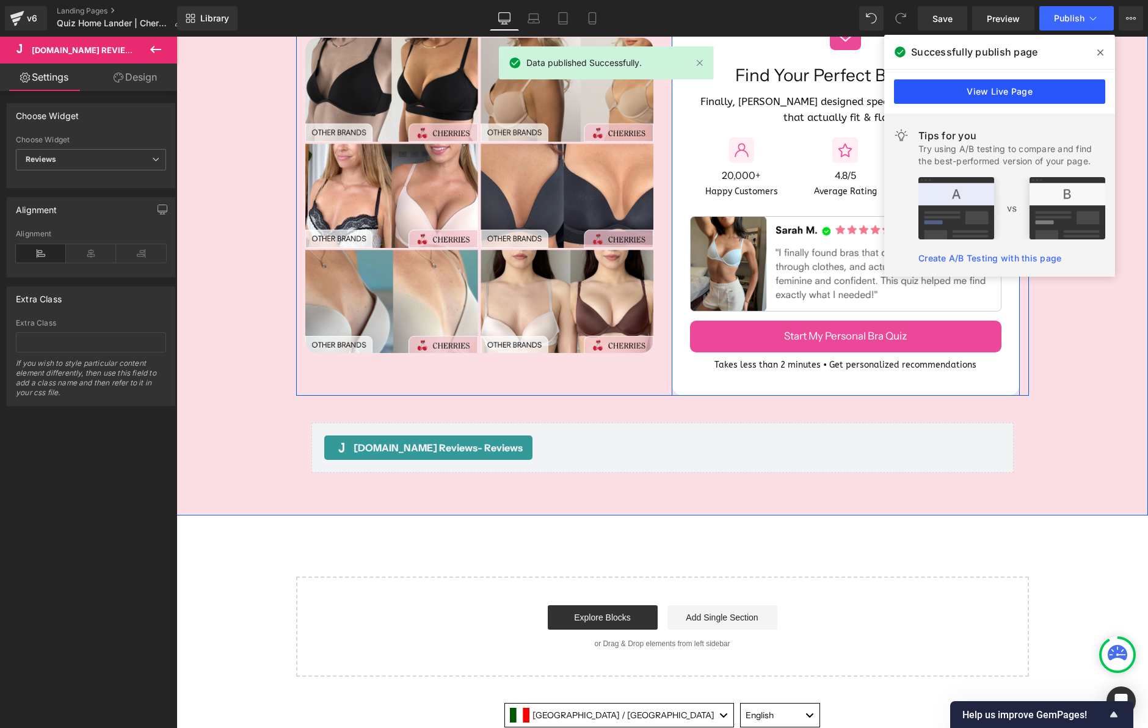
click at [992, 88] on link "View Live Page" at bounding box center [999, 91] width 211 height 24
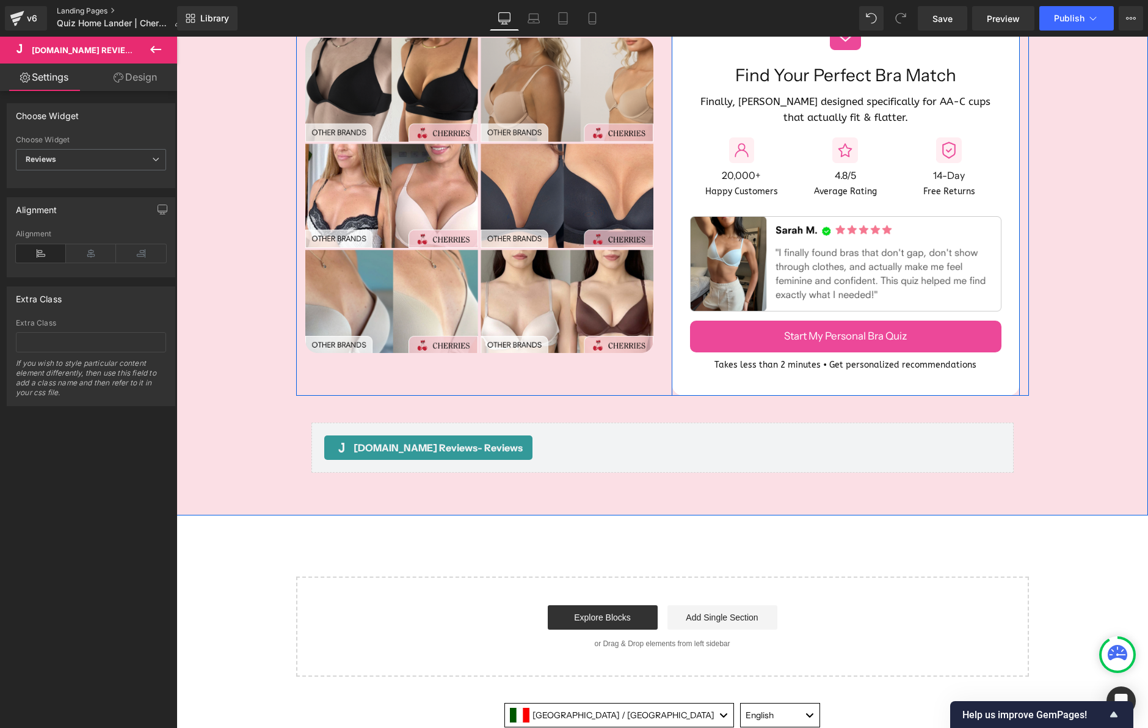
click at [82, 7] on link "Landing Pages" at bounding box center [125, 11] width 136 height 10
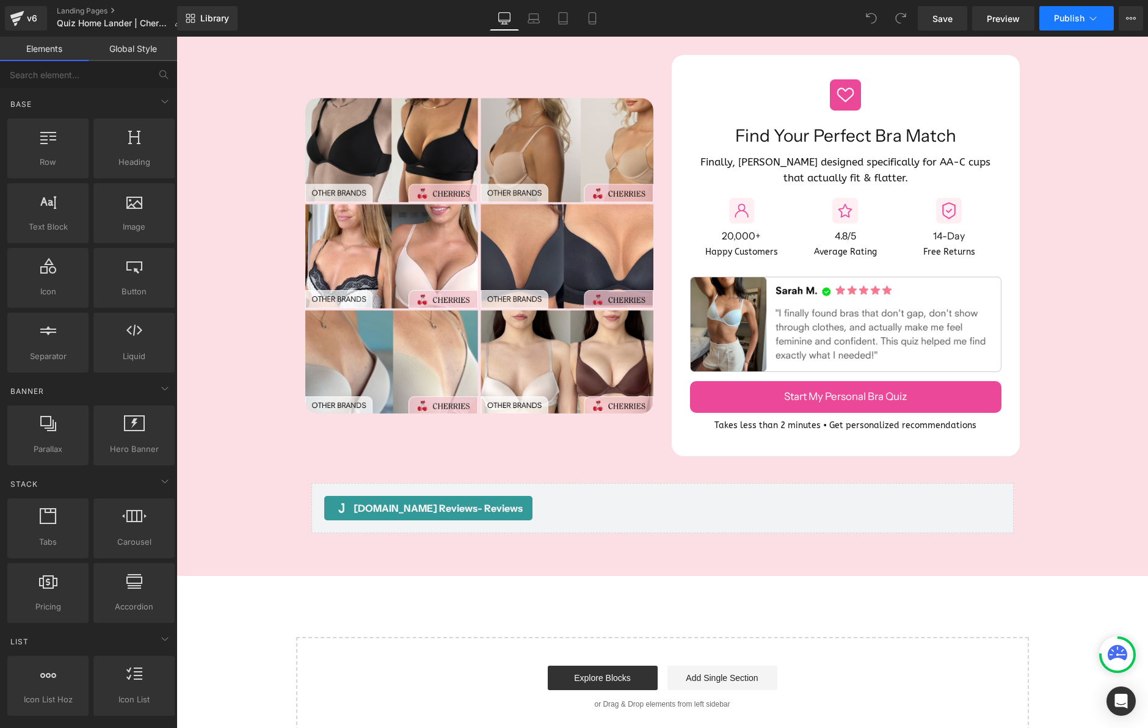
click at [1072, 24] on button "Publish" at bounding box center [1076, 18] width 75 height 24
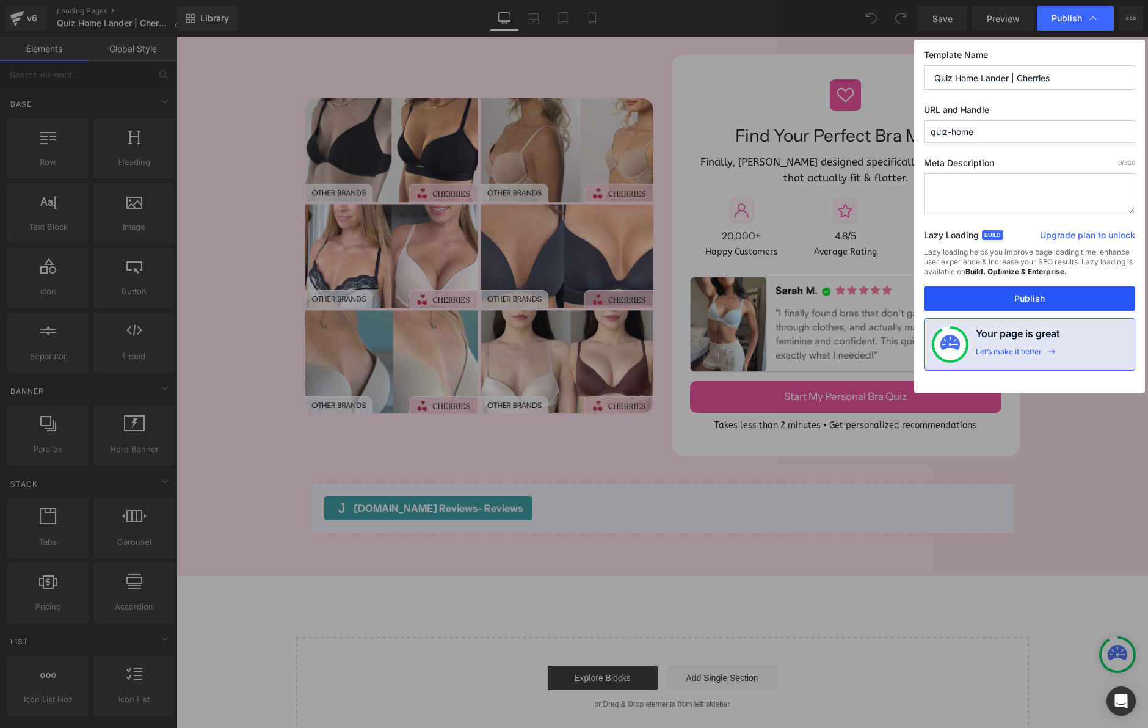
click at [995, 299] on button "Publish" at bounding box center [1029, 298] width 211 height 24
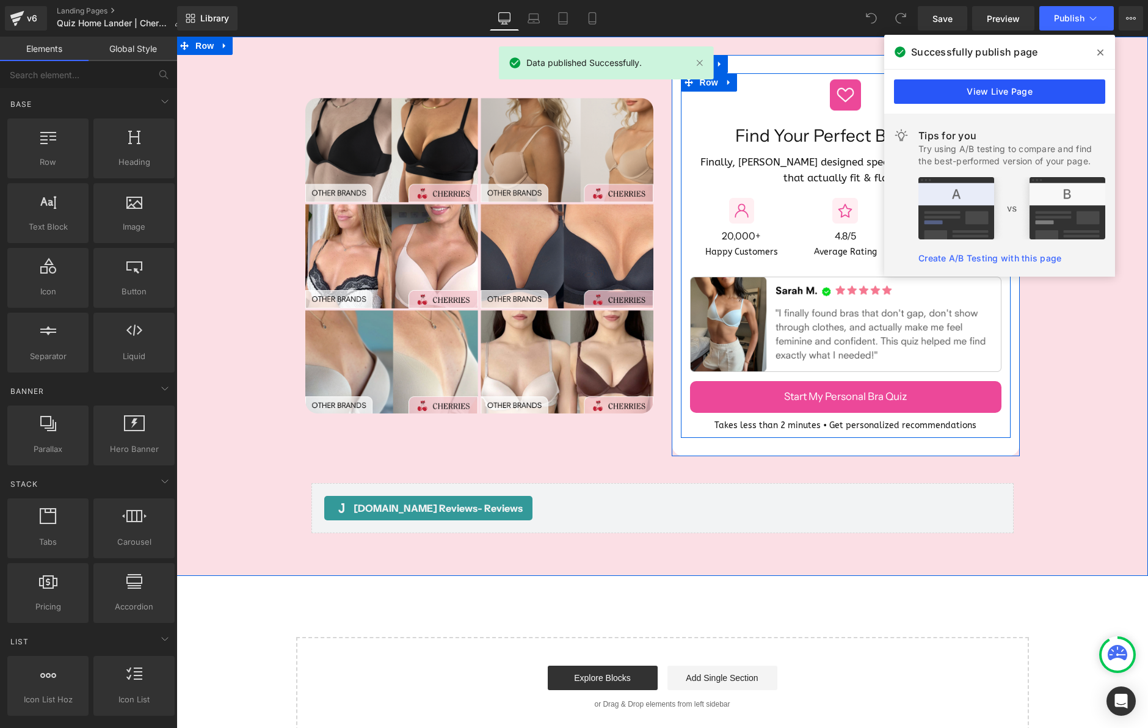
click at [994, 90] on link "View Live Page" at bounding box center [999, 91] width 211 height 24
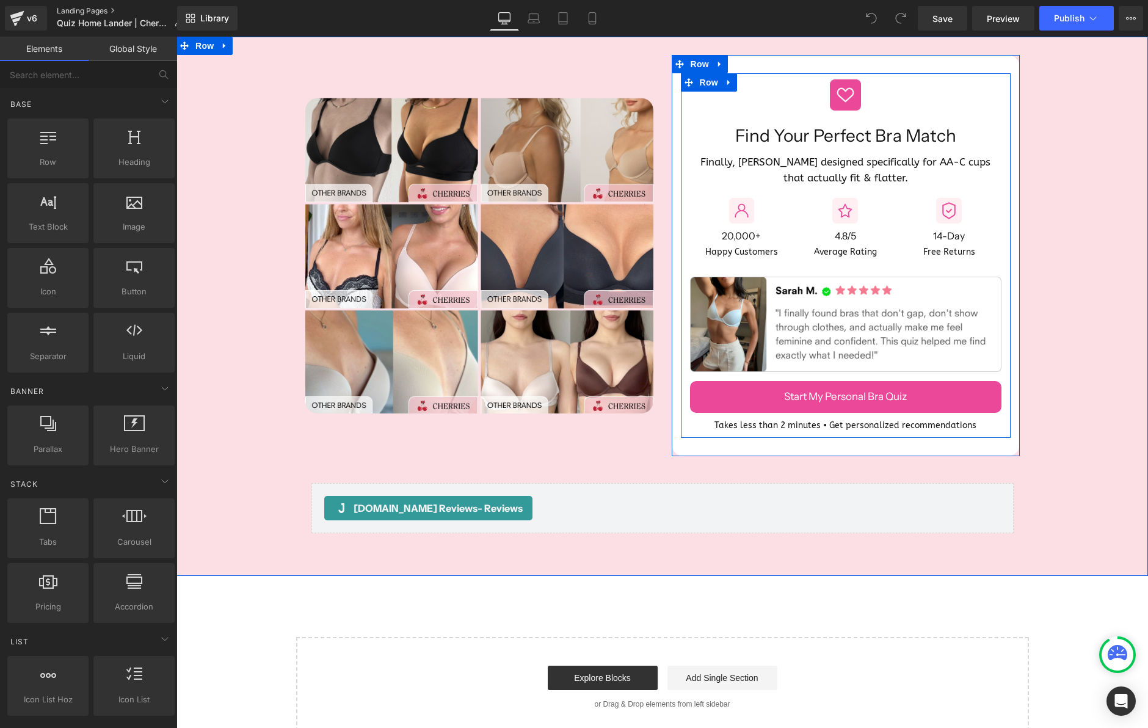
click at [79, 12] on link "Landing Pages" at bounding box center [125, 11] width 136 height 10
